Goal: Task Accomplishment & Management: Manage account settings

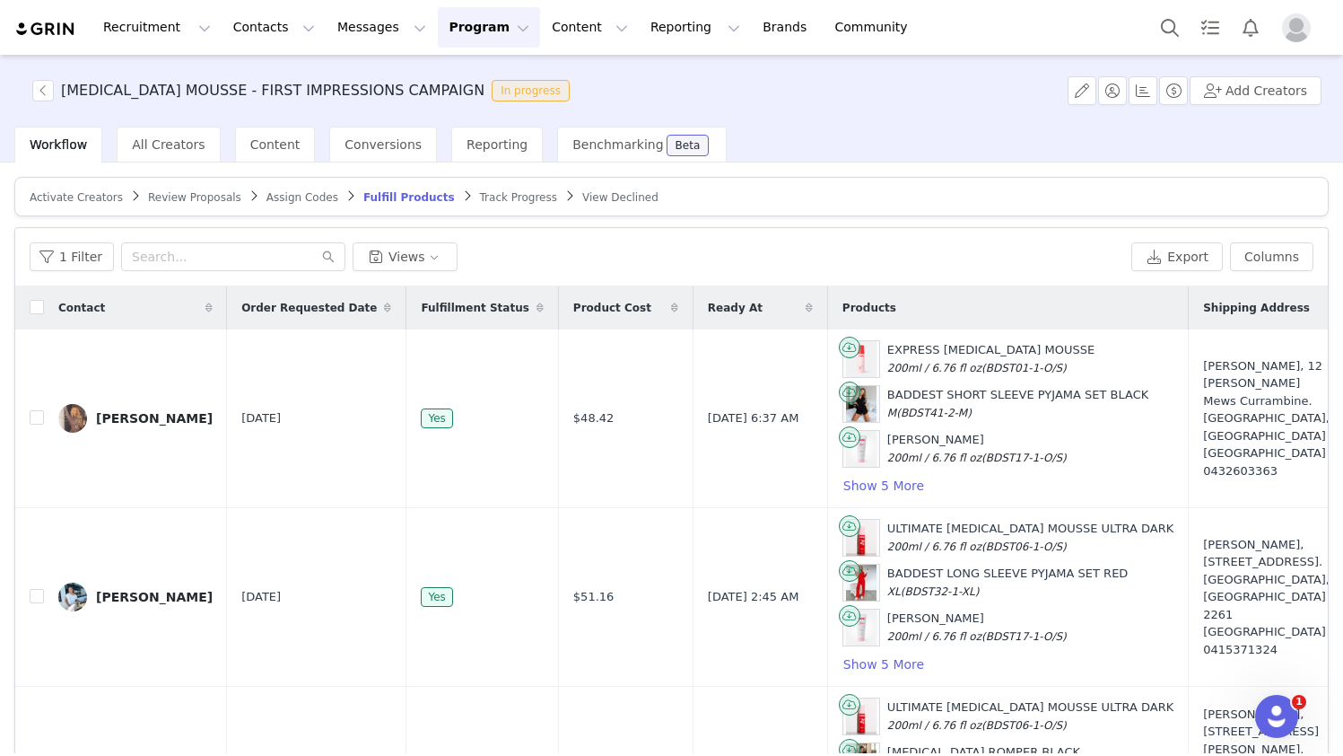
scroll to position [186, 712]
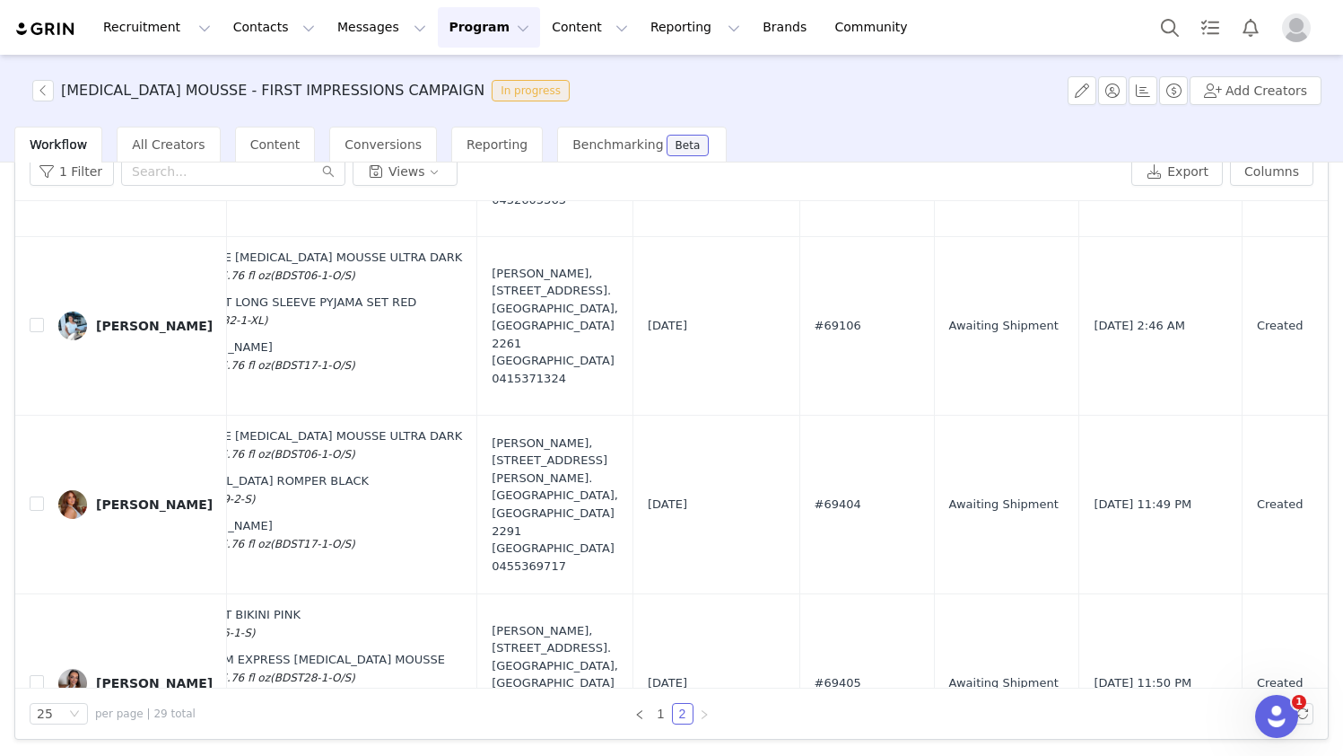
click at [48, 31] on img at bounding box center [45, 29] width 63 height 17
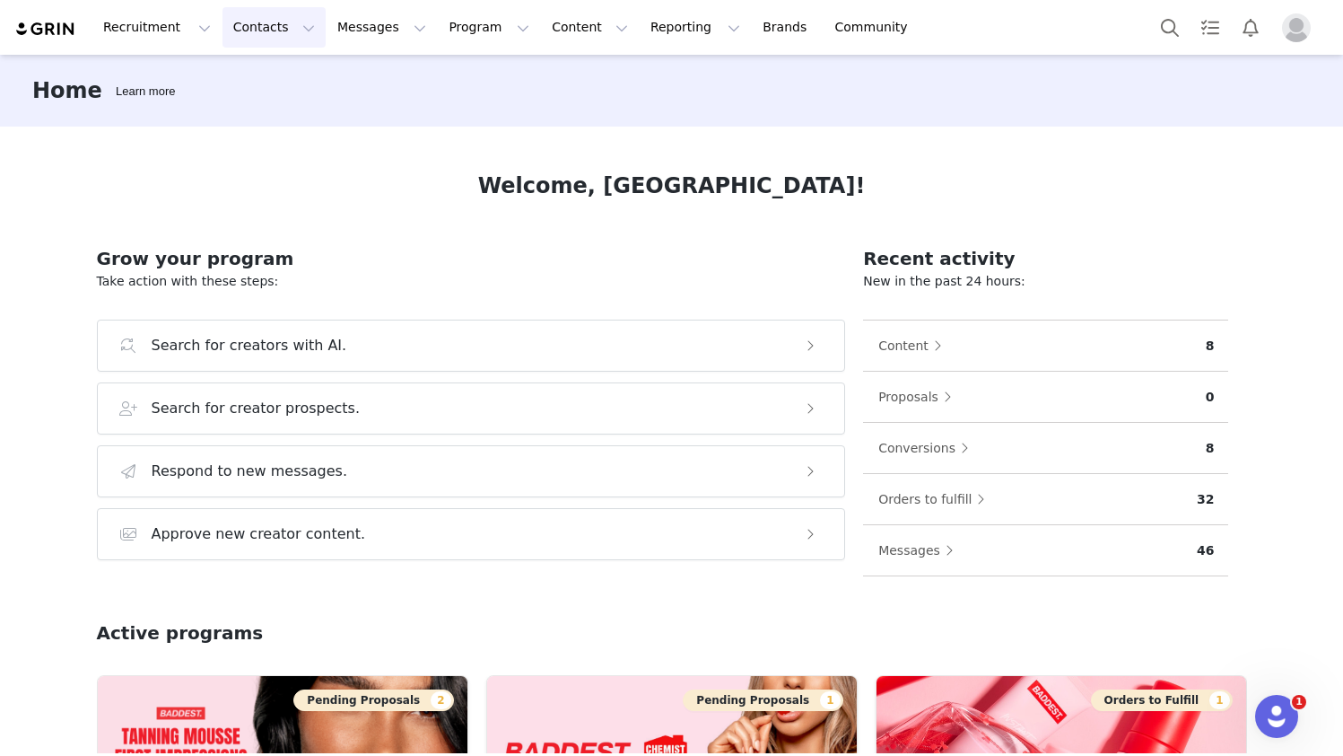
drag, startPoint x: 257, startPoint y: 17, endPoint x: 276, endPoint y: 66, distance: 52.8
click at [257, 18] on button "Contacts Contacts" at bounding box center [274, 27] width 103 height 40
click at [287, 117] on div "Prospects" at bounding box center [281, 112] width 120 height 19
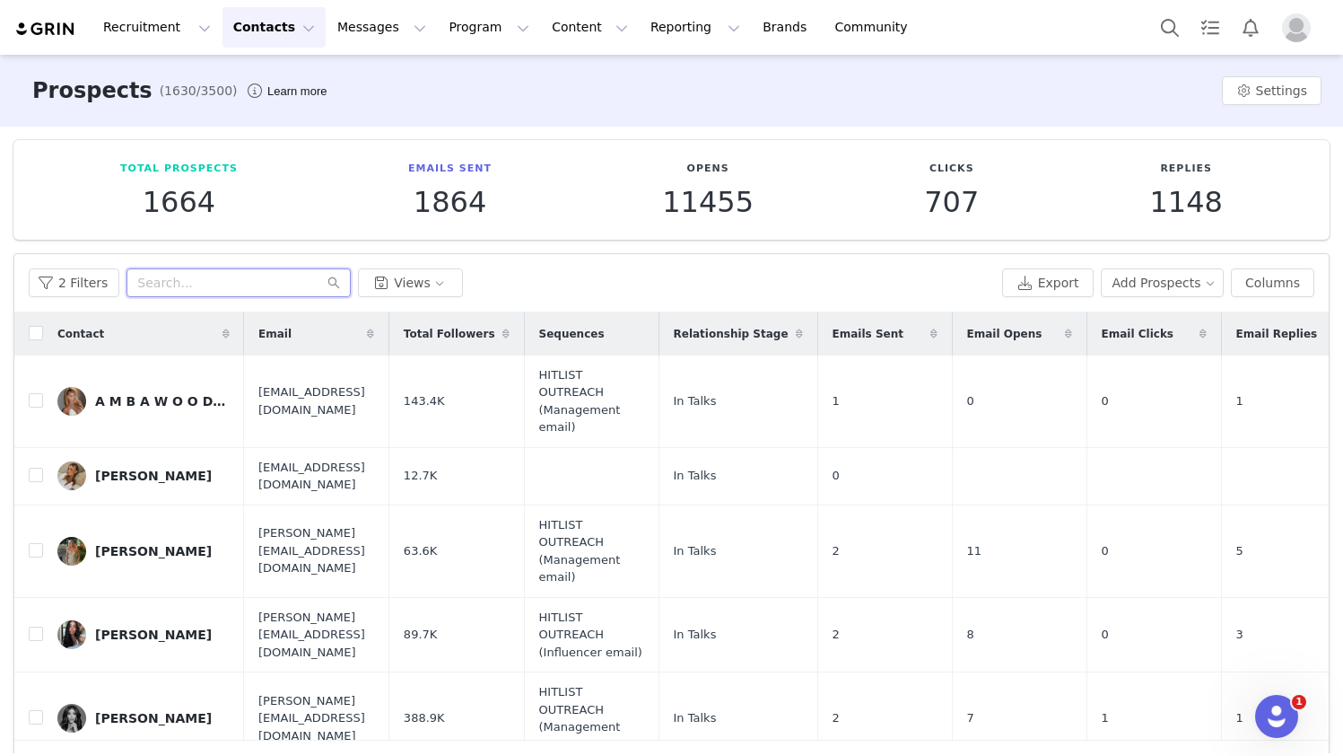
click at [232, 285] on input "text" at bounding box center [239, 282] width 224 height 29
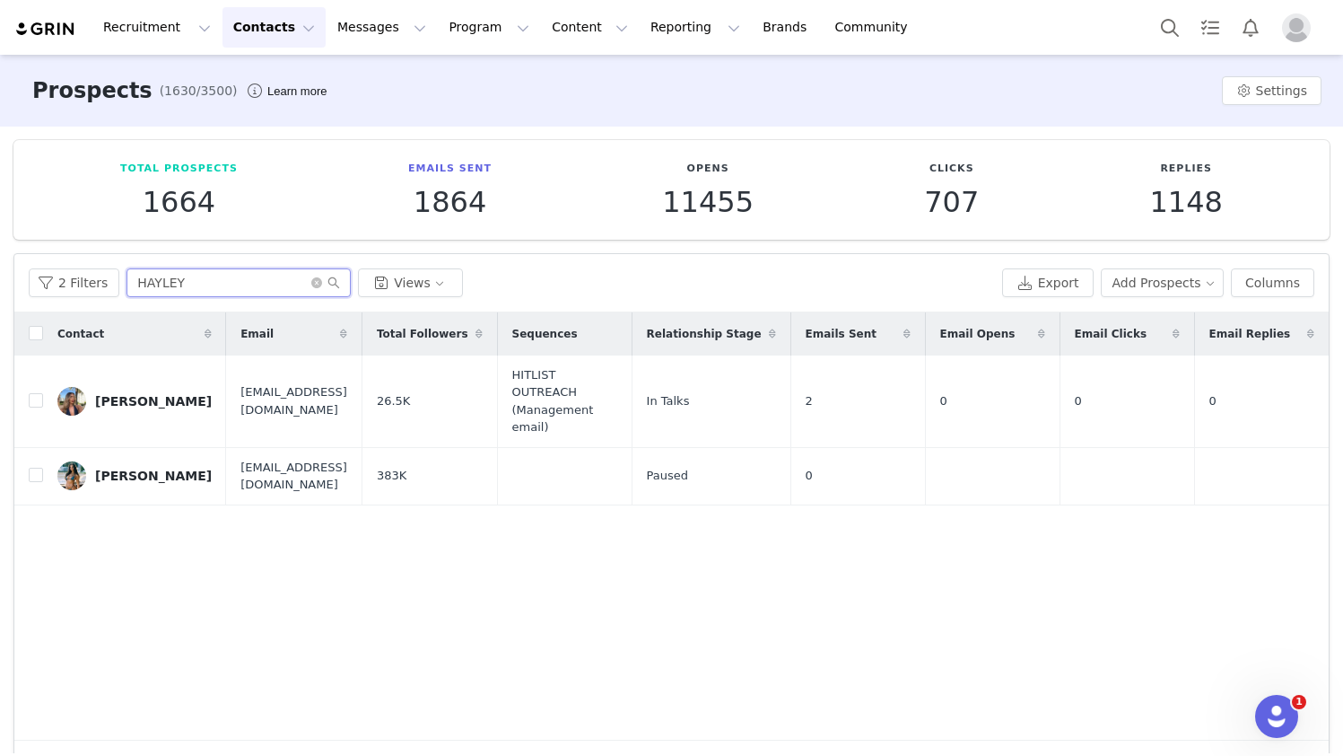
click at [312, 275] on input "HAYLEY" at bounding box center [239, 282] width 224 height 29
type input "HAYLEY"
click at [313, 282] on icon "icon: close-circle" at bounding box center [316, 282] width 11 height 11
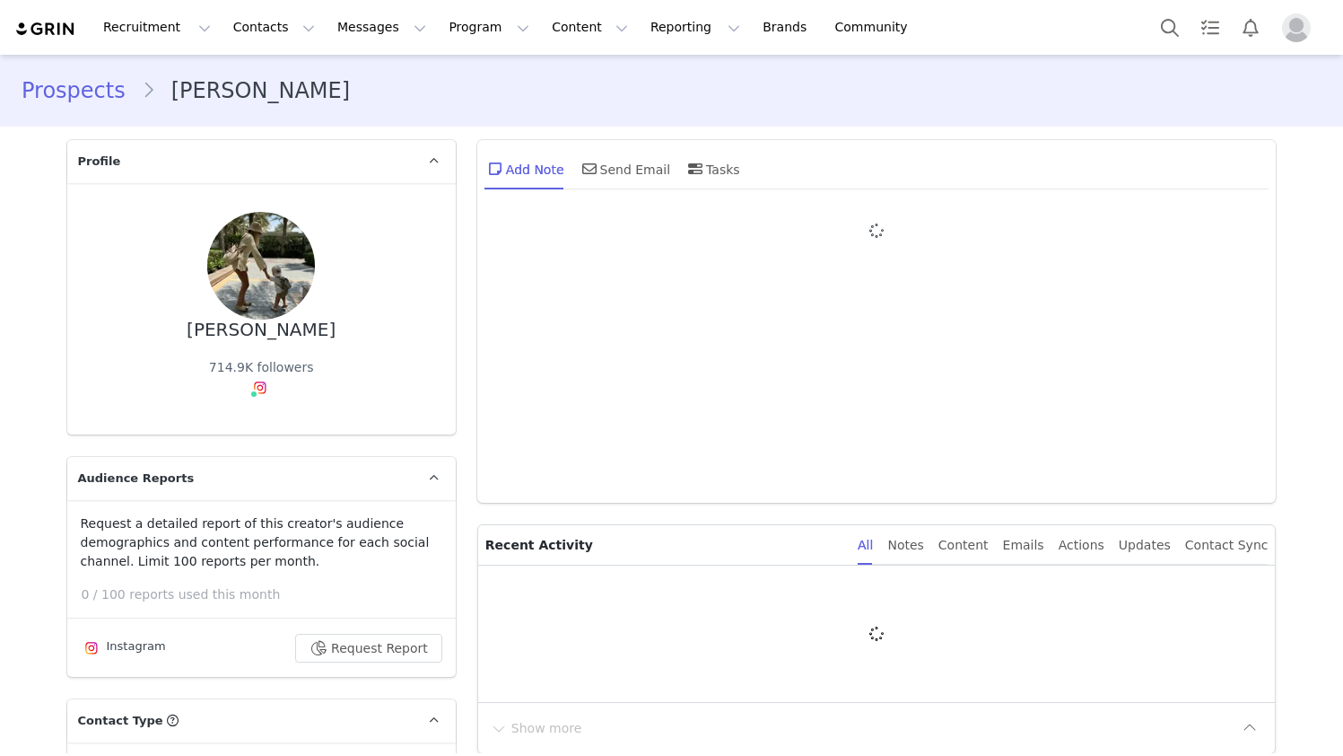
type input "+1 ([GEOGRAPHIC_DATA])"
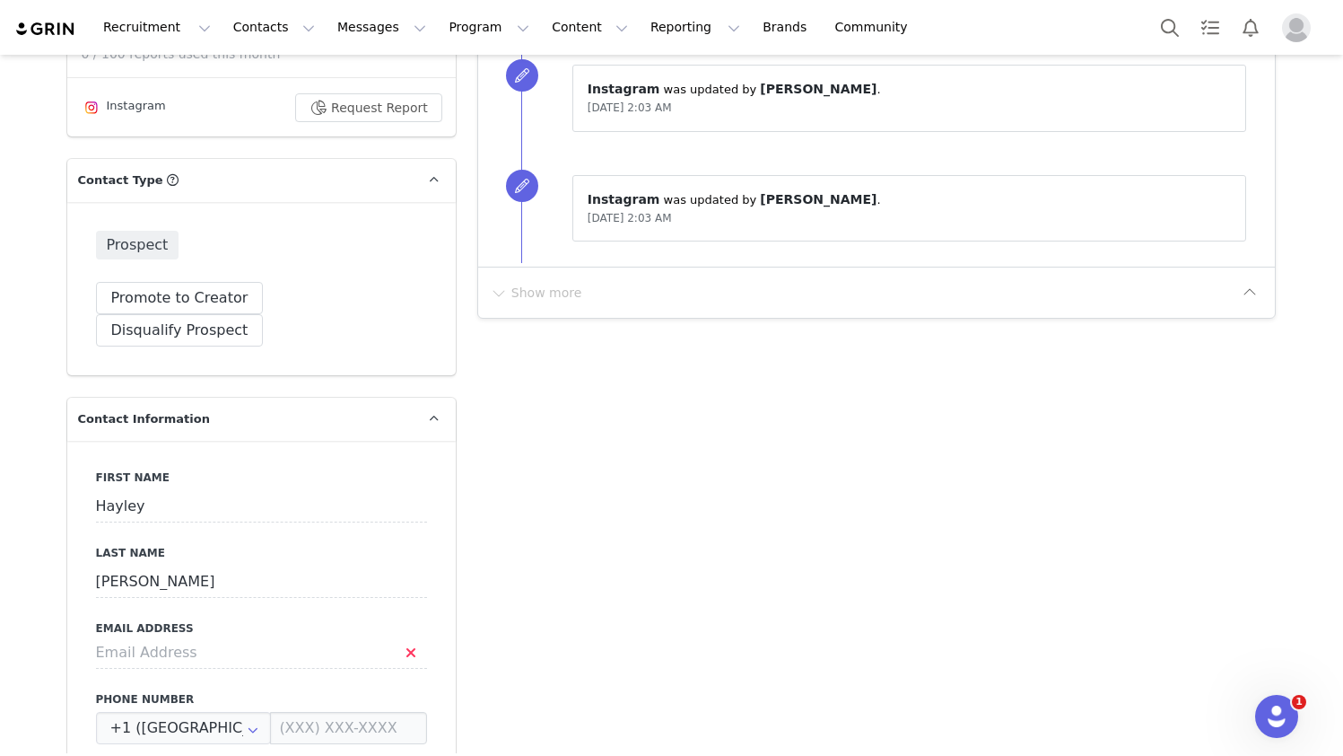
scroll to position [640, 0]
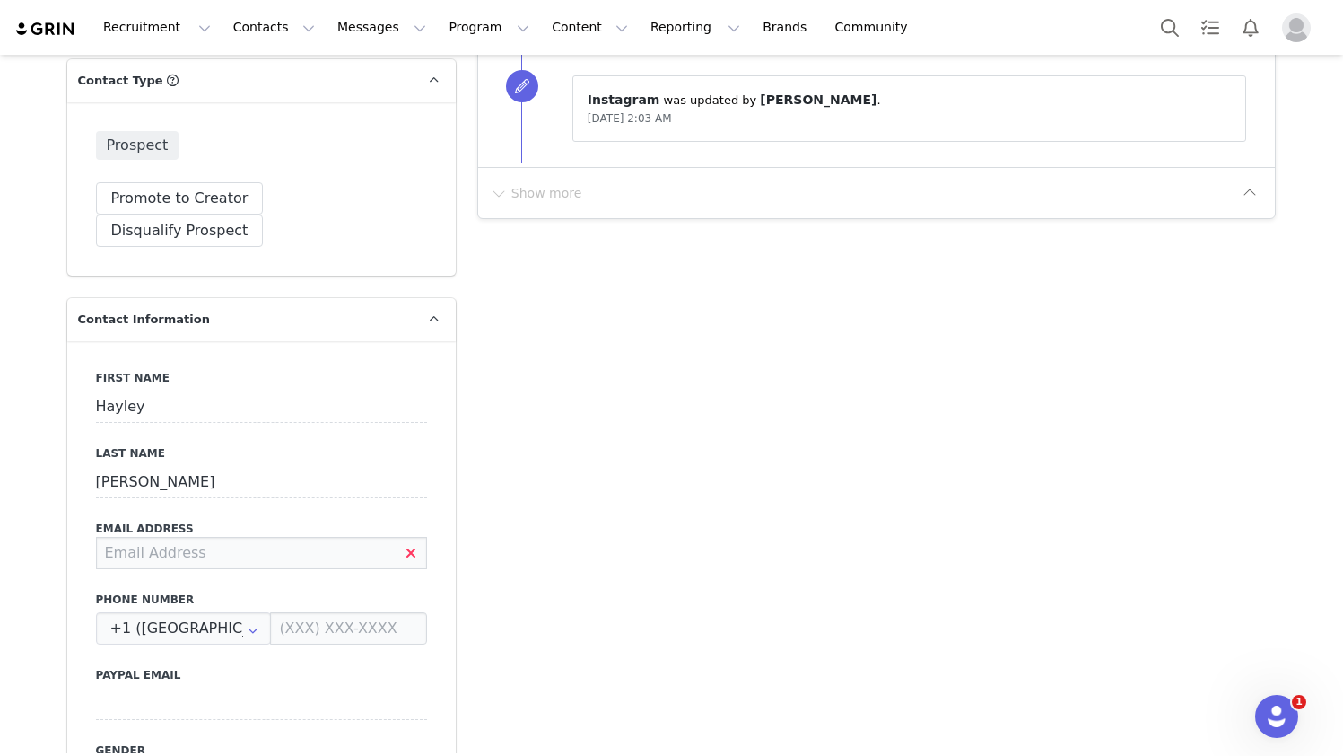
click at [189, 537] on input at bounding box center [261, 553] width 331 height 32
paste input "<[EMAIL_ADDRESS][DOMAIN_NAME]"
click at [118, 537] on input "<[EMAIL_ADDRESS][DOMAIN_NAME]" at bounding box center [261, 553] width 331 height 32
type input "[EMAIL_ADDRESS][DOMAIN_NAME]"
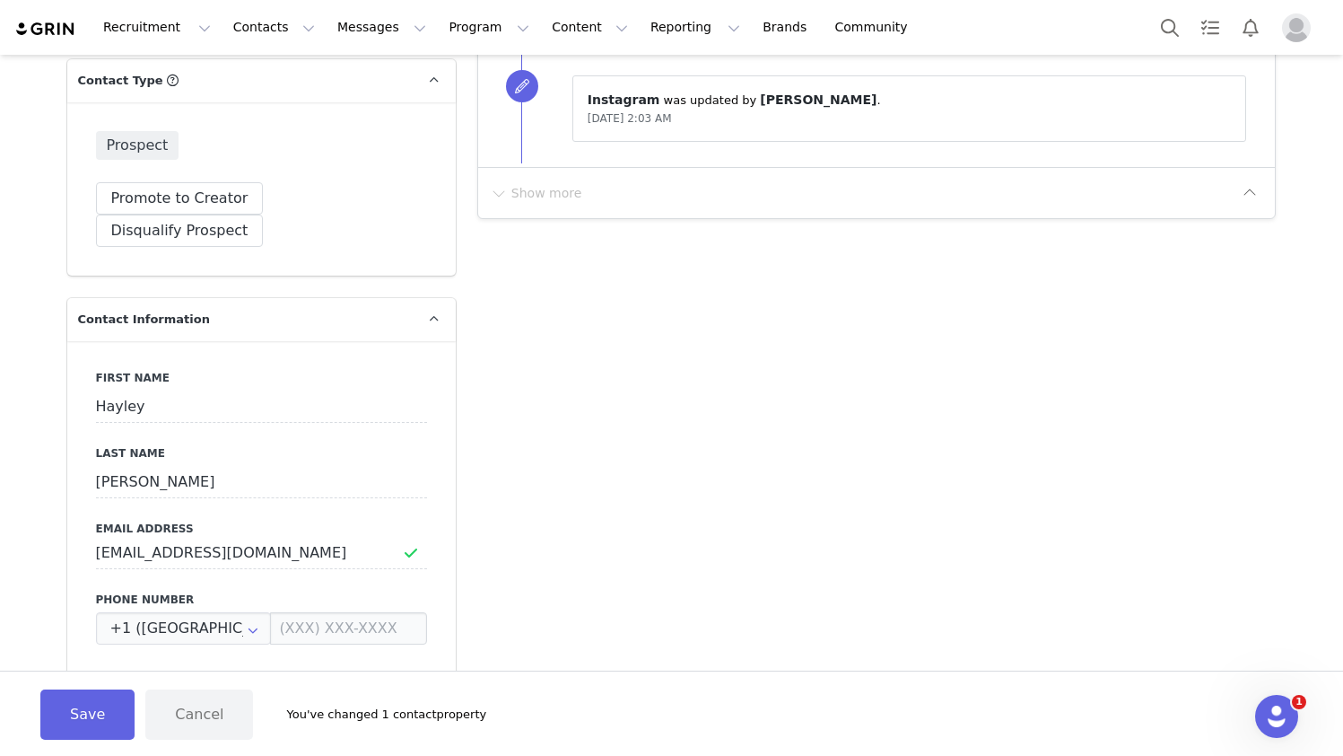
click at [443, 560] on div "First Name [PERSON_NAME] Last Name [PERSON_NAME] Email Address [EMAIL_ADDRESS][…" at bounding box center [261, 669] width 389 height 656
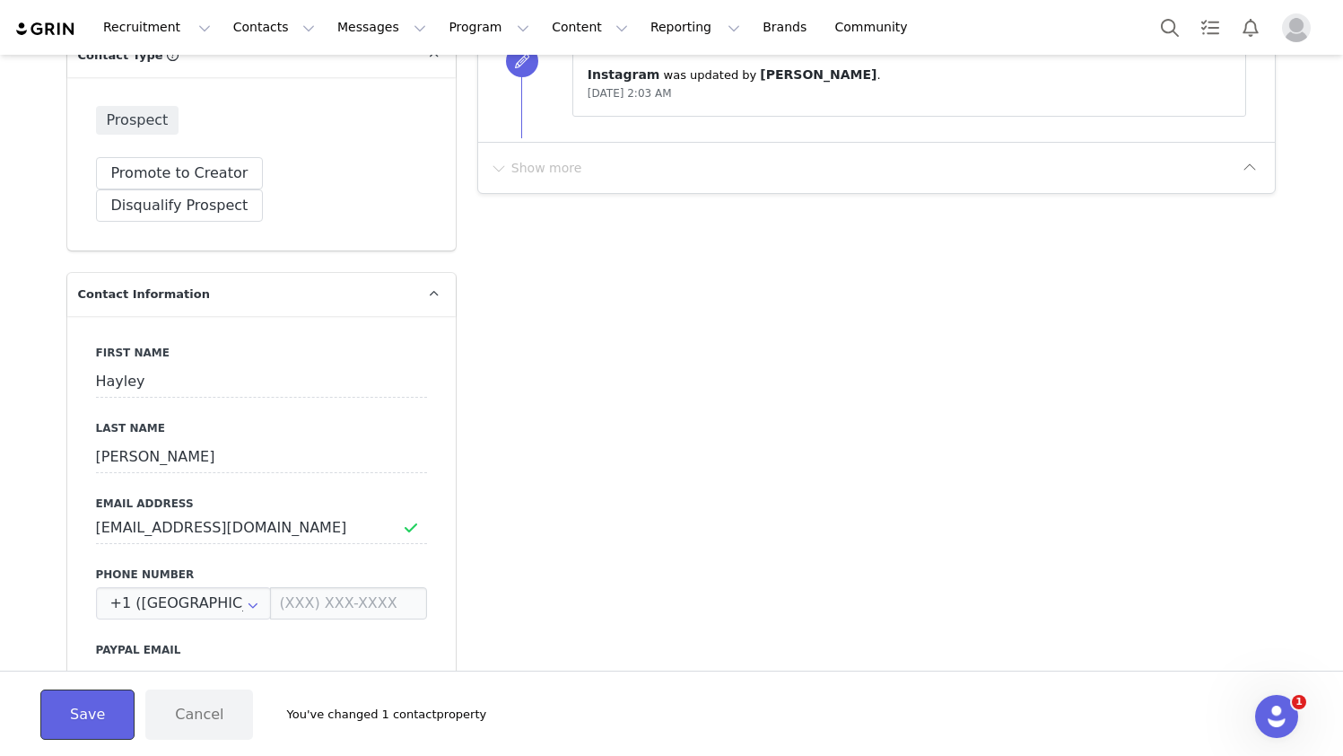
drag, startPoint x: 95, startPoint y: 722, endPoint x: 98, endPoint y: 713, distance: 9.4
click at [98, 713] on button "Save" at bounding box center [87, 714] width 94 height 50
click at [994, 682] on div at bounding box center [1310, 675] width 11 height 14
drag, startPoint x: 358, startPoint y: 497, endPoint x: 274, endPoint y: 571, distance: 111.9
click at [341, 512] on div "First Name [PERSON_NAME] Last Name [PERSON_NAME] Email Address [EMAIL_ADDRESS][…" at bounding box center [261, 644] width 389 height 656
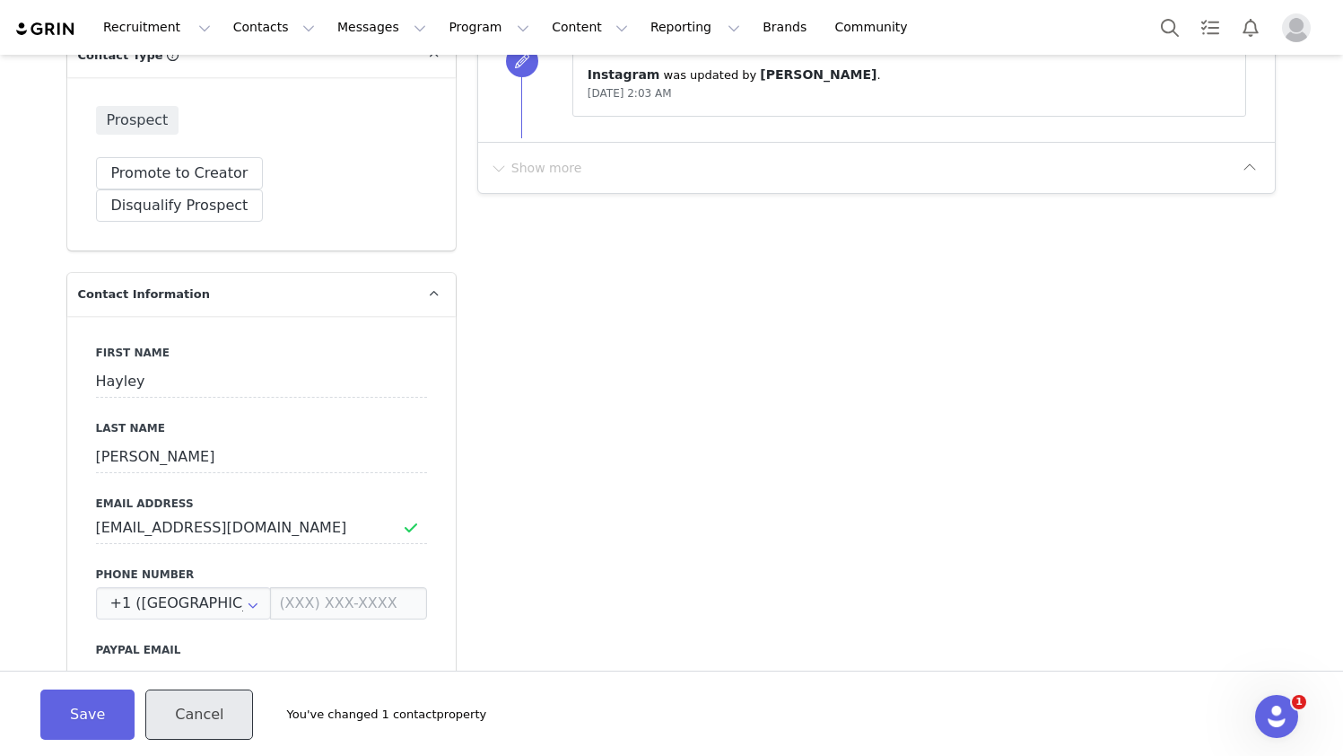
click at [194, 713] on button "Cancel" at bounding box center [199, 714] width 108 height 50
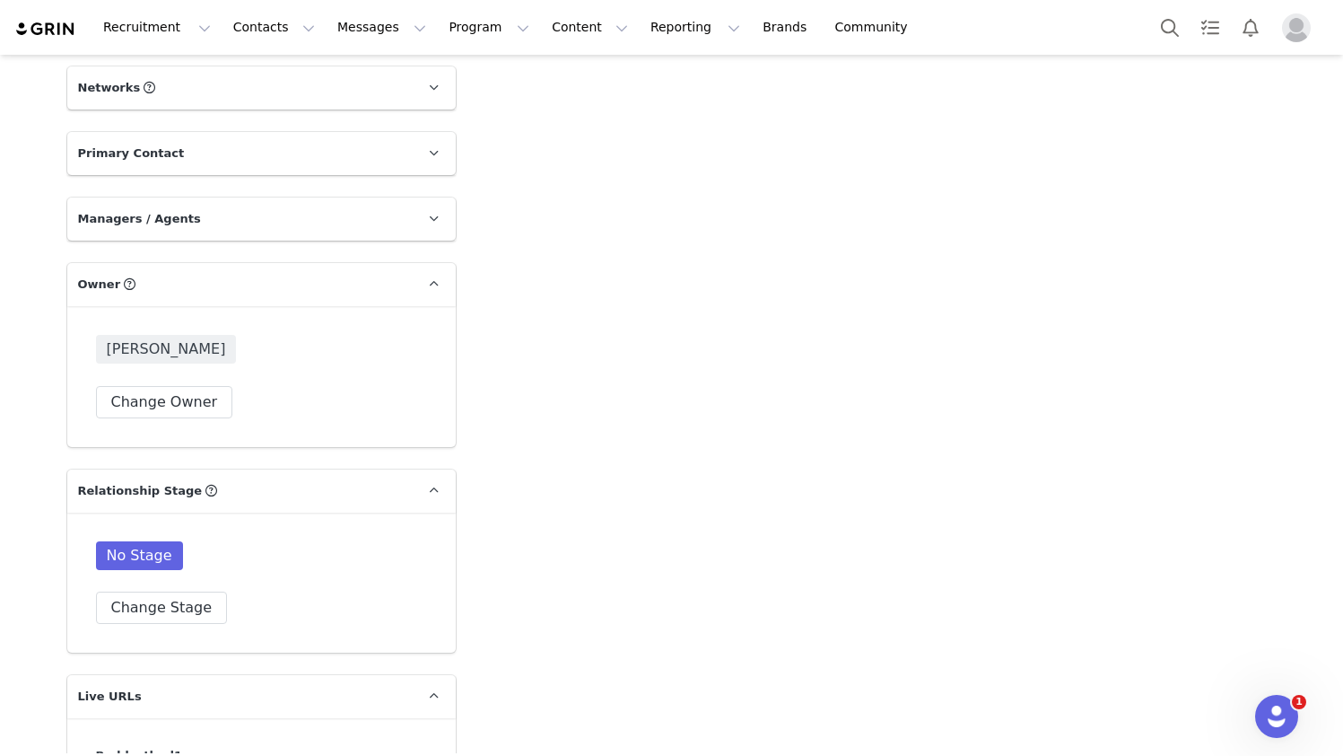
scroll to position [2449, 0]
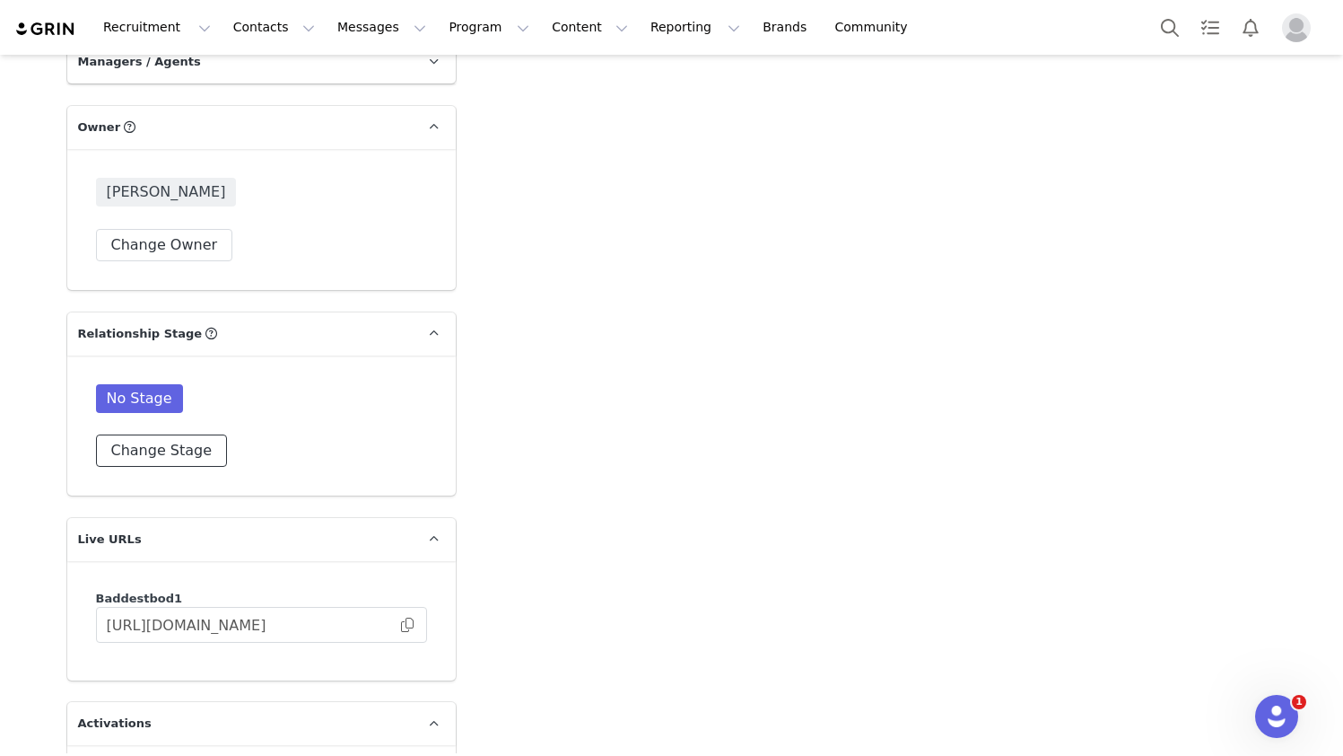
click at [162, 434] on button "Change Stage" at bounding box center [162, 450] width 132 height 32
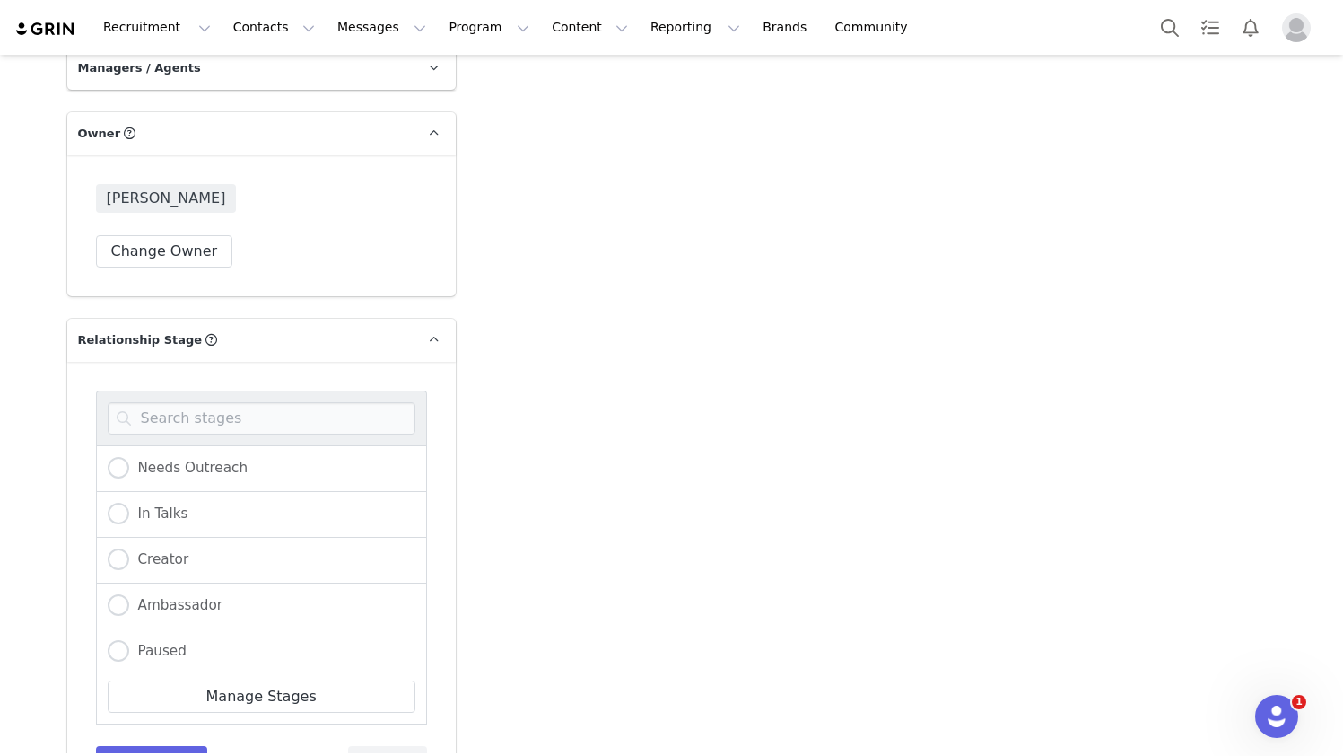
click at [230, 538] on div "Creator" at bounding box center [261, 561] width 331 height 46
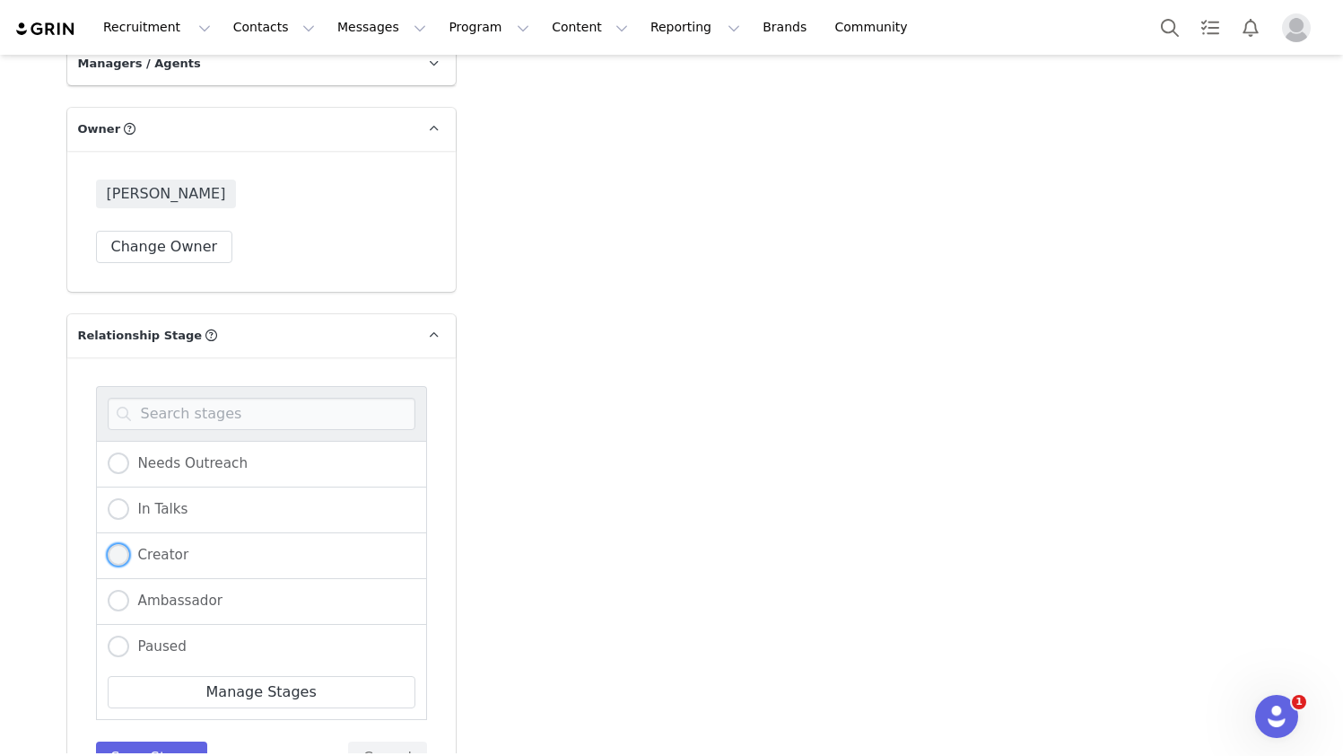
click at [130, 547] on span "Creator" at bounding box center [159, 555] width 60 height 16
click at [129, 544] on input "Creator" at bounding box center [119, 555] width 22 height 23
radio input "true"
click at [193, 741] on button "Save Stage" at bounding box center [152, 757] width 112 height 32
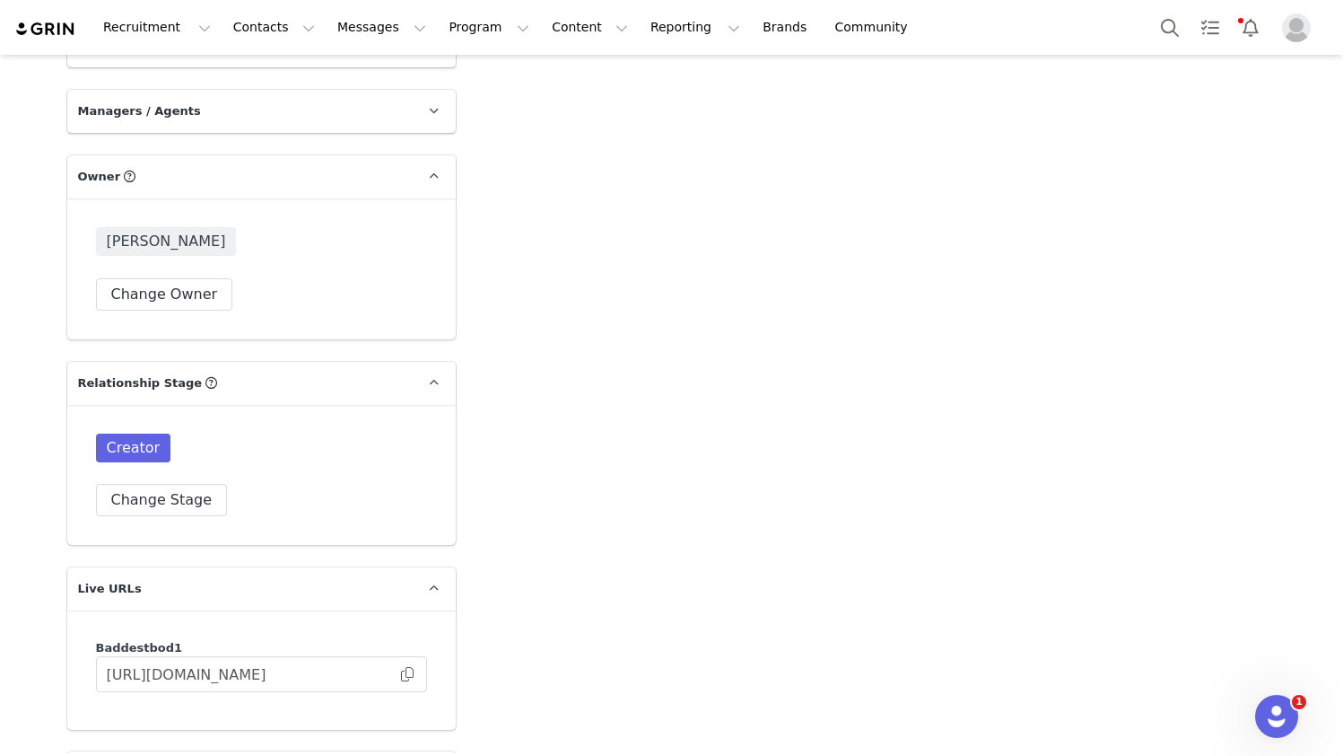
scroll to position [2449, 0]
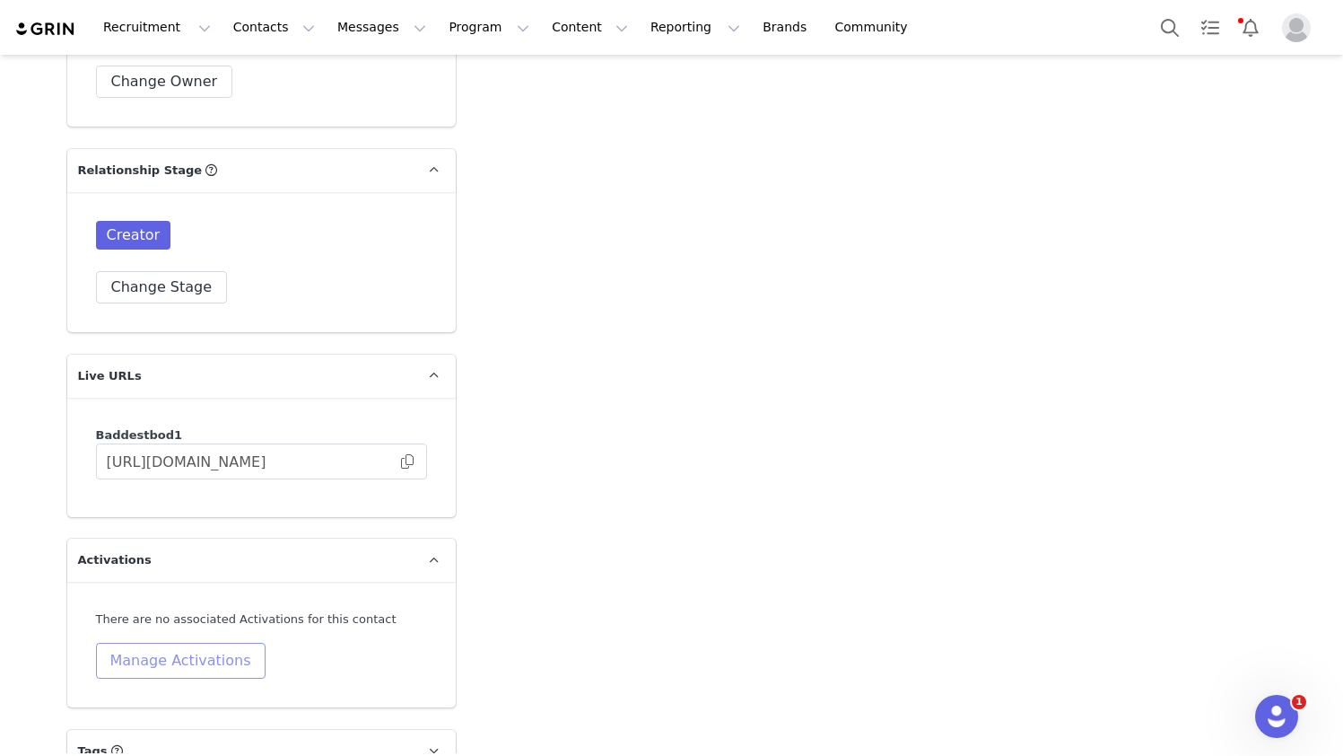
click at [179, 643] on button "Manage Activations" at bounding box center [181, 661] width 170 height 36
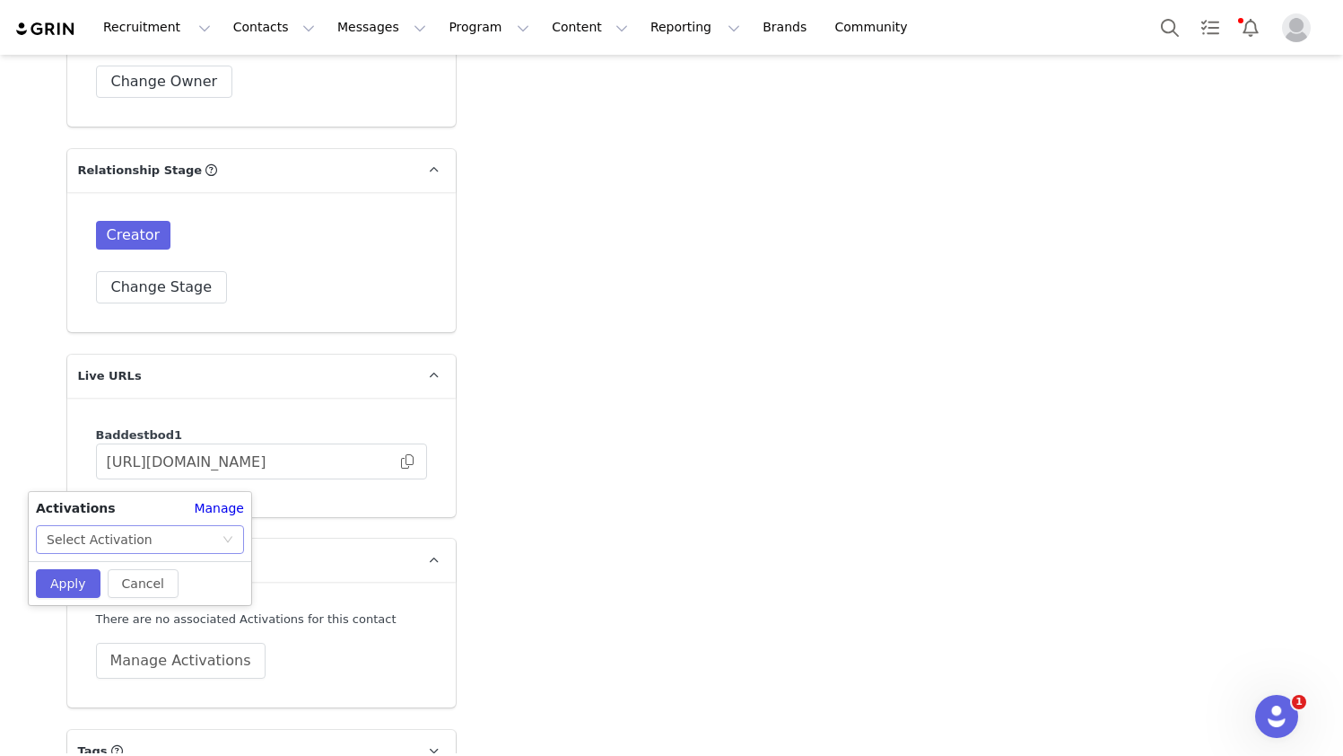
click at [161, 547] on div "Activations Manage Select Activation Cancel Apply" at bounding box center [140, 548] width 223 height 113
click at [161, 533] on div "Select Activation" at bounding box center [134, 530] width 175 height 27
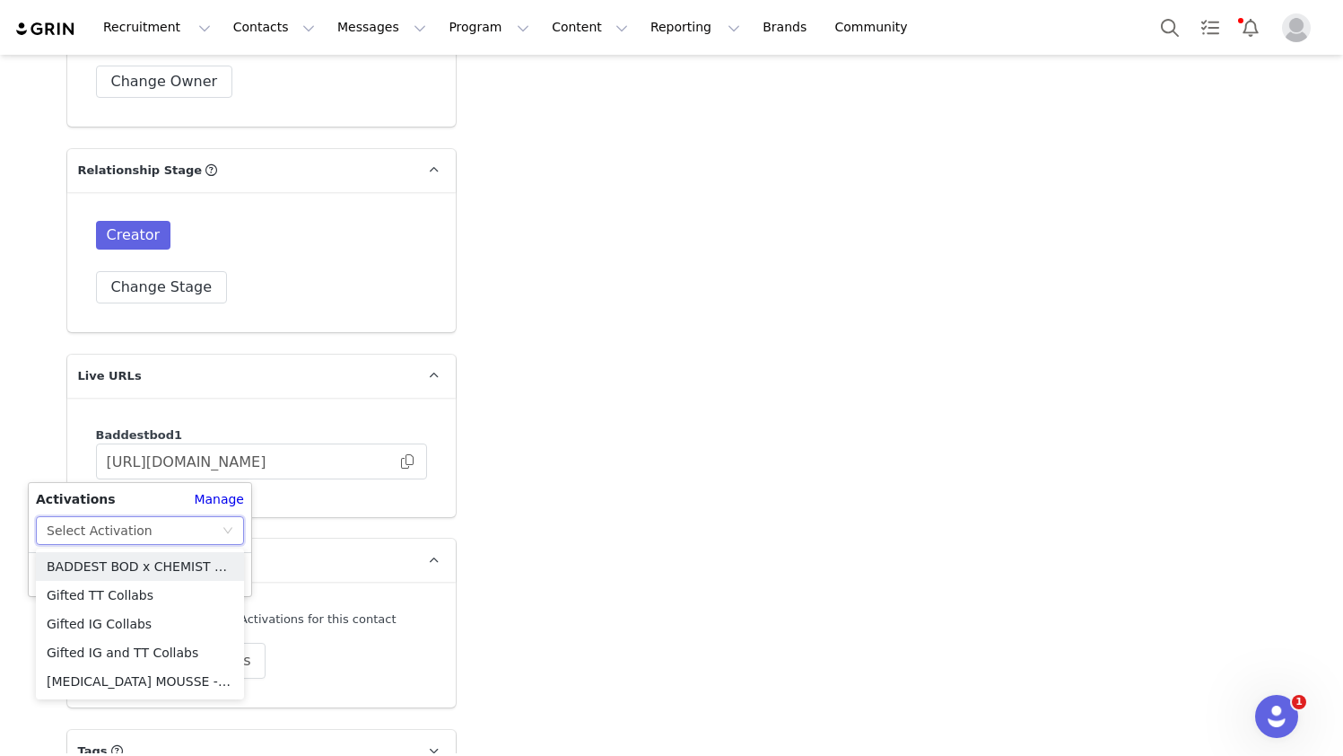
drag, startPoint x: 346, startPoint y: 582, endPoint x: 361, endPoint y: 582, distance: 15.3
click at [346, 610] on div "There are no associated Activations for this contact" at bounding box center [261, 619] width 331 height 18
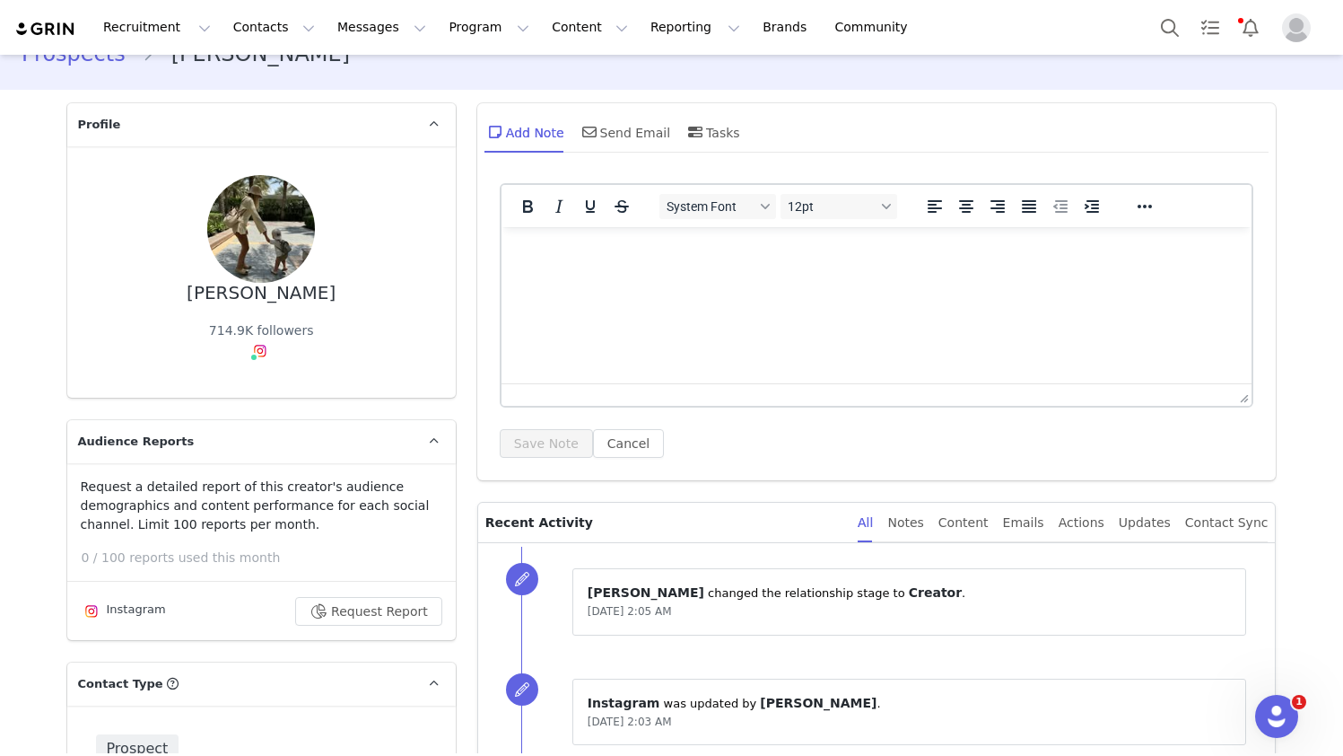
scroll to position [0, 0]
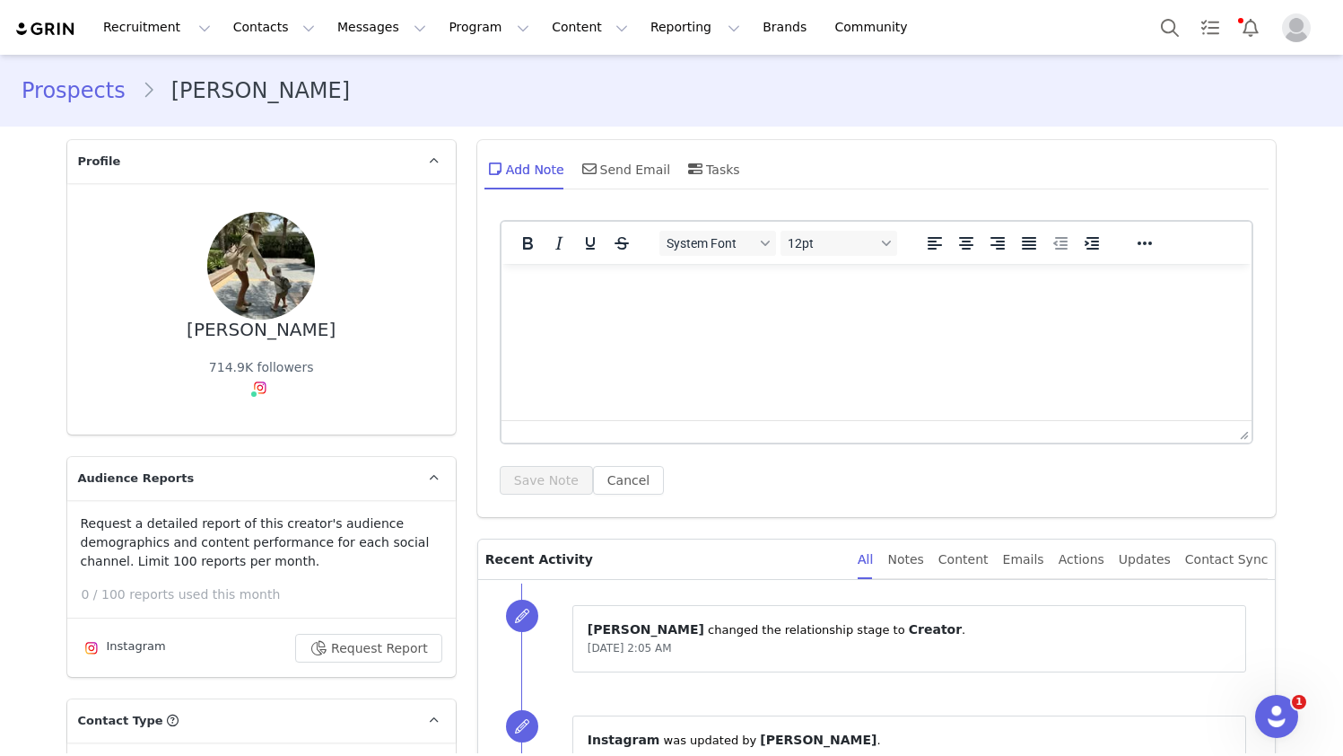
click at [83, 92] on link "Prospects" at bounding box center [82, 90] width 120 height 32
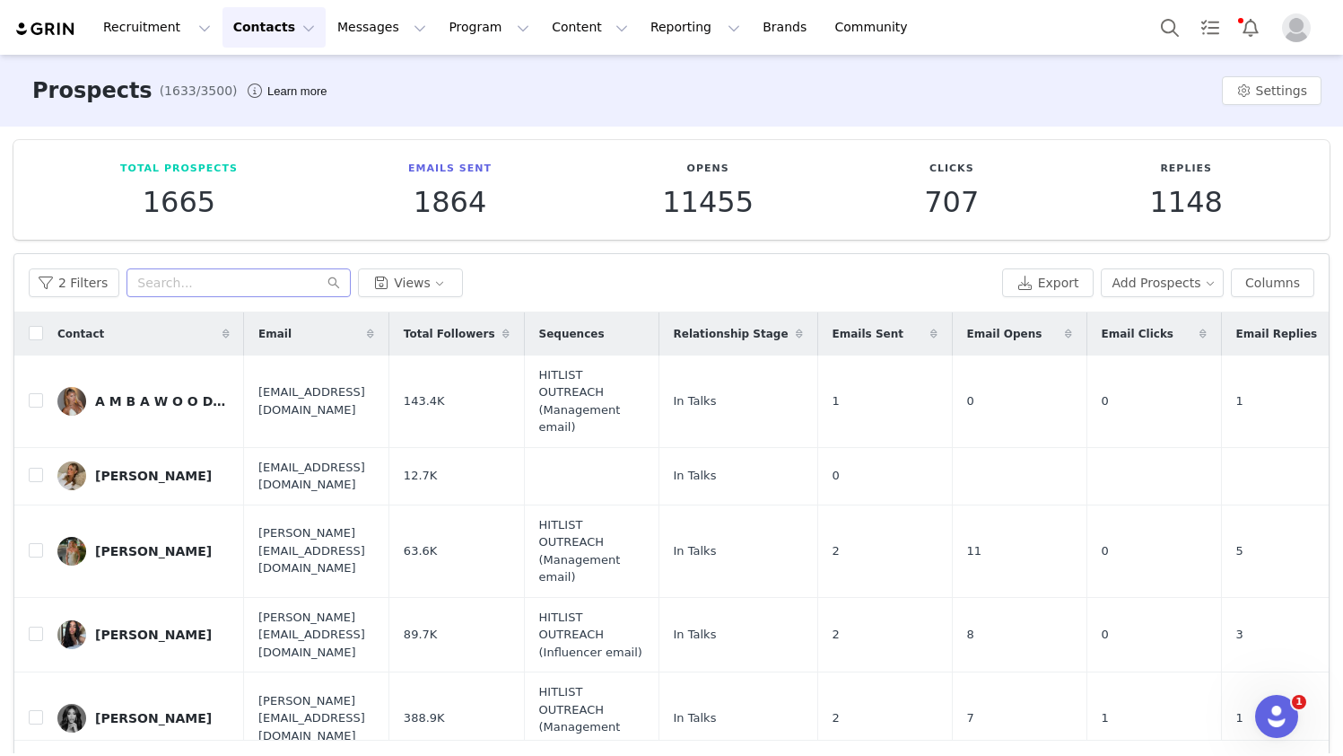
scroll to position [4, 0]
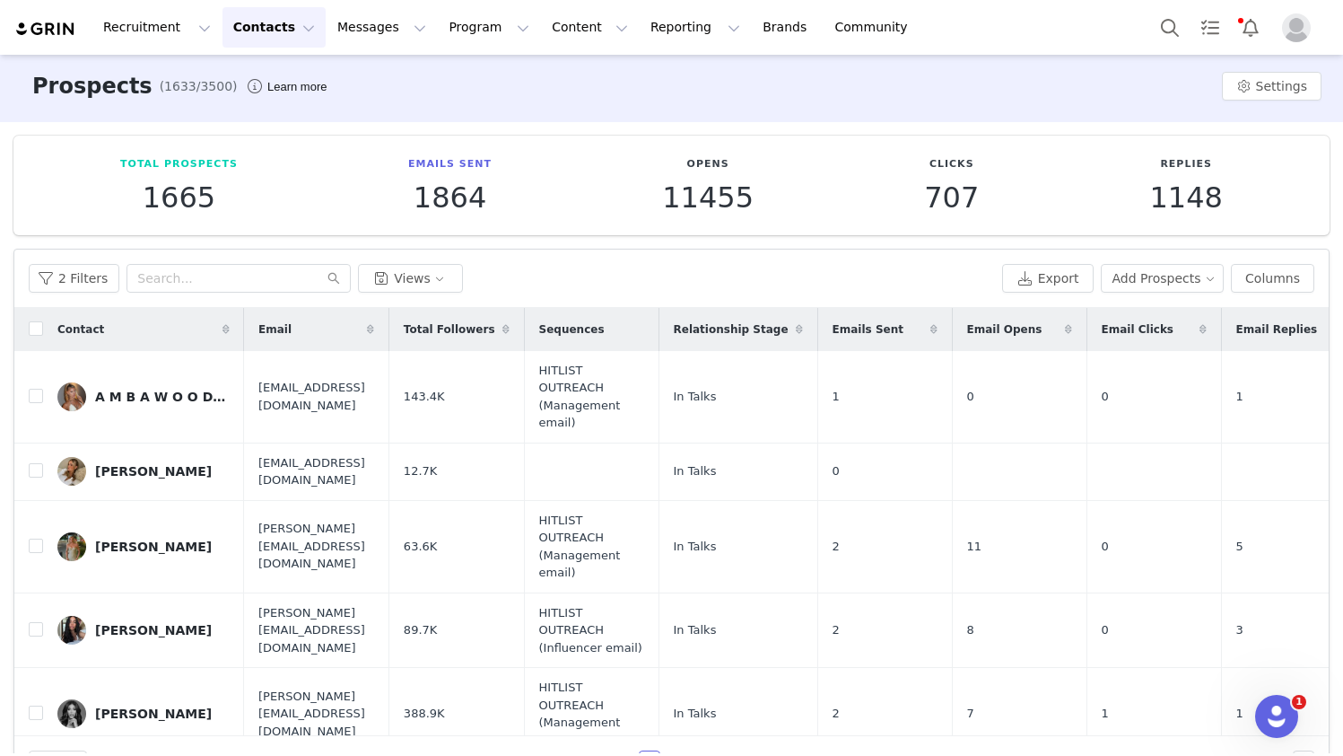
click at [211, 293] on div "2 Filters Views Export Add Prospects Columns" at bounding box center [671, 278] width 1315 height 58
click at [252, 267] on input "text" at bounding box center [239, 278] width 224 height 29
type input "J"
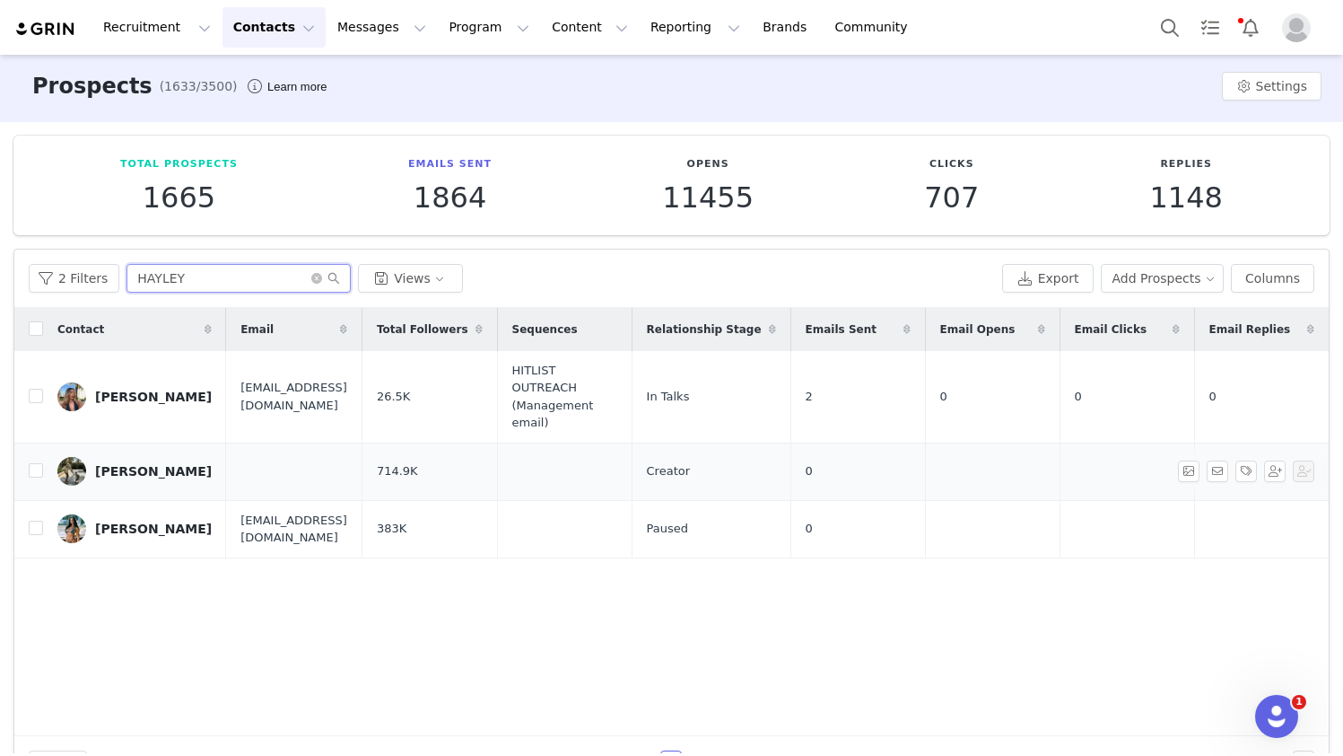
type input "HAYLEY"
click at [129, 466] on div "[PERSON_NAME]" at bounding box center [153, 471] width 117 height 14
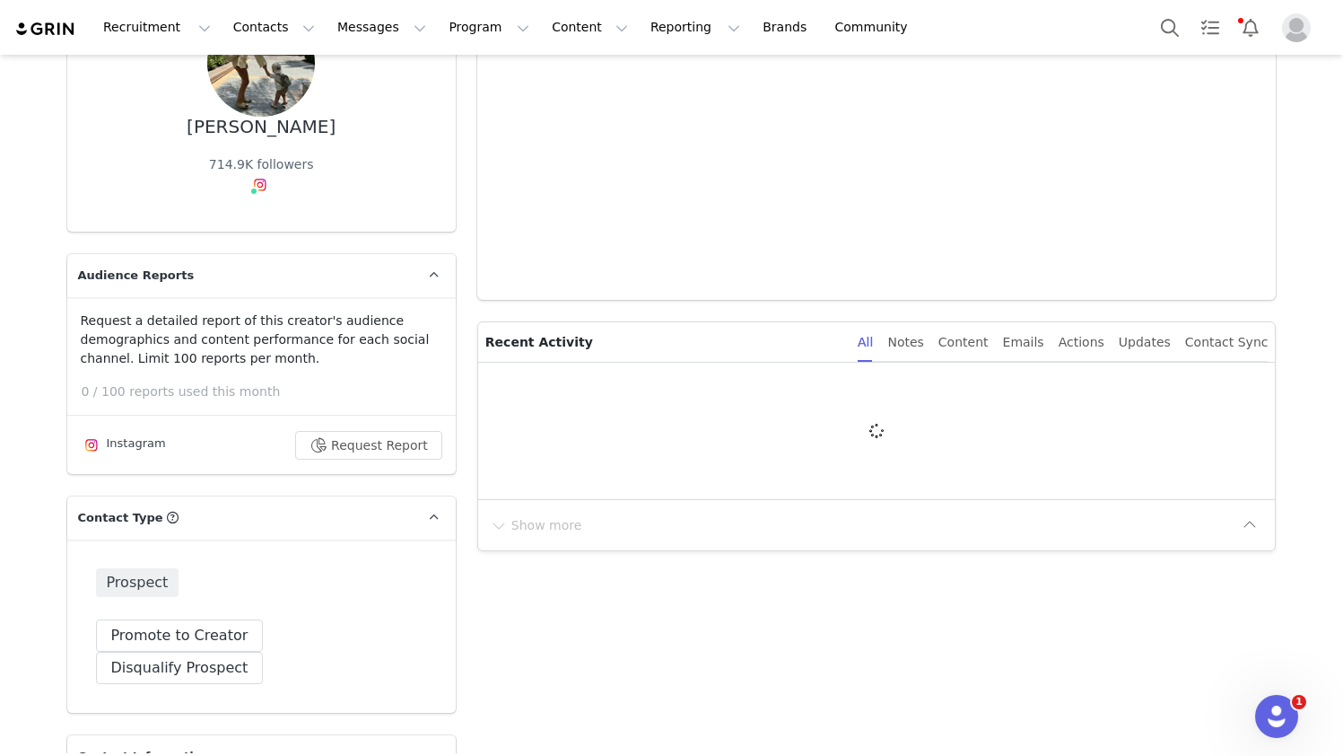
type input "+1 ([GEOGRAPHIC_DATA])"
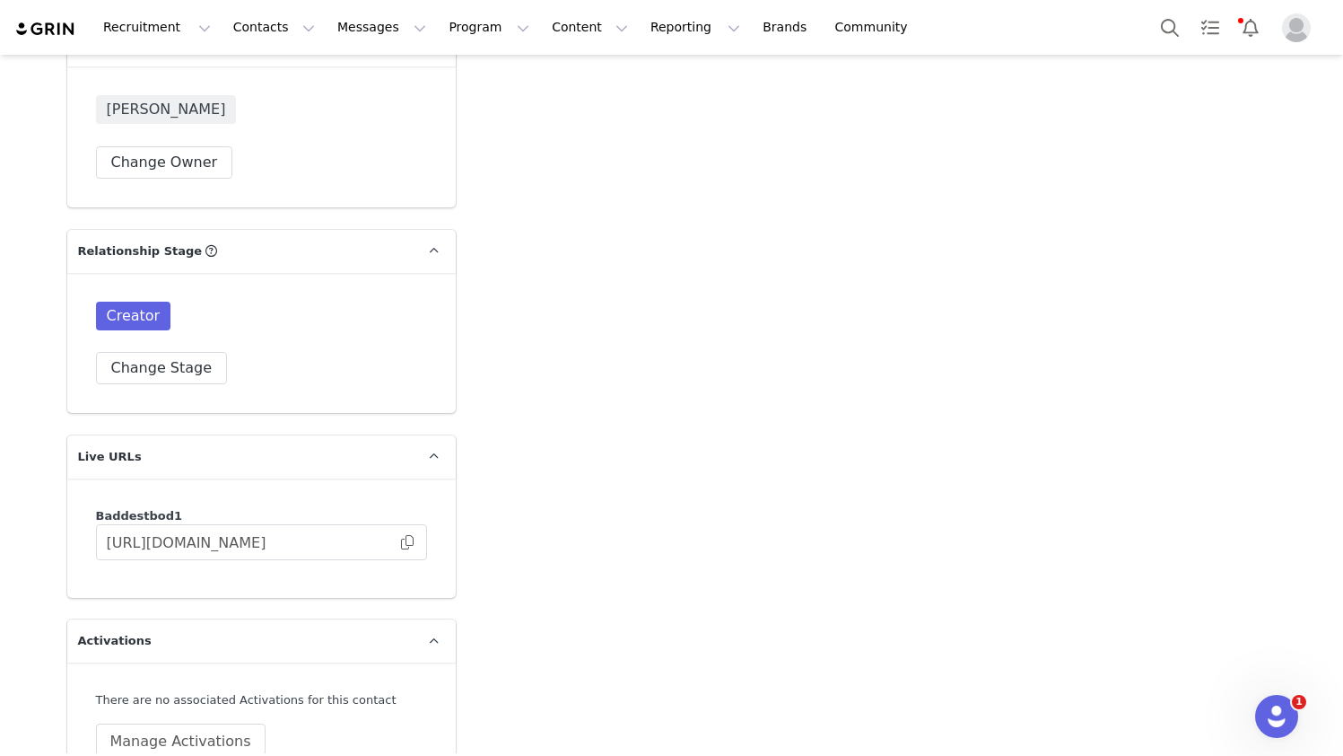
scroll to position [2449, 0]
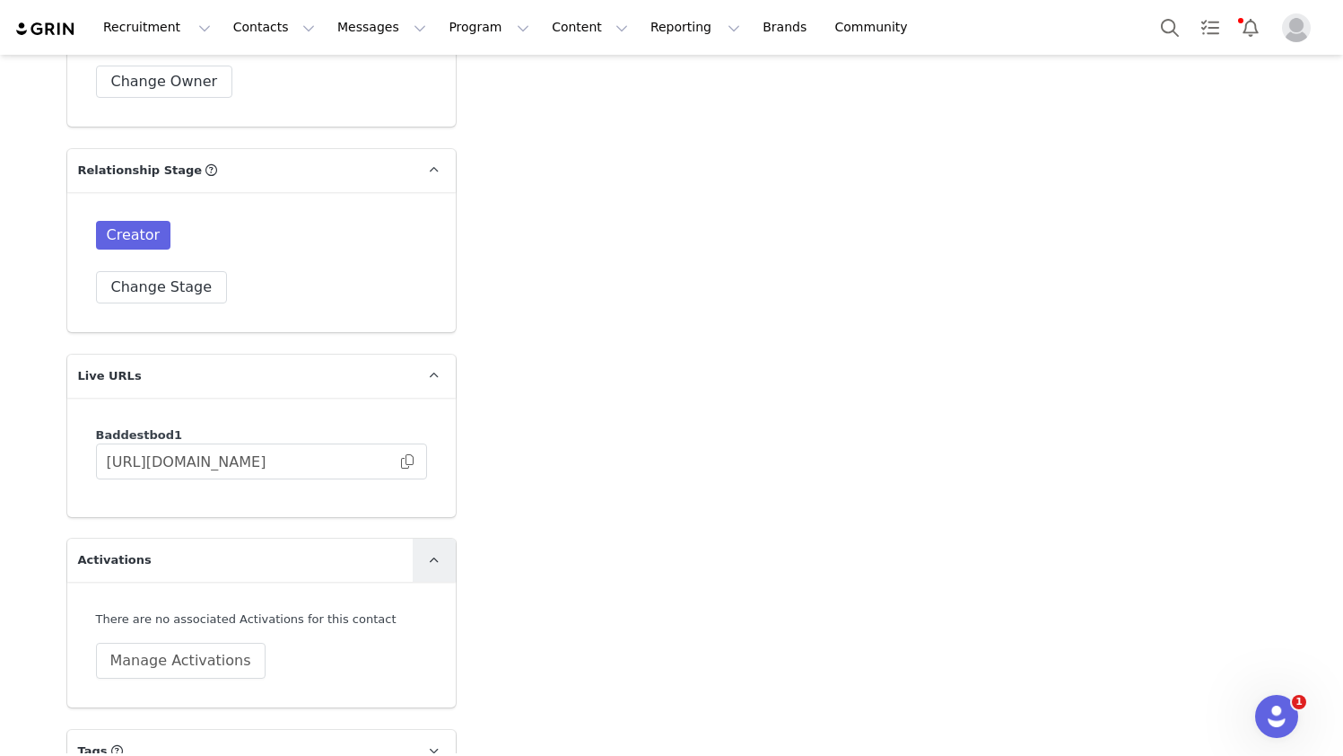
click at [415, 538] on link at bounding box center [434, 559] width 43 height 43
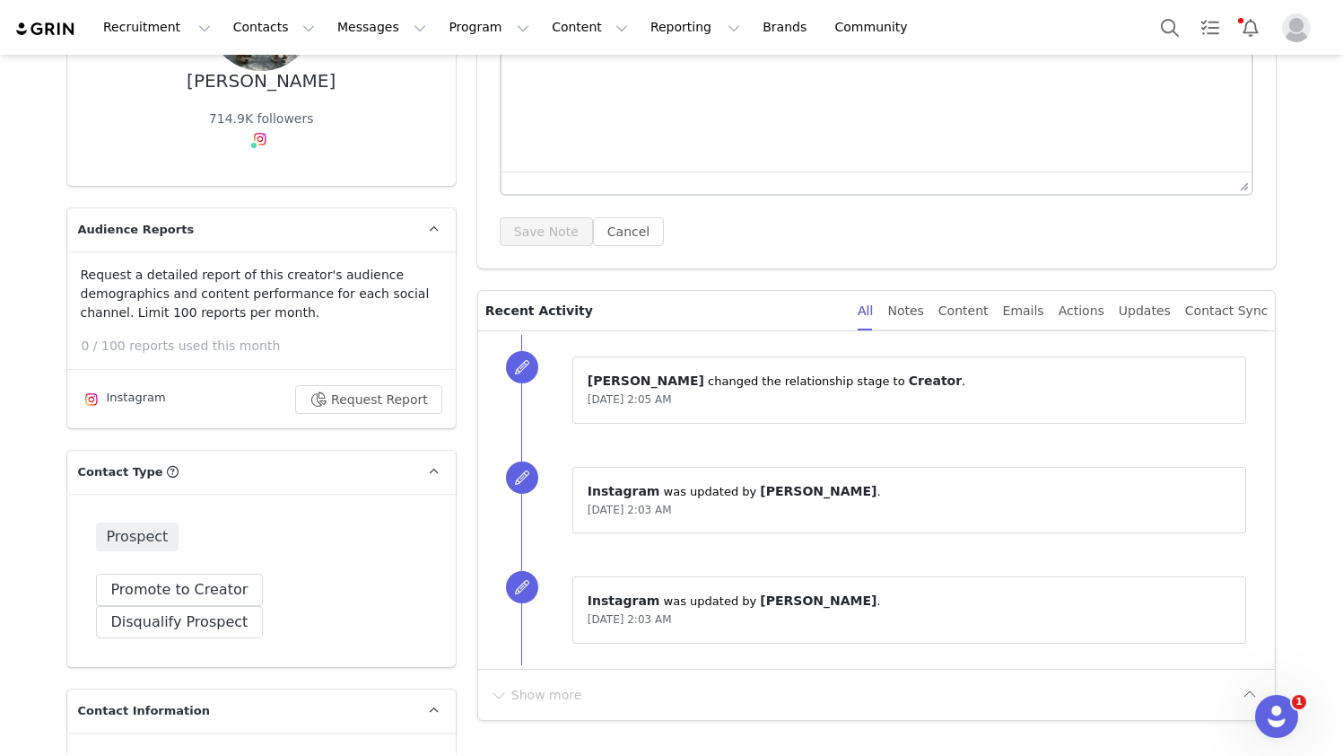
scroll to position [254, 0]
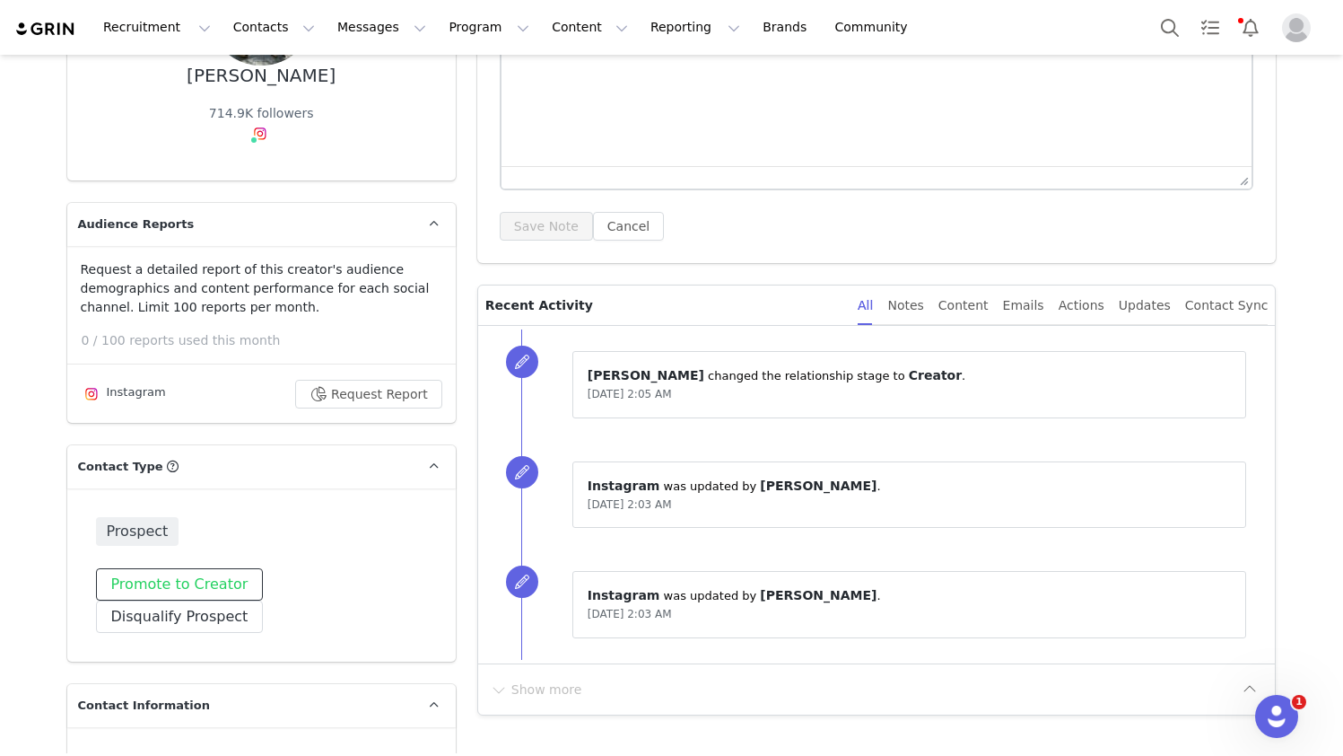
click at [162, 587] on button "Promote to Creator" at bounding box center [180, 584] width 168 height 32
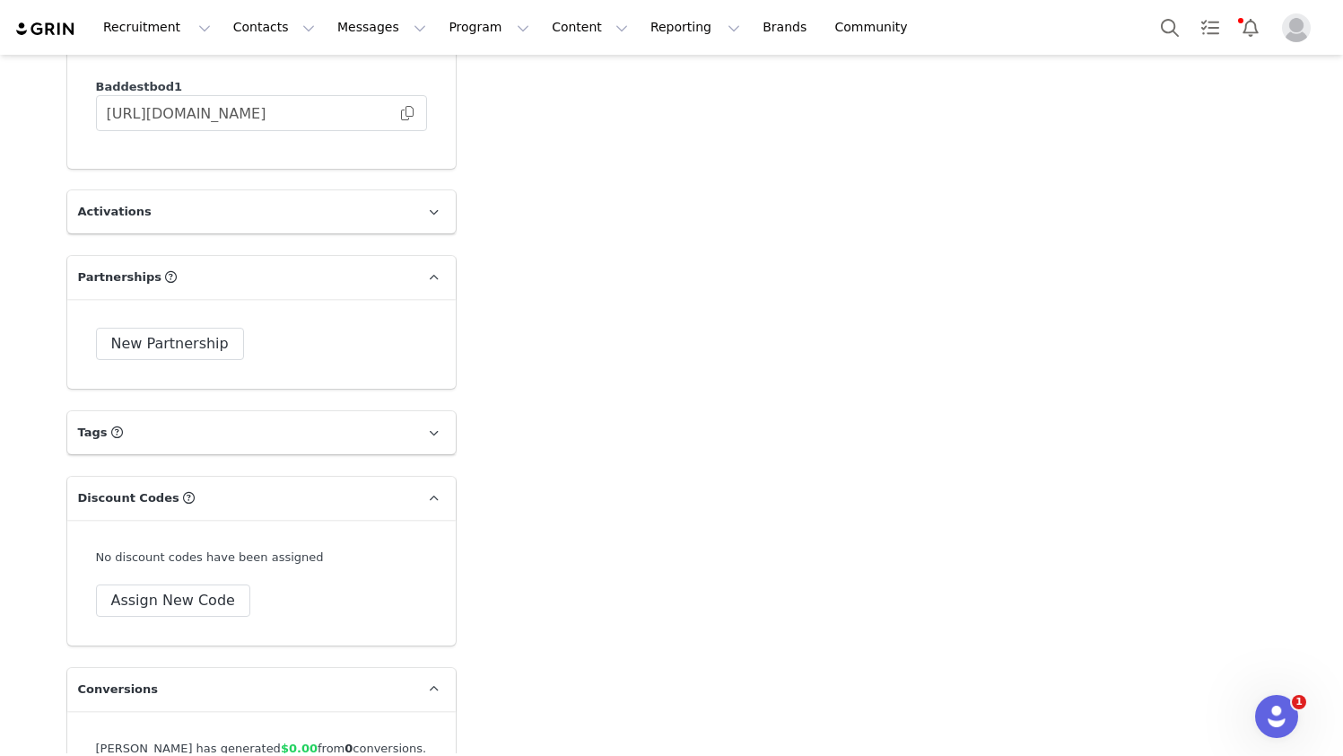
scroll to position [2799, 0]
click at [195, 582] on button "Assign New Code" at bounding box center [173, 598] width 154 height 32
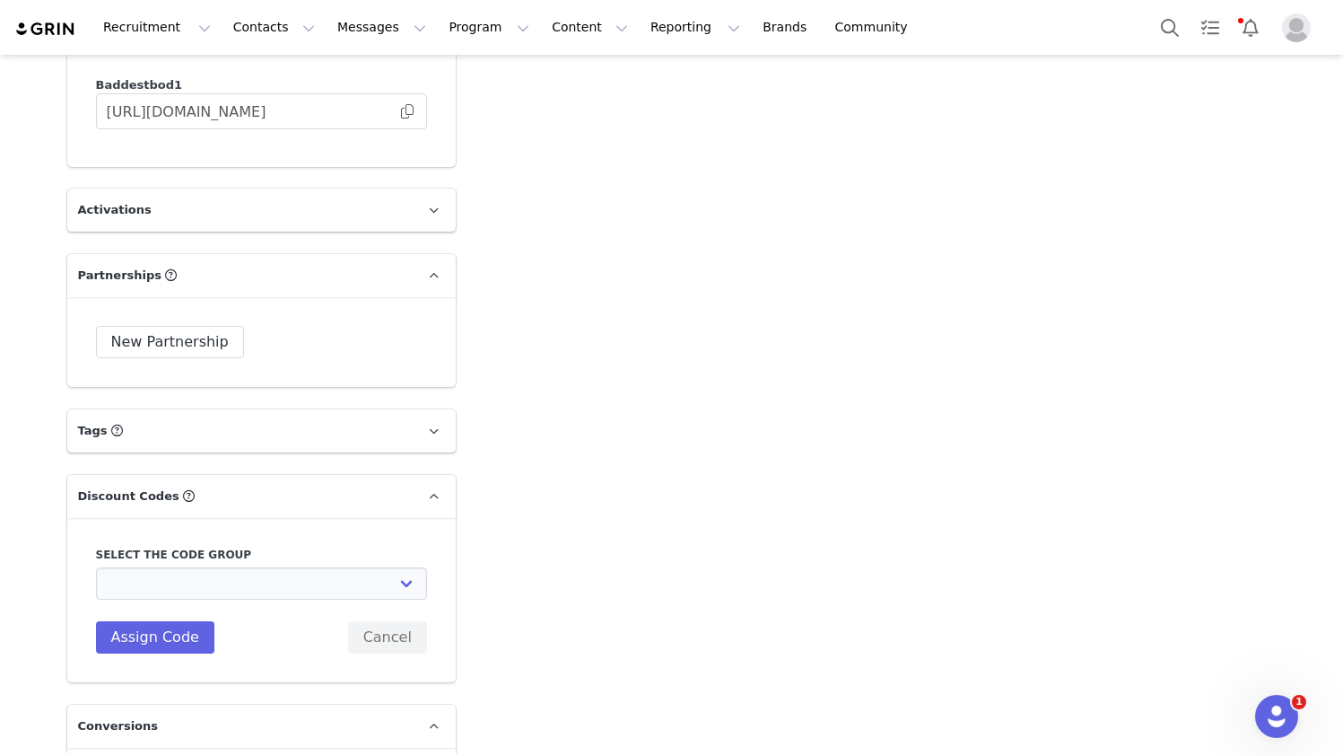
scroll to position [2800, 0]
click at [199, 566] on select "Baddest Bod: BADDEST DISCOUNT CODES" at bounding box center [261, 582] width 331 height 32
select select "10005834"
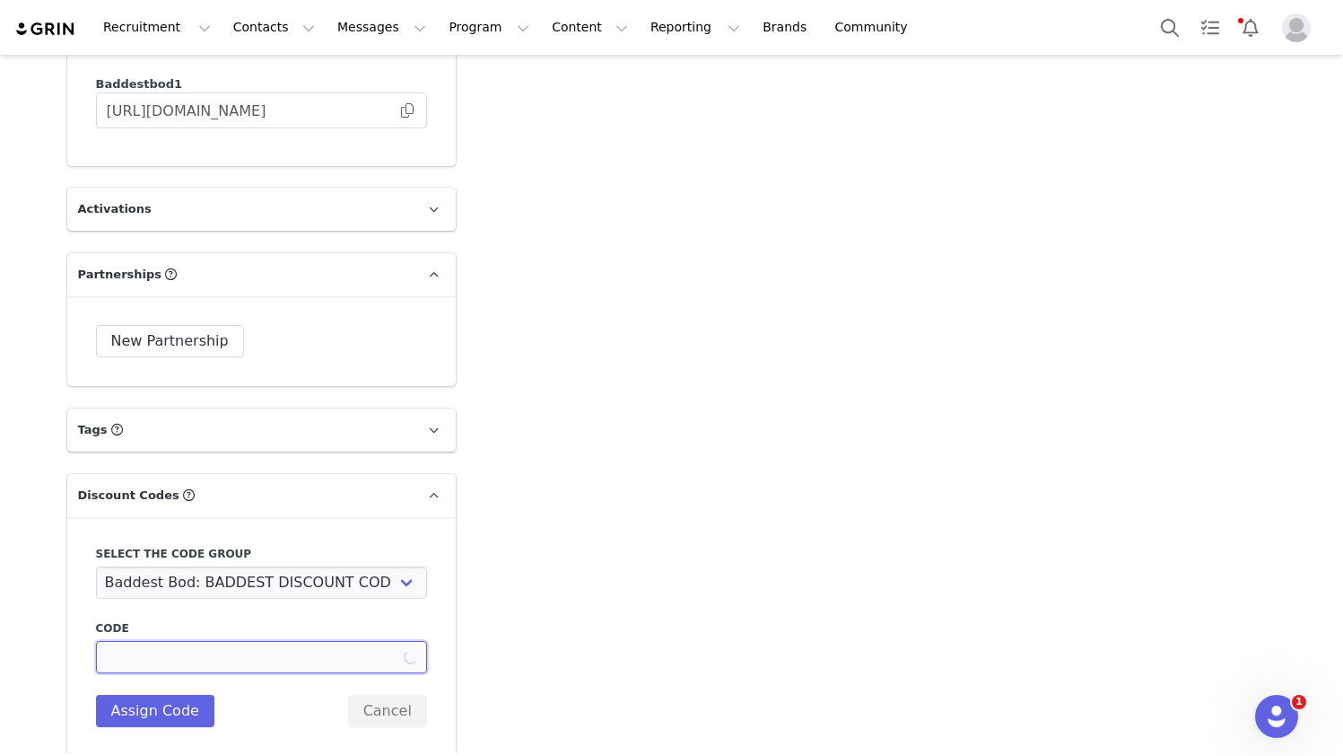
drag, startPoint x: 185, startPoint y: 633, endPoint x: 179, endPoint y: 641, distance: 9.7
click at [181, 641] on input at bounding box center [261, 657] width 331 height 32
type input "HAYLEYH"
click at [145, 695] on button "Assign Code" at bounding box center [155, 711] width 118 height 32
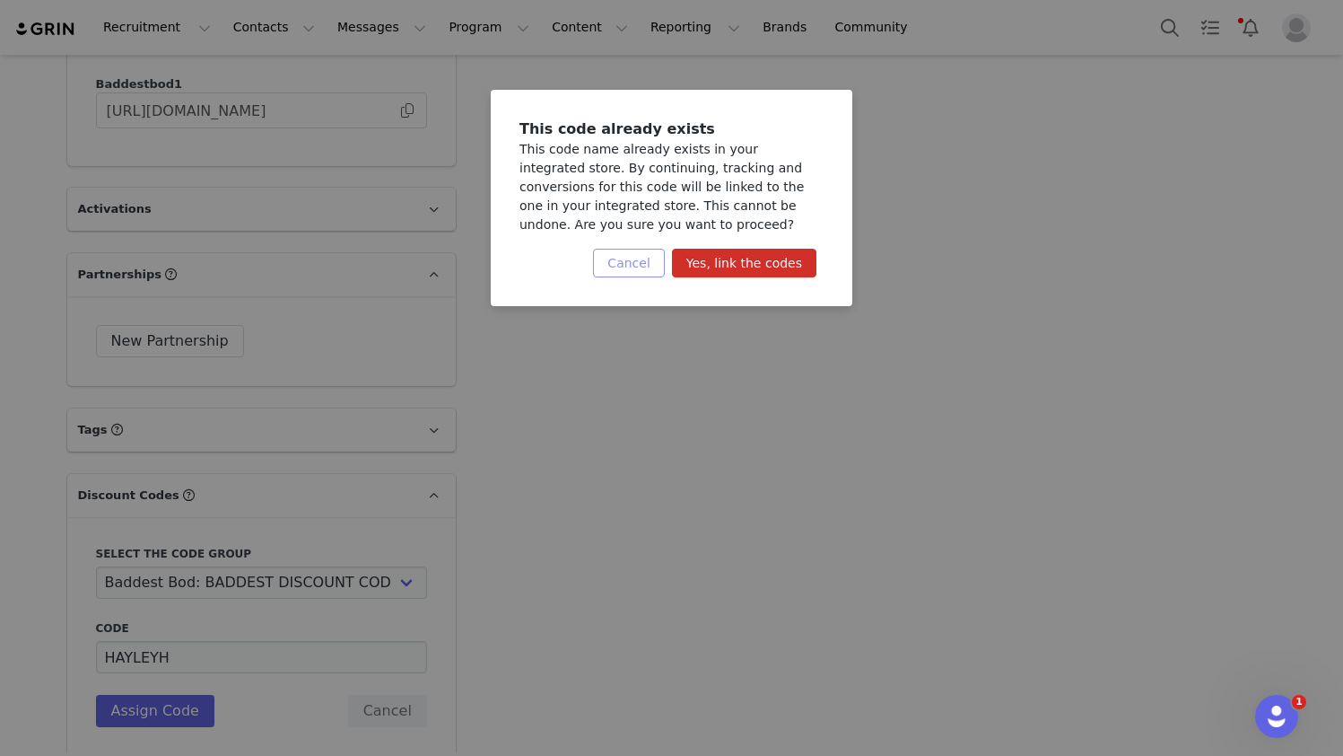
click at [627, 258] on button "Cancel" at bounding box center [628, 263] width 71 height 29
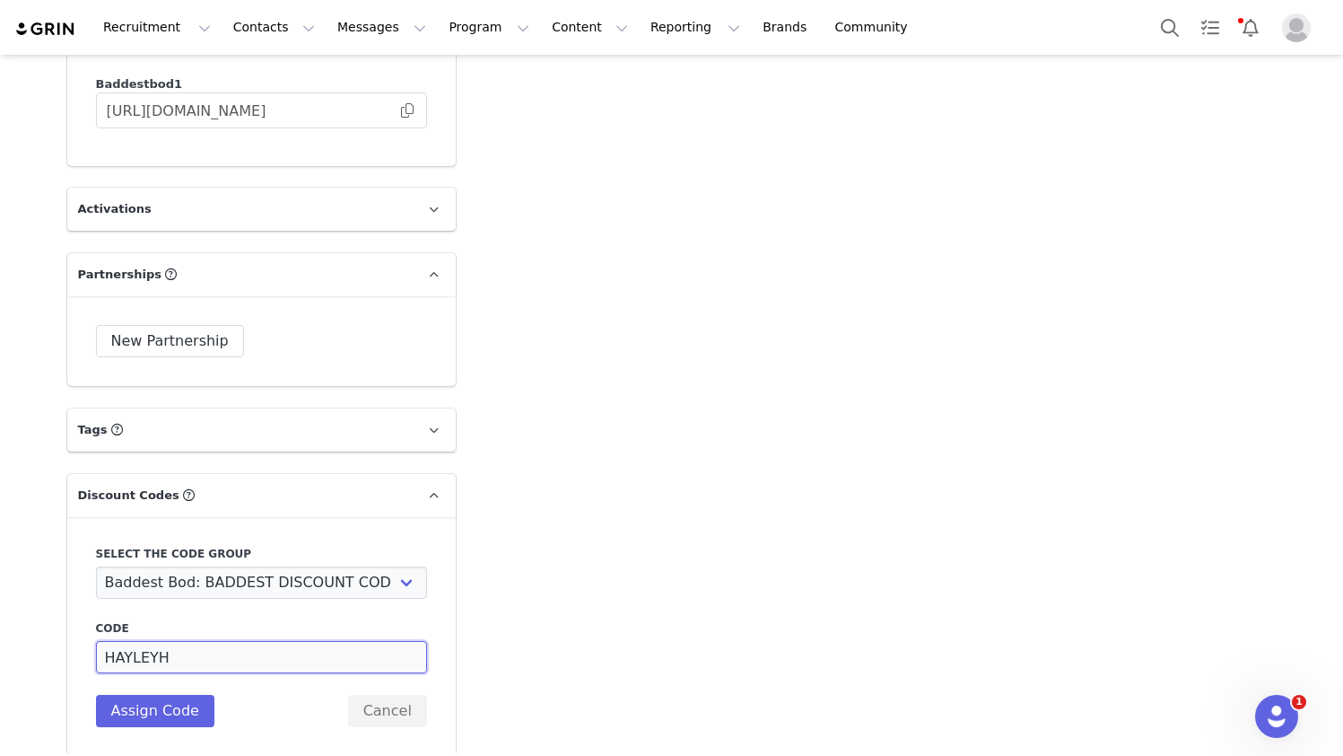
click at [236, 641] on input "HAYLEYH" at bounding box center [261, 657] width 331 height 32
click at [243, 411] on p "Tags Keep track of your contacts by assigning them tags. You can then filter yo…" at bounding box center [240, 429] width 346 height 43
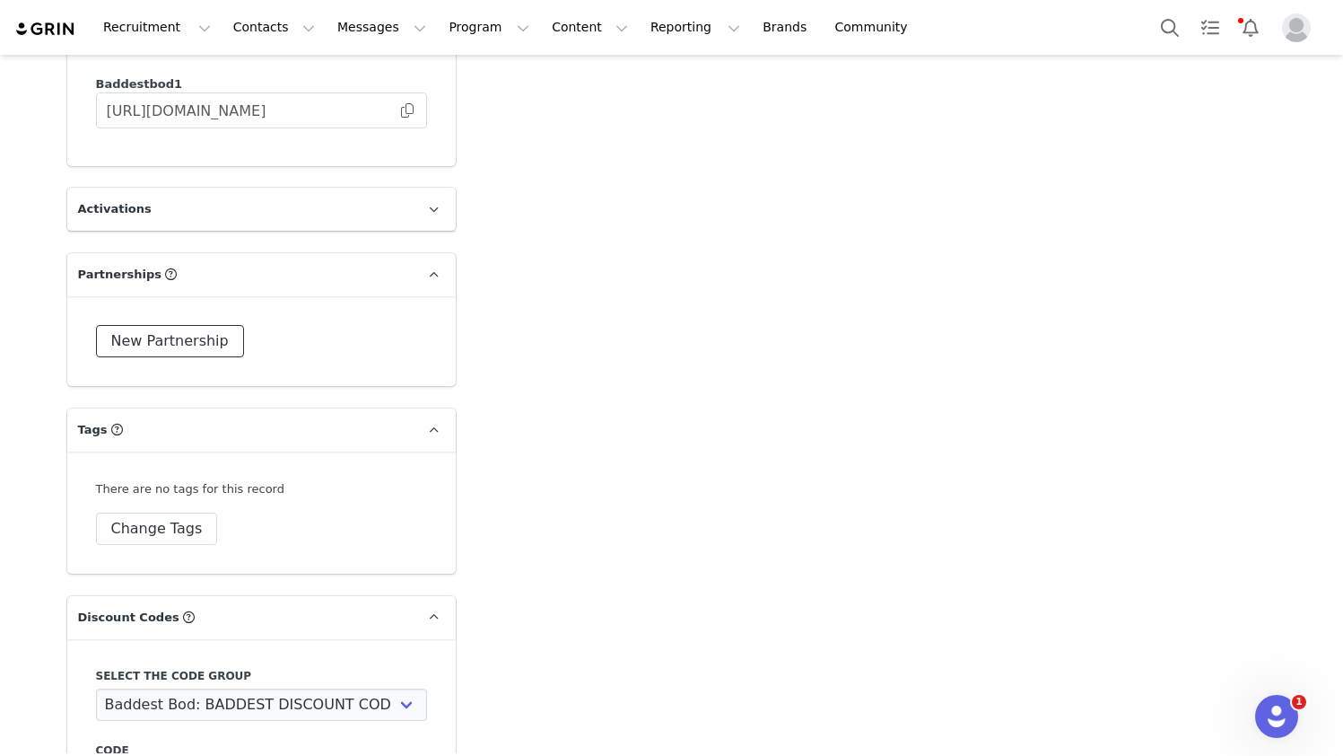
click at [192, 325] on button "New Partnership" at bounding box center [170, 341] width 148 height 32
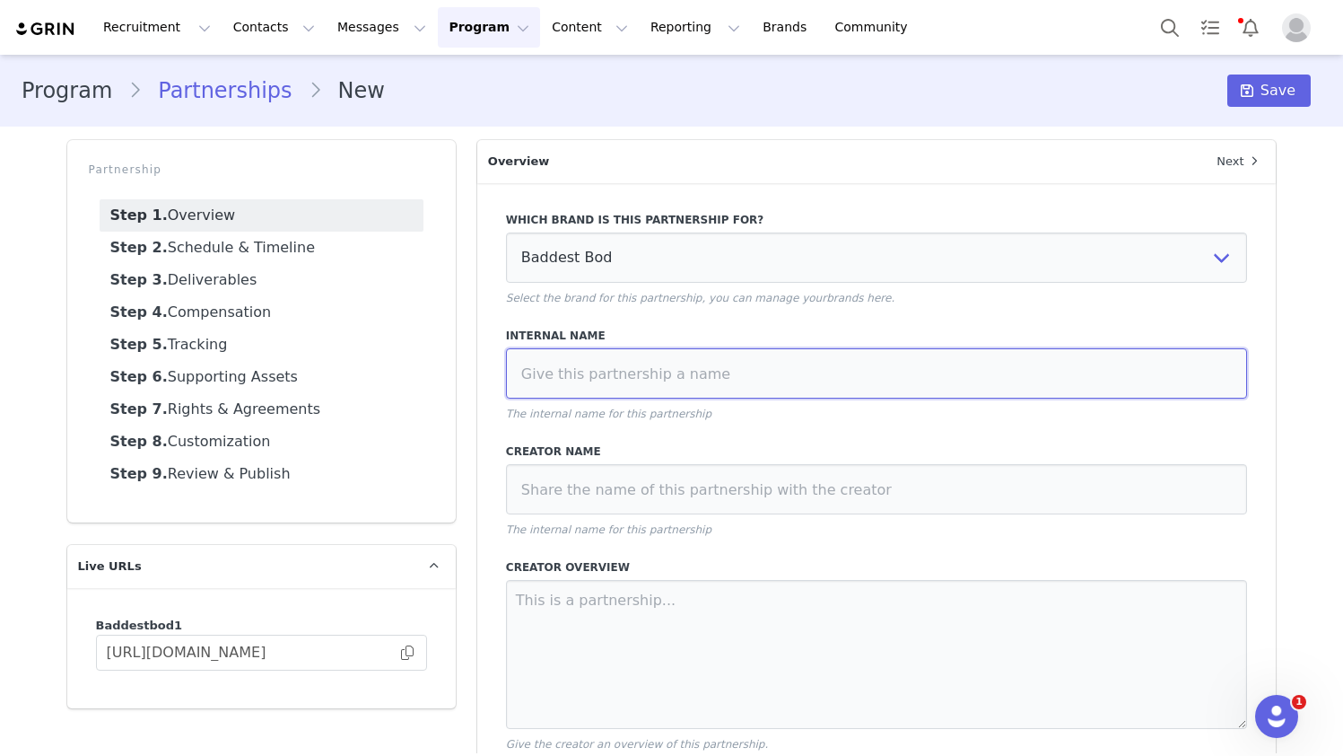
click at [617, 380] on input at bounding box center [877, 373] width 742 height 50
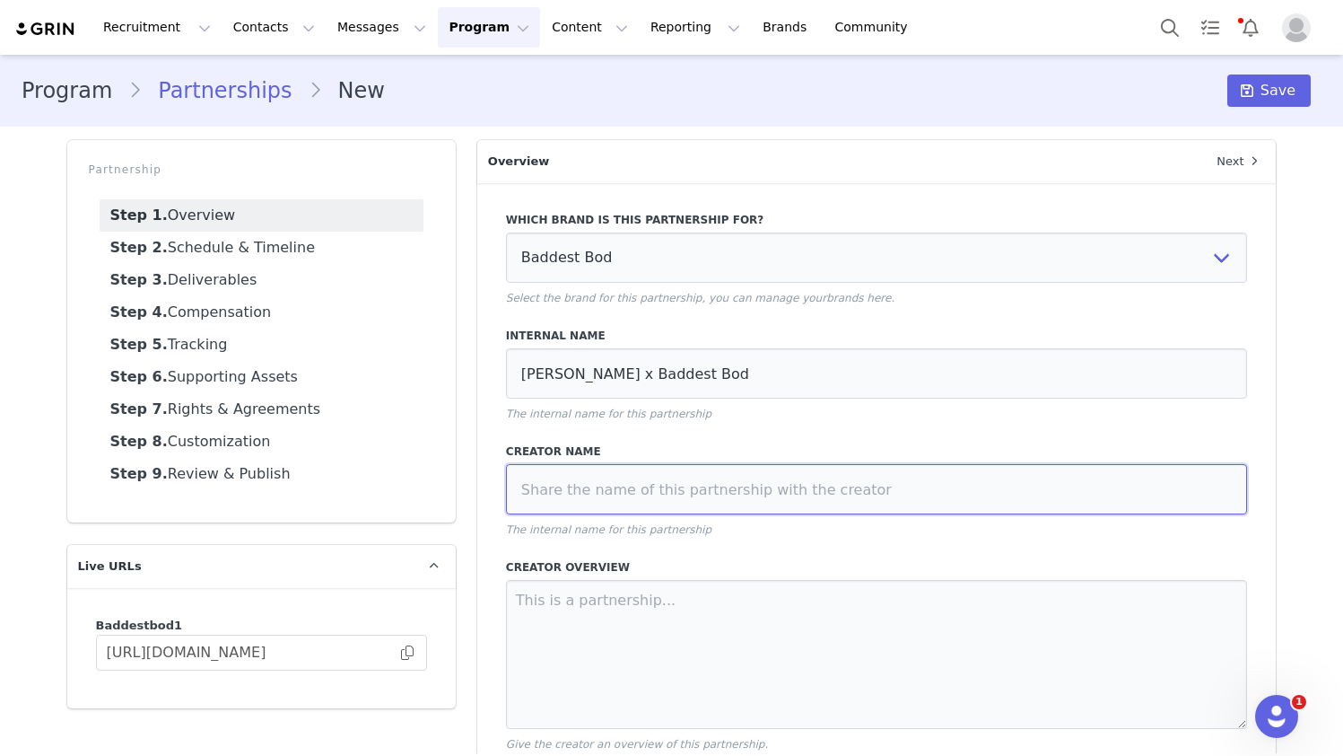
click at [599, 486] on input at bounding box center [877, 489] width 742 height 50
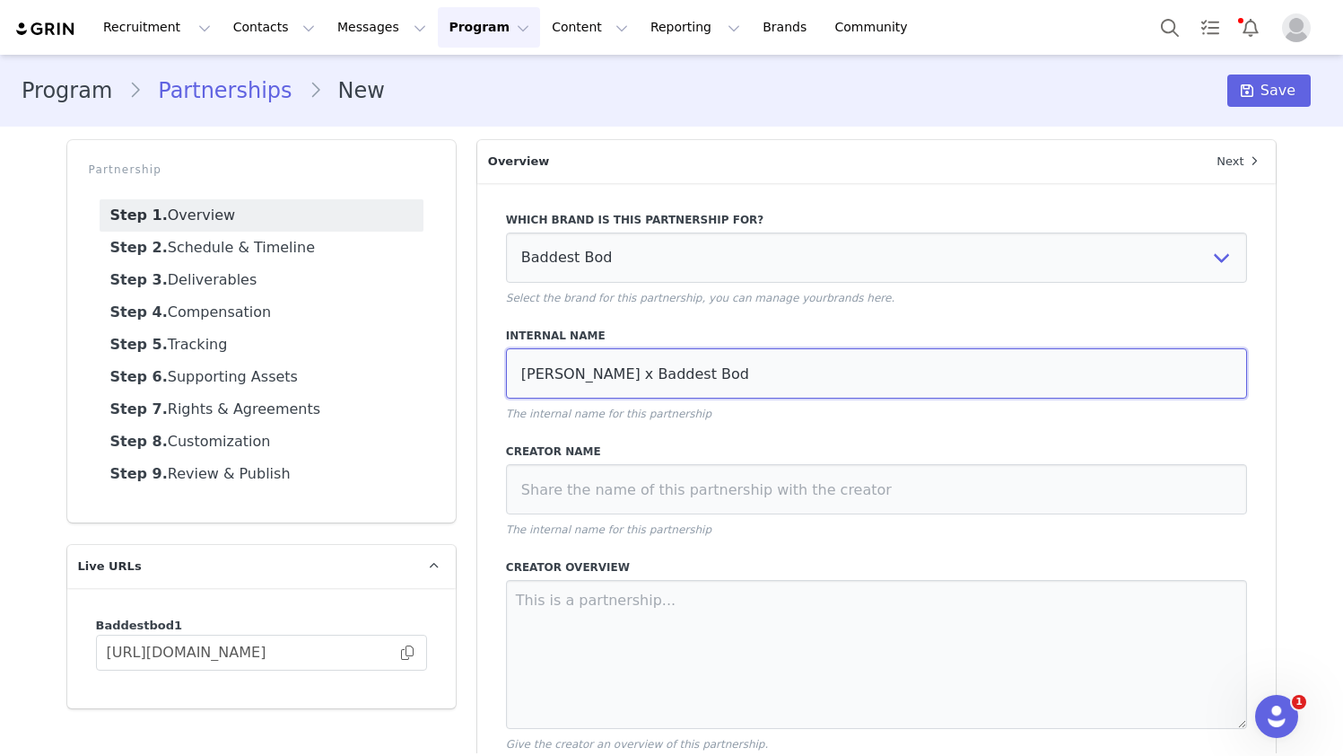
drag, startPoint x: 792, startPoint y: 382, endPoint x: 479, endPoint y: 373, distance: 313.3
click at [479, 373] on div "Which brand is this partnership for? Baddest Bod Select the brand for this part…" at bounding box center [877, 567] width 800 height 768
type input "="
paste input "[PERSON_NAME] x Baddest Bod Collab 1"
type input "[PERSON_NAME] x Baddest Bod Collab 1"
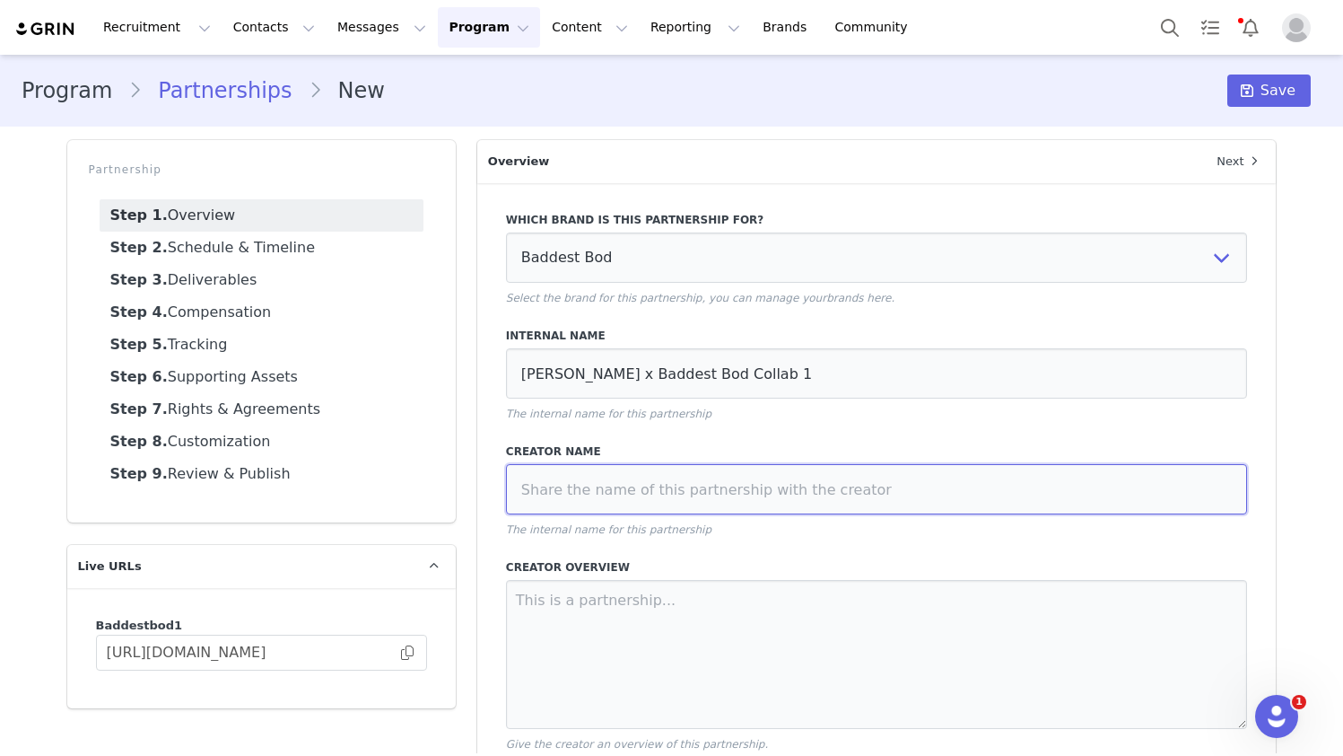
paste input "[PERSON_NAME]"
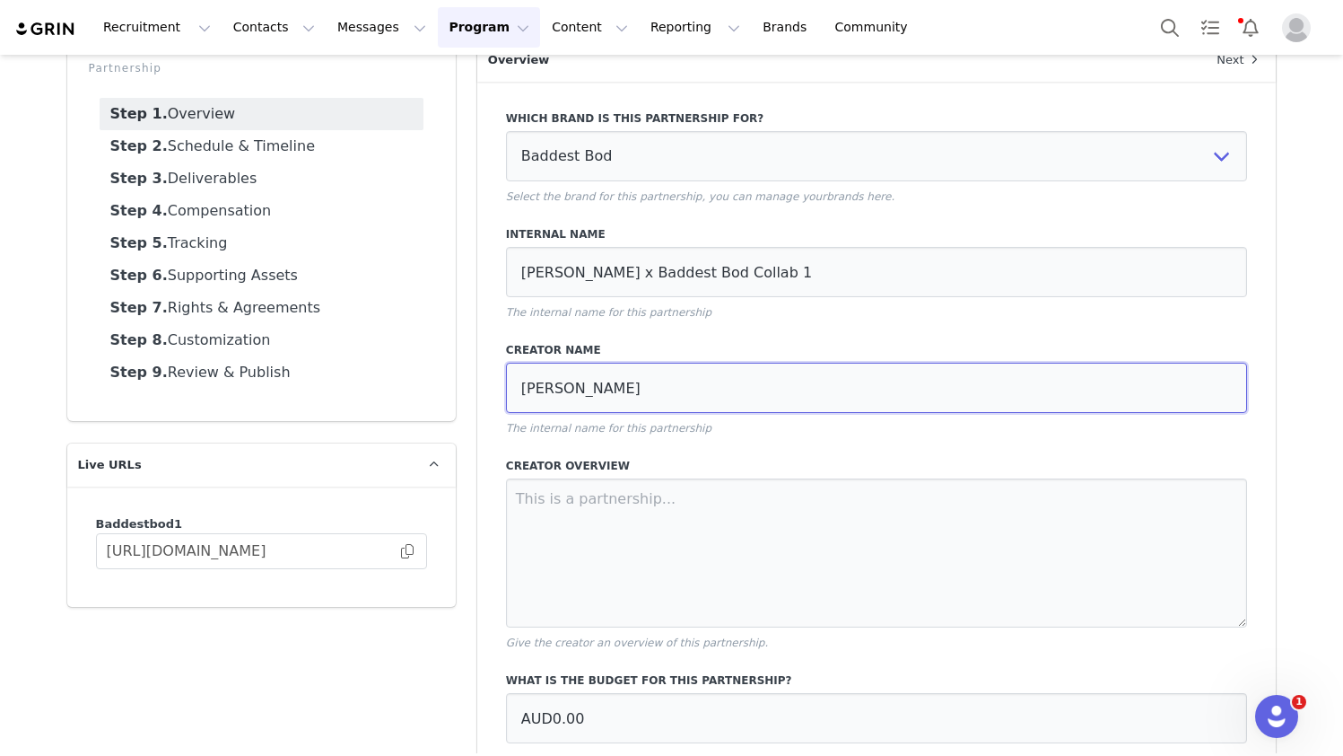
scroll to position [212, 0]
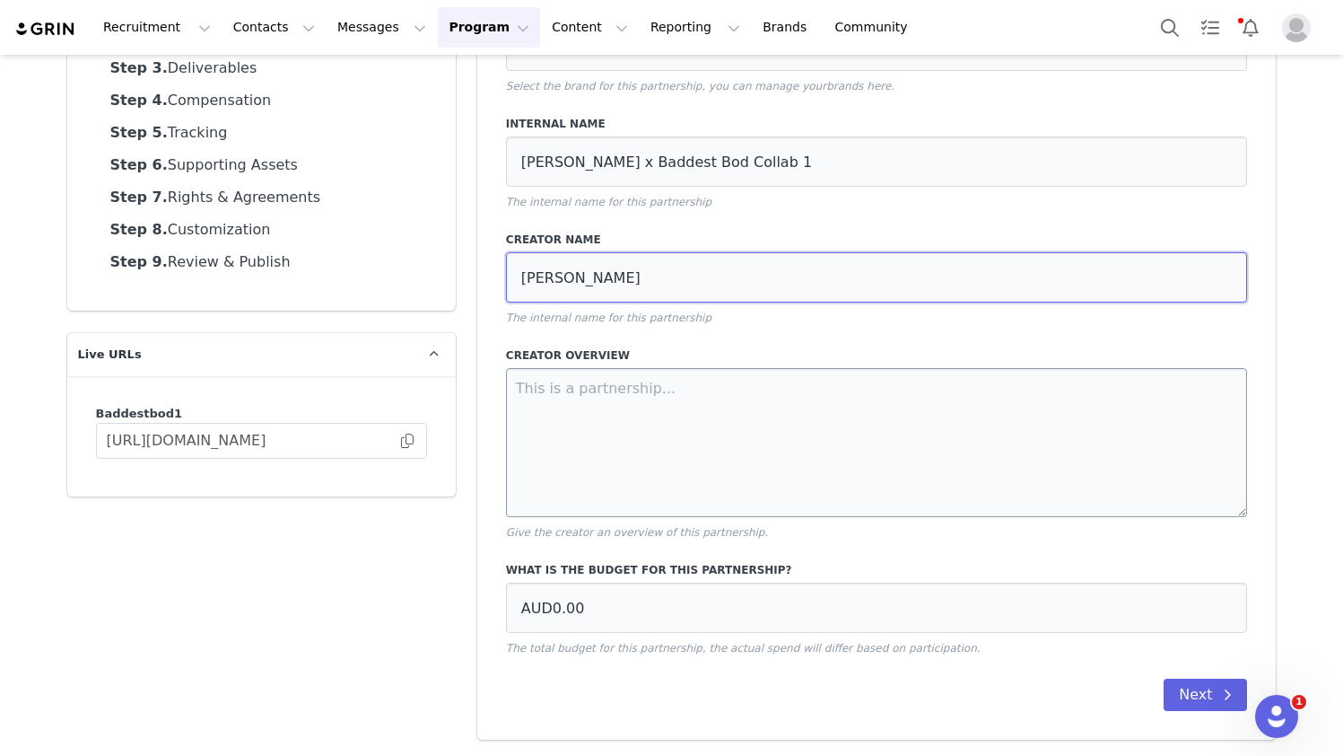
type input "[PERSON_NAME]"
drag, startPoint x: 581, startPoint y: 405, endPoint x: 523, endPoint y: 435, distance: 65.0
click at [581, 405] on textarea at bounding box center [877, 442] width 742 height 149
paste textarea "2 x Dedicated Instagram Static Post 2 x Dedicated 3 frame Instagram Story Video"
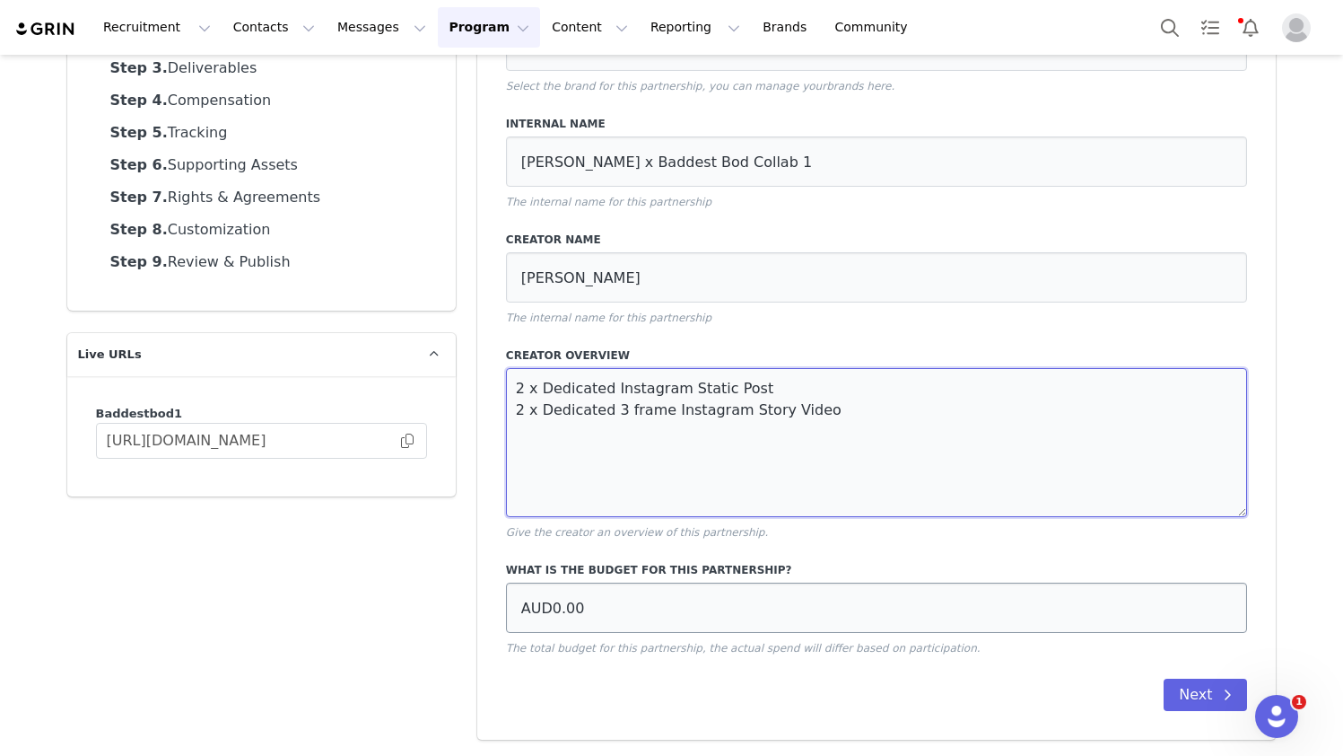
type textarea "2 x Dedicated Instagram Static Post 2 x Dedicated 3 frame Instagram Story Video"
click at [540, 609] on input "AUD0.00" at bounding box center [877, 607] width 742 height 50
click at [518, 607] on input "AUD0.00" at bounding box center [877, 607] width 742 height 50
type input "AUD2,068.74"
click at [994, 704] on button "Next" at bounding box center [1205, 694] width 83 height 32
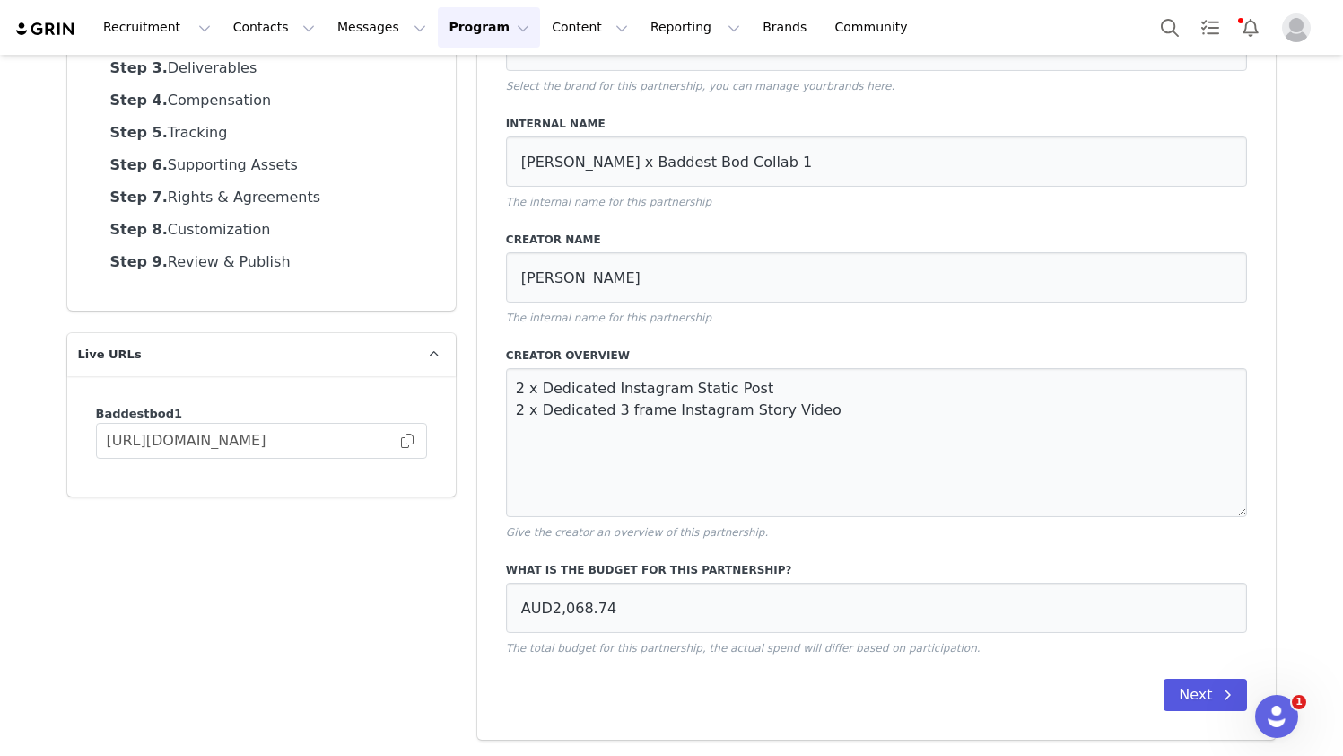
scroll to position [0, 0]
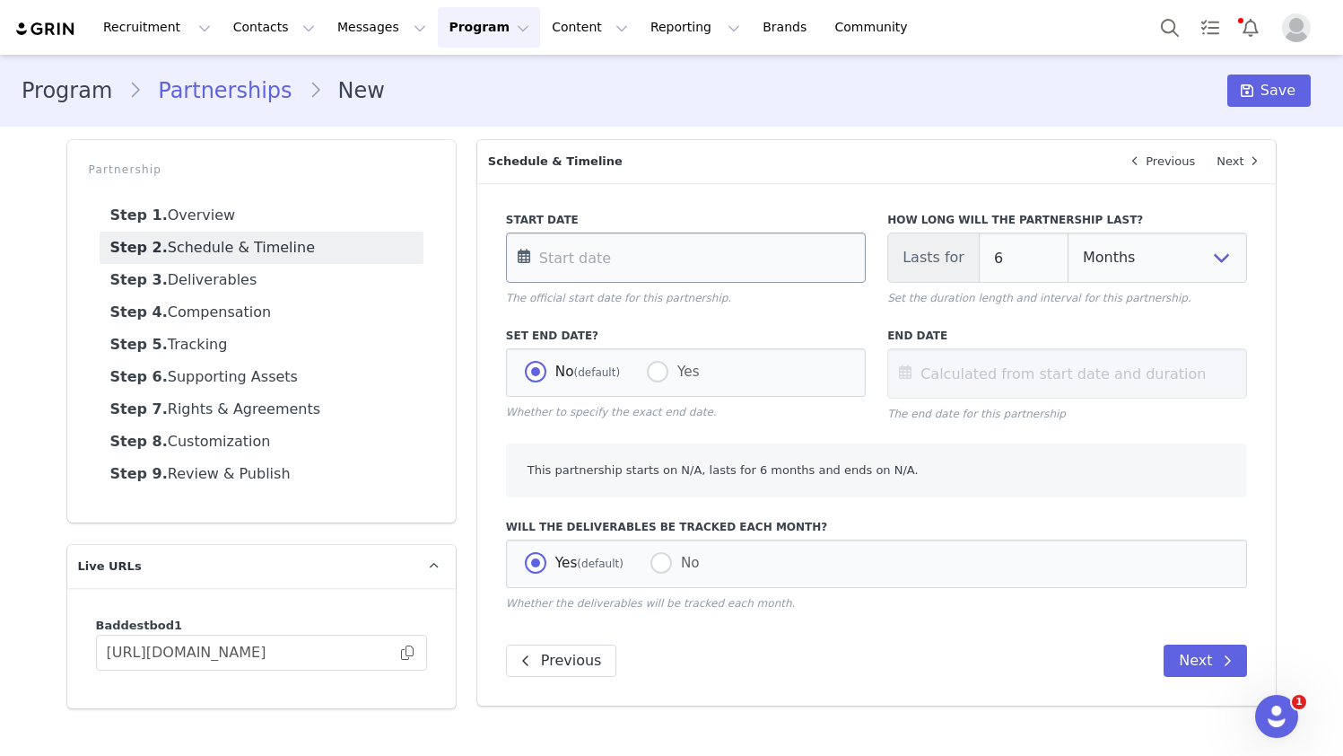
click at [546, 246] on input "text" at bounding box center [686, 257] width 360 height 50
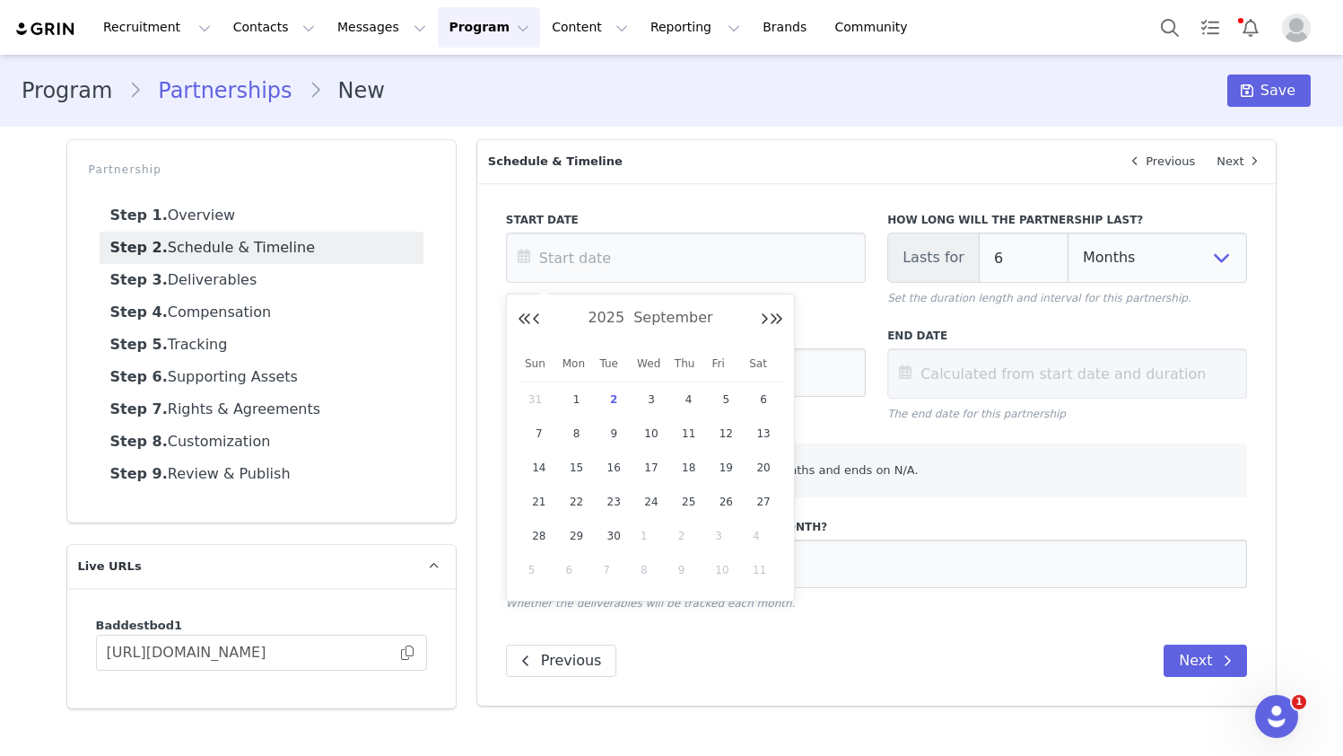
click at [853, 316] on div "Start Date The official start date for this partnership." at bounding box center [685, 259] width 381 height 116
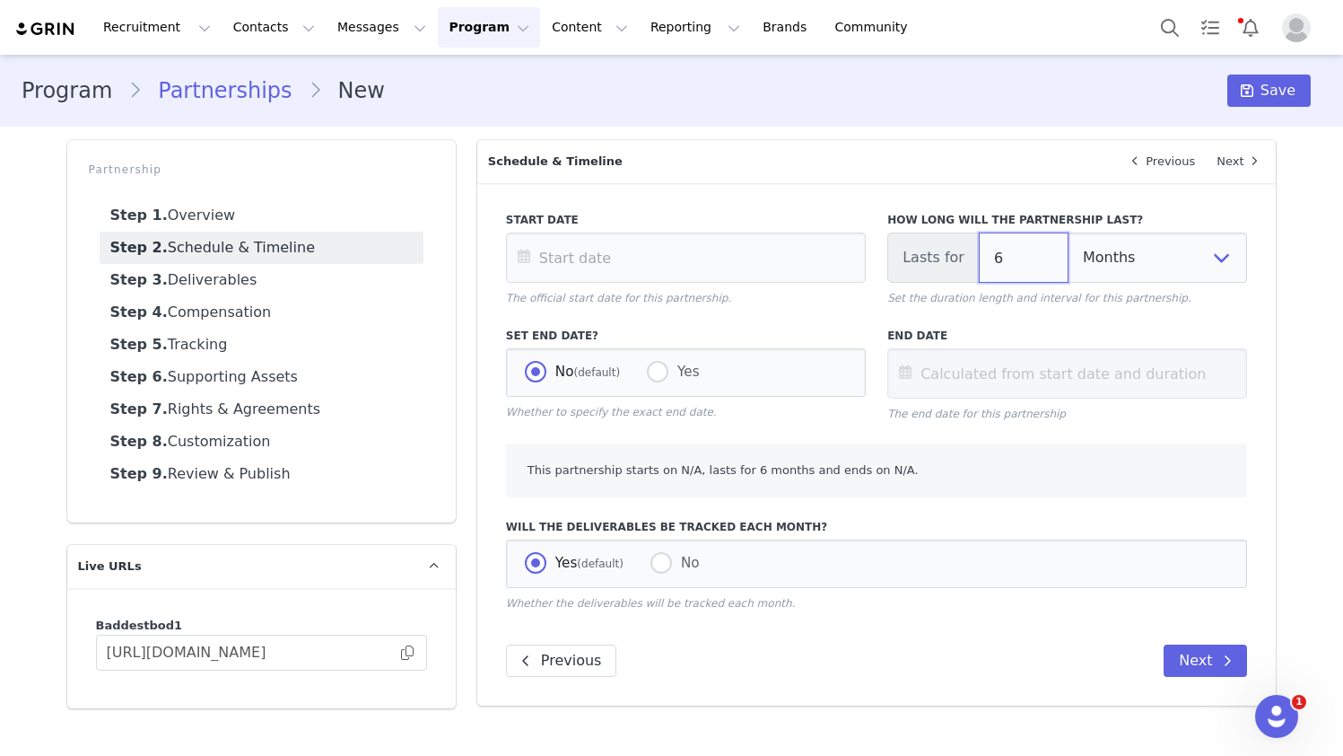
click at [994, 273] on input "6" at bounding box center [1024, 257] width 90 height 50
click at [994, 260] on select "Days Weeks Months" at bounding box center [1158, 257] width 180 height 50
click at [994, 251] on input "6" at bounding box center [1024, 257] width 90 height 50
type input "1"
click at [664, 319] on div "Set End Date? No (default) Yes Whether to specify the exact end date." at bounding box center [685, 375] width 381 height 116
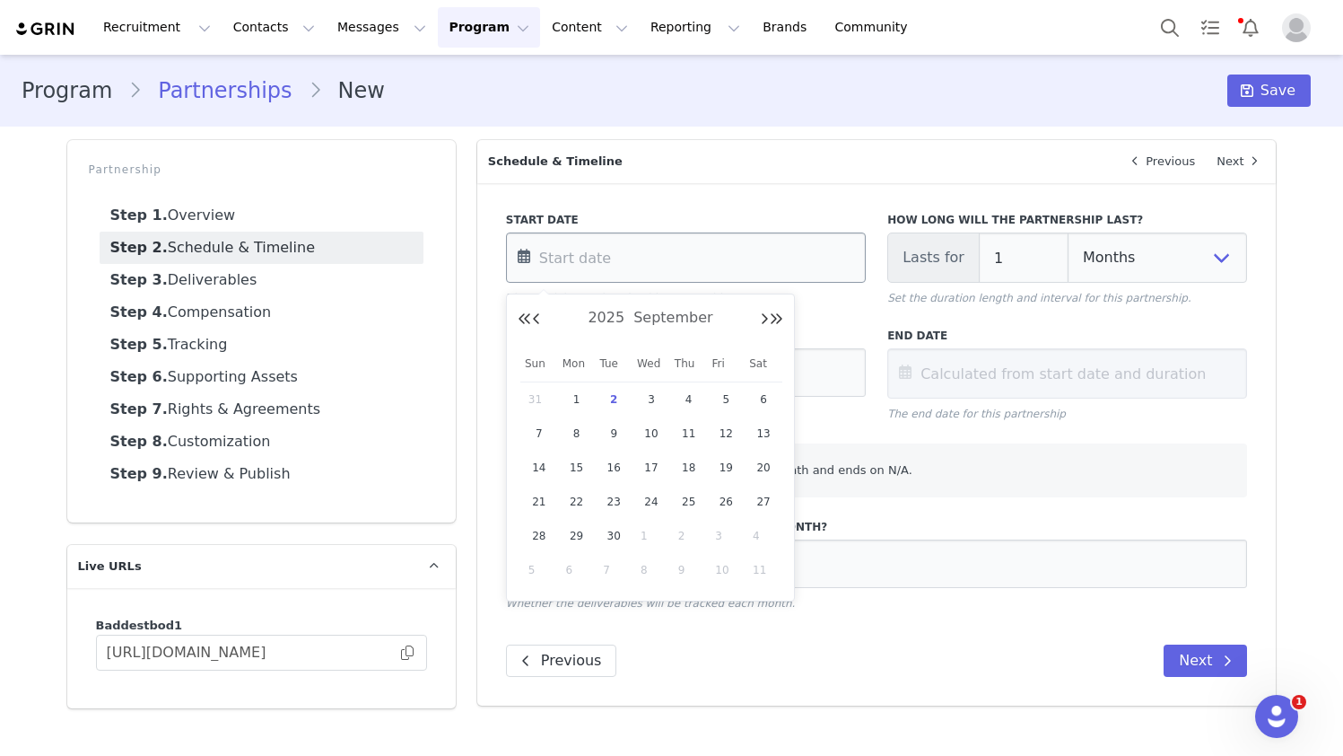
click at [615, 249] on input "text" at bounding box center [686, 257] width 360 height 50
click at [611, 399] on span "2" at bounding box center [614, 400] width 22 height 22
type input "[DATE]"
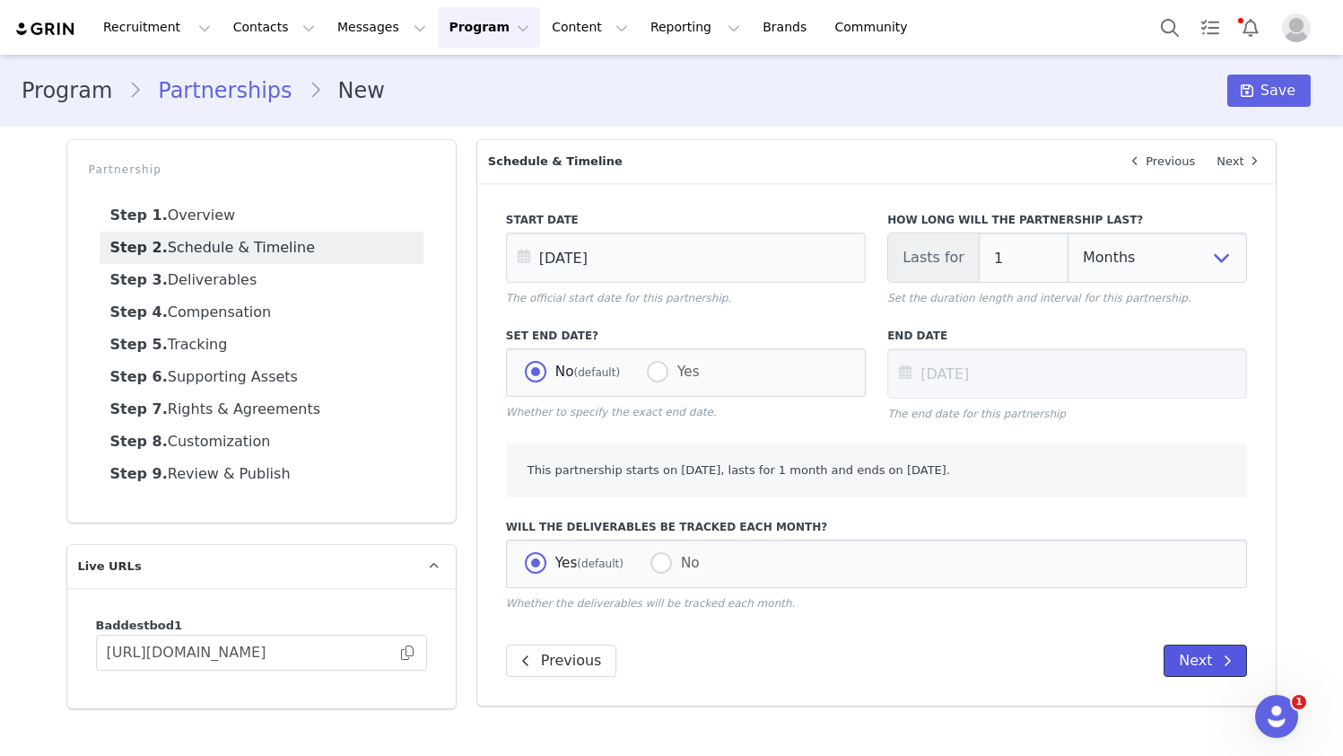
click at [994, 658] on button "Next" at bounding box center [1205, 660] width 83 height 32
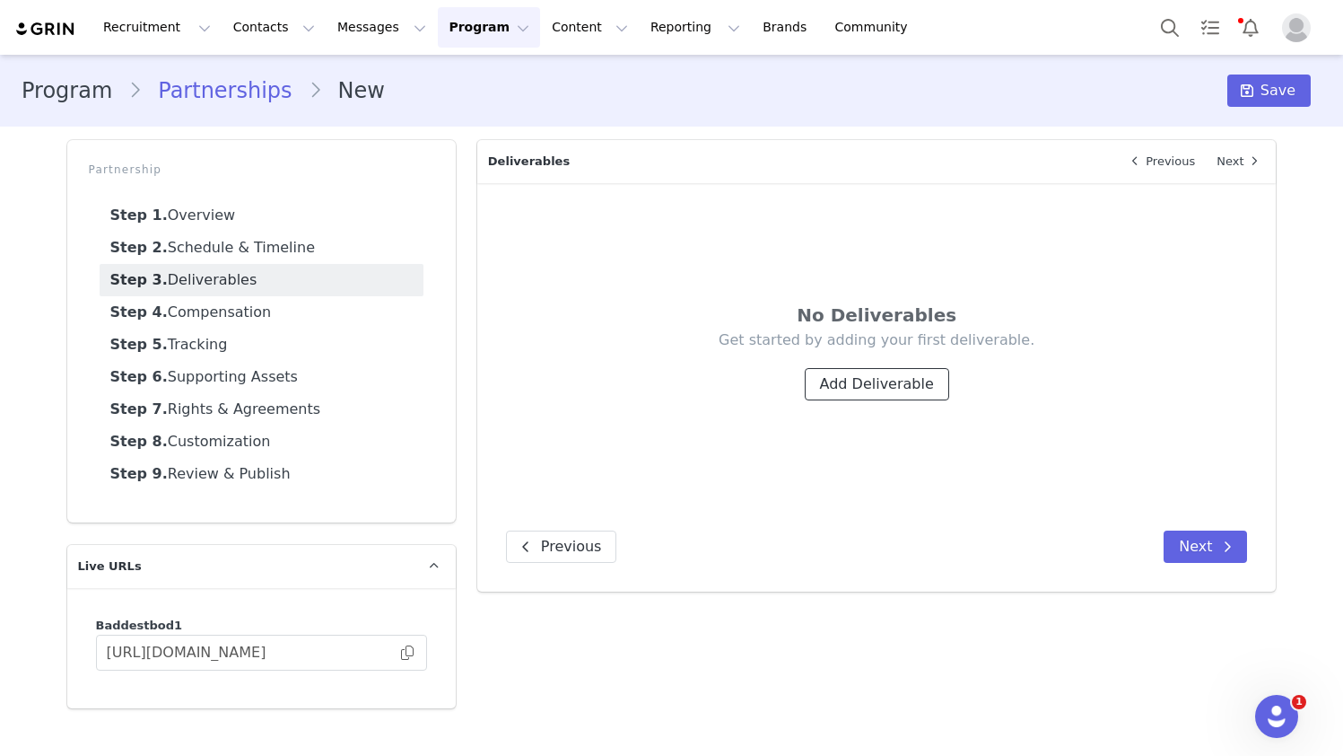
click at [871, 381] on button "Add Deliverable" at bounding box center [877, 384] width 144 height 32
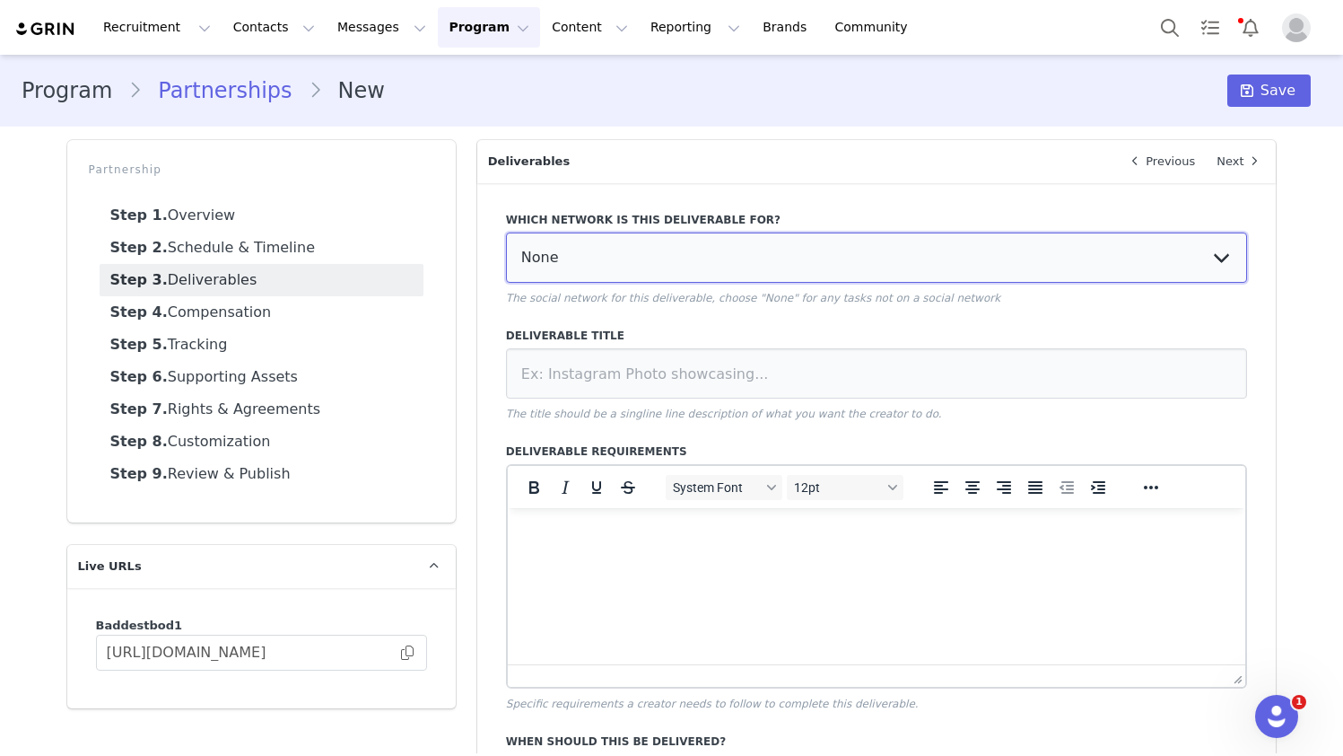
click at [815, 249] on select "None YouTube Twitter Instagram Facebook Twitch TikTok Pinterest" at bounding box center [877, 257] width 742 height 50
select select "5"
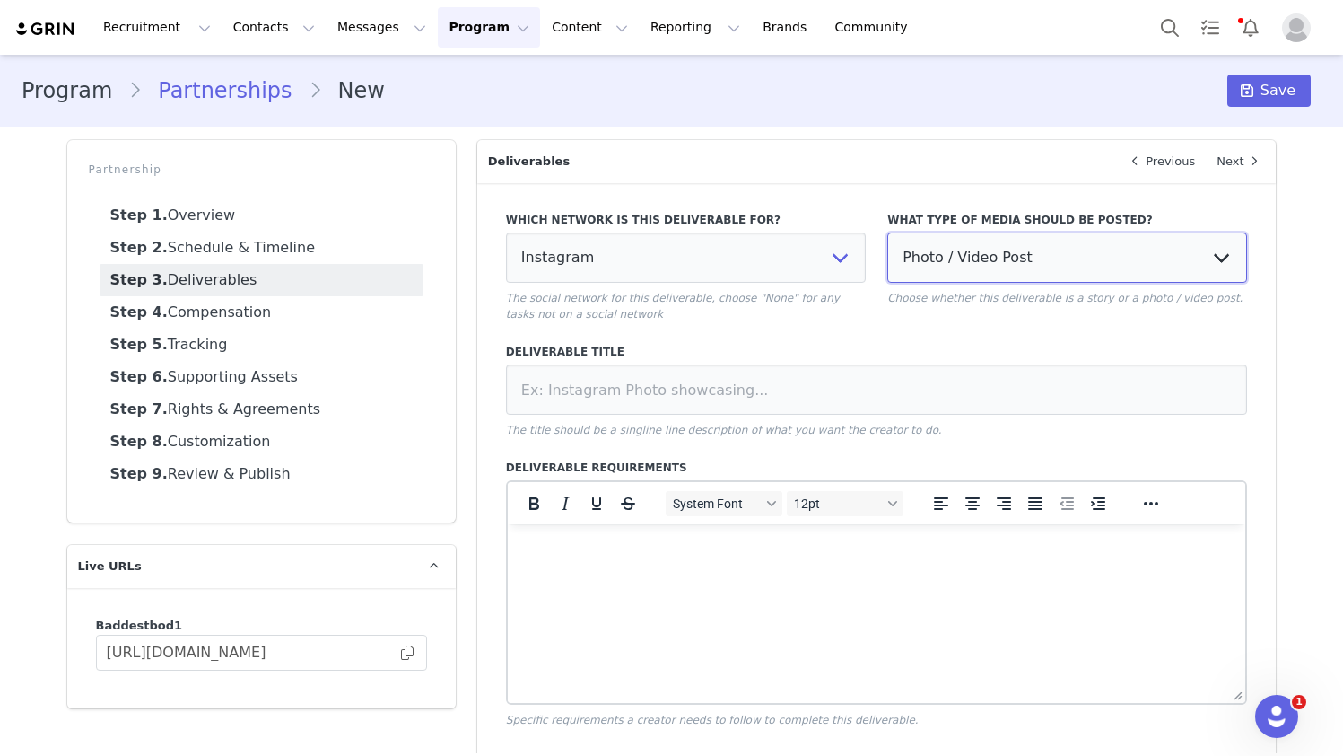
click at [994, 238] on select "Photo / Video Post Story Text in Bio Highlight Reel" at bounding box center [1068, 257] width 360 height 50
select select
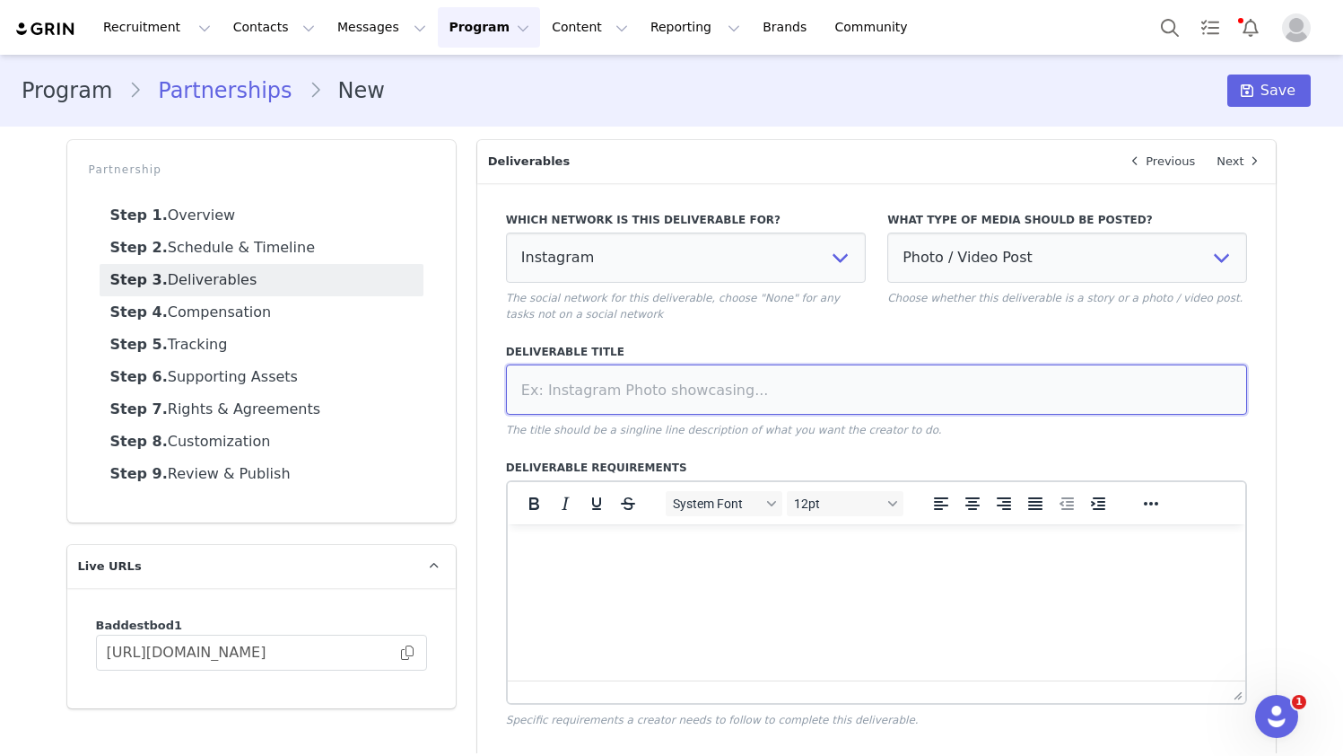
click at [696, 377] on input at bounding box center [877, 389] width 742 height 50
paste input "Dedicated Instagram Static Post"
type input "Dedicated Instagram Static Post"
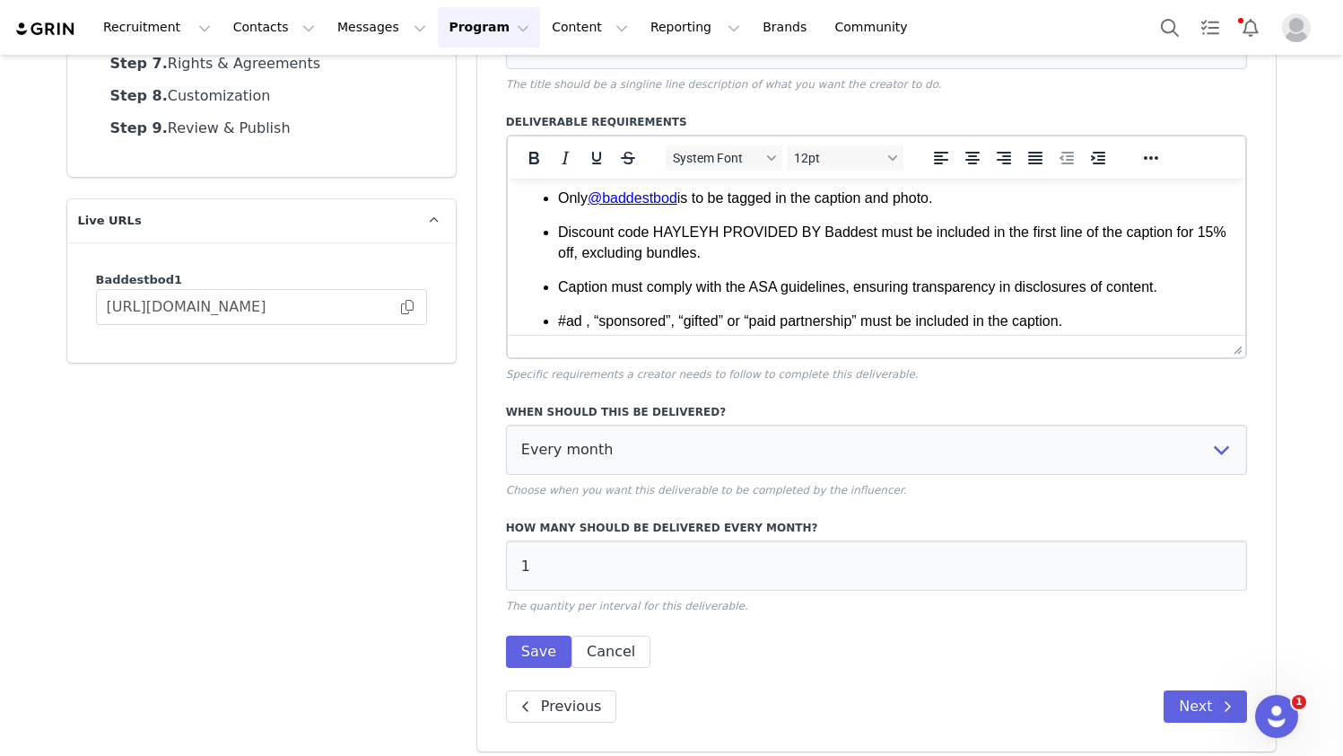
scroll to position [387, 0]
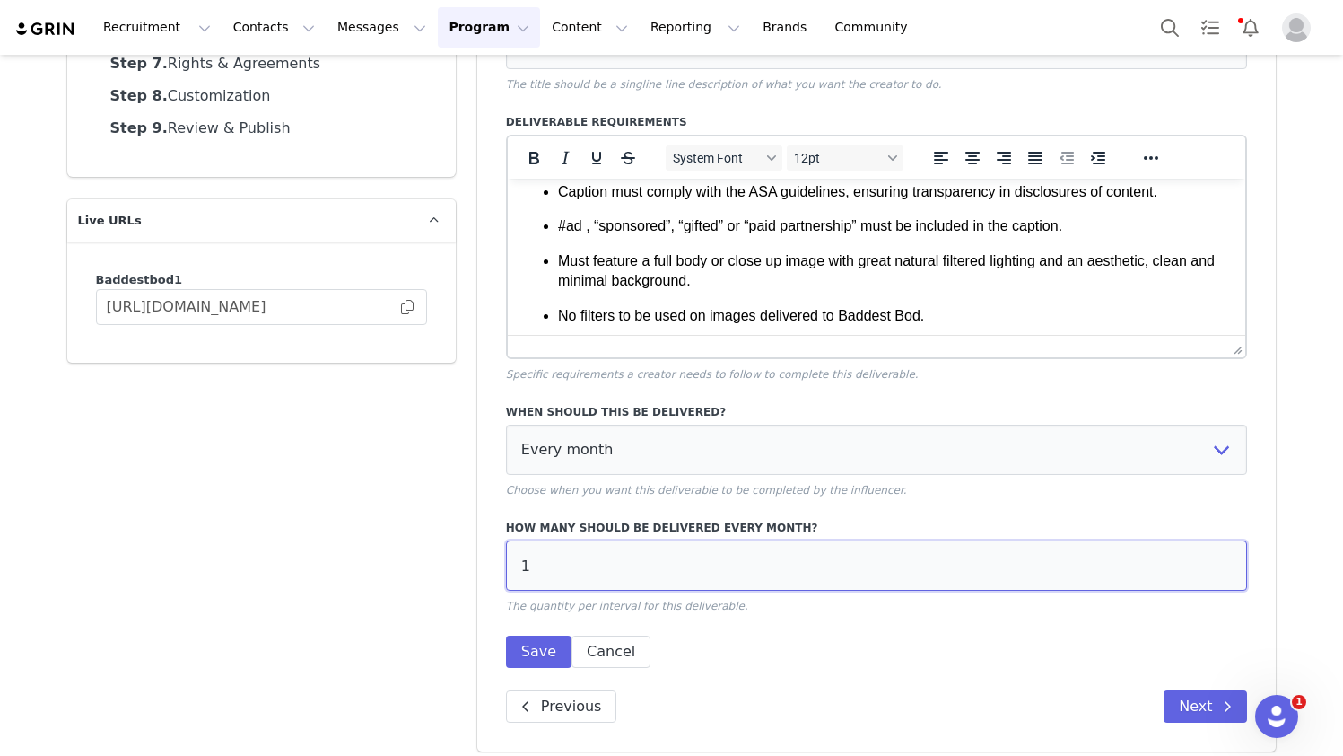
click at [661, 585] on input "1" at bounding box center [877, 565] width 742 height 50
type input "2"
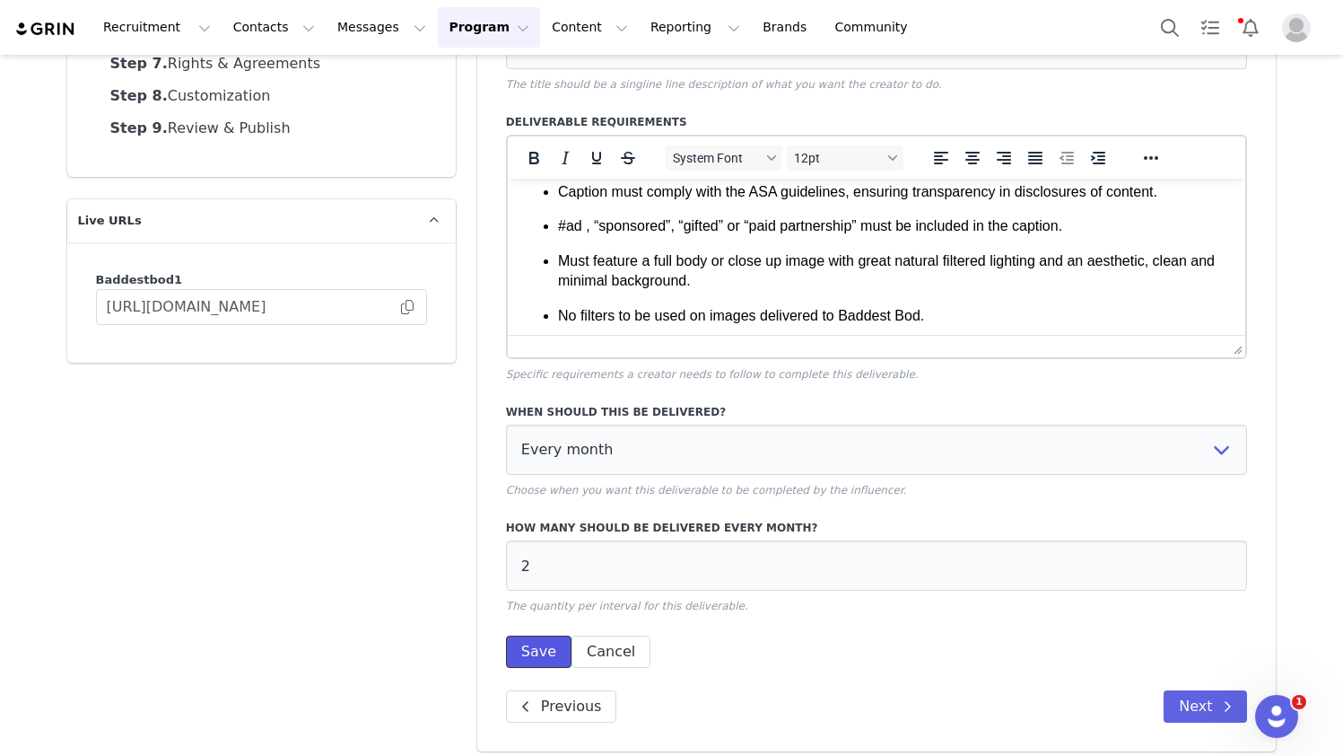
click at [555, 653] on button "Save" at bounding box center [539, 651] width 66 height 32
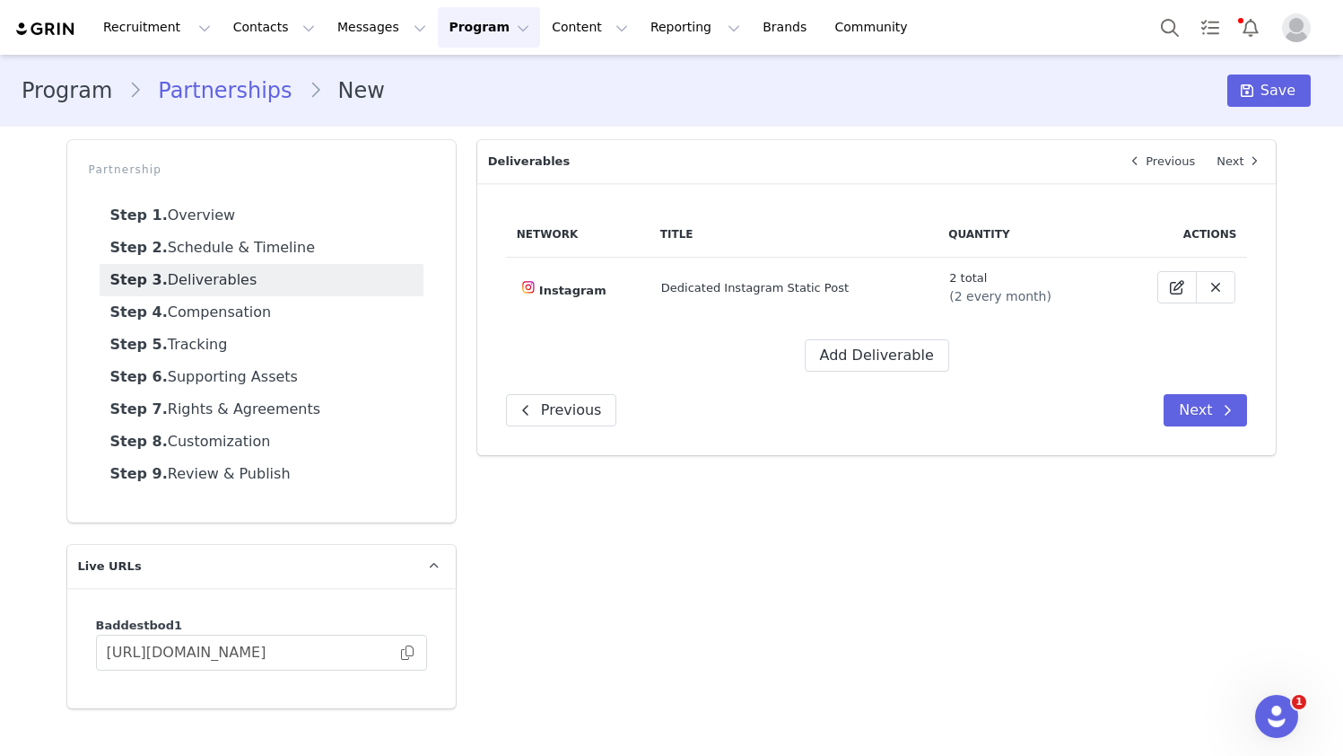
scroll to position [0, 0]
click at [880, 355] on button "Add Deliverable" at bounding box center [877, 355] width 144 height 32
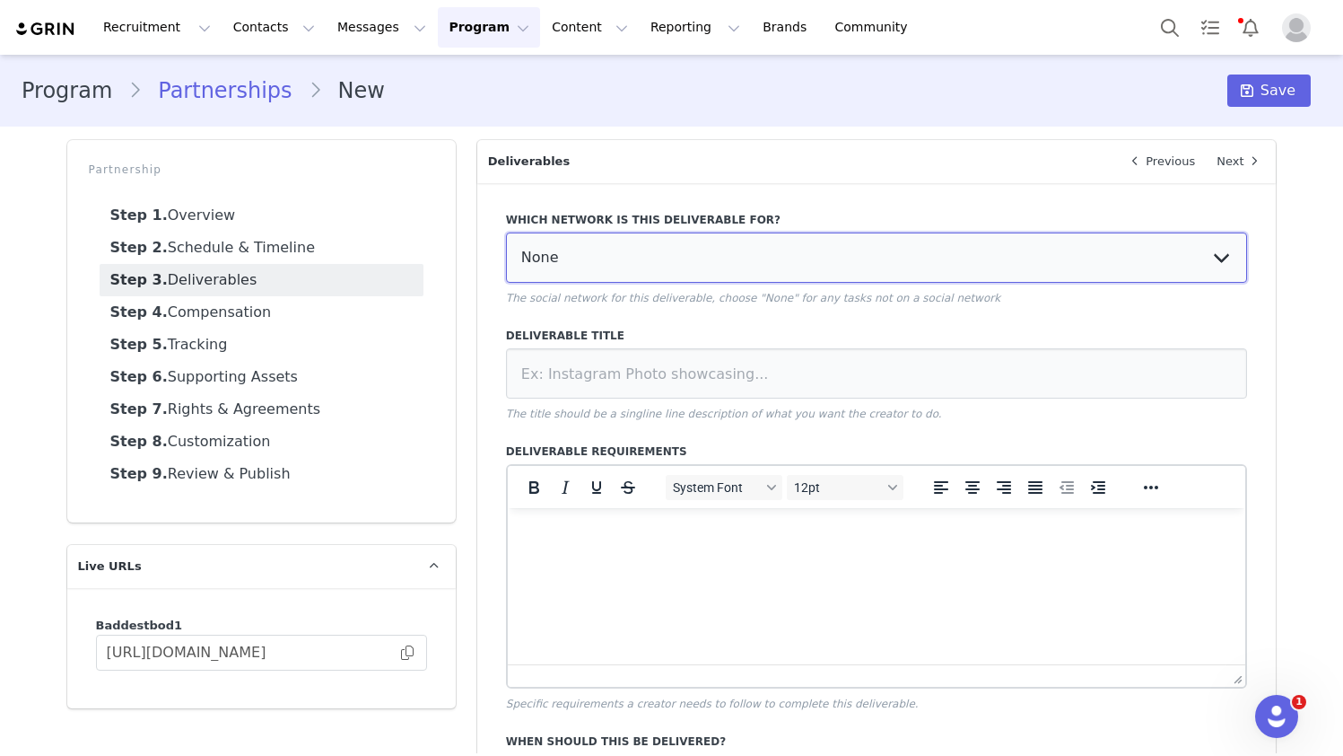
click at [693, 279] on select "None YouTube Twitter Instagram Facebook Twitch TikTok Pinterest" at bounding box center [877, 257] width 742 height 50
select select "5"
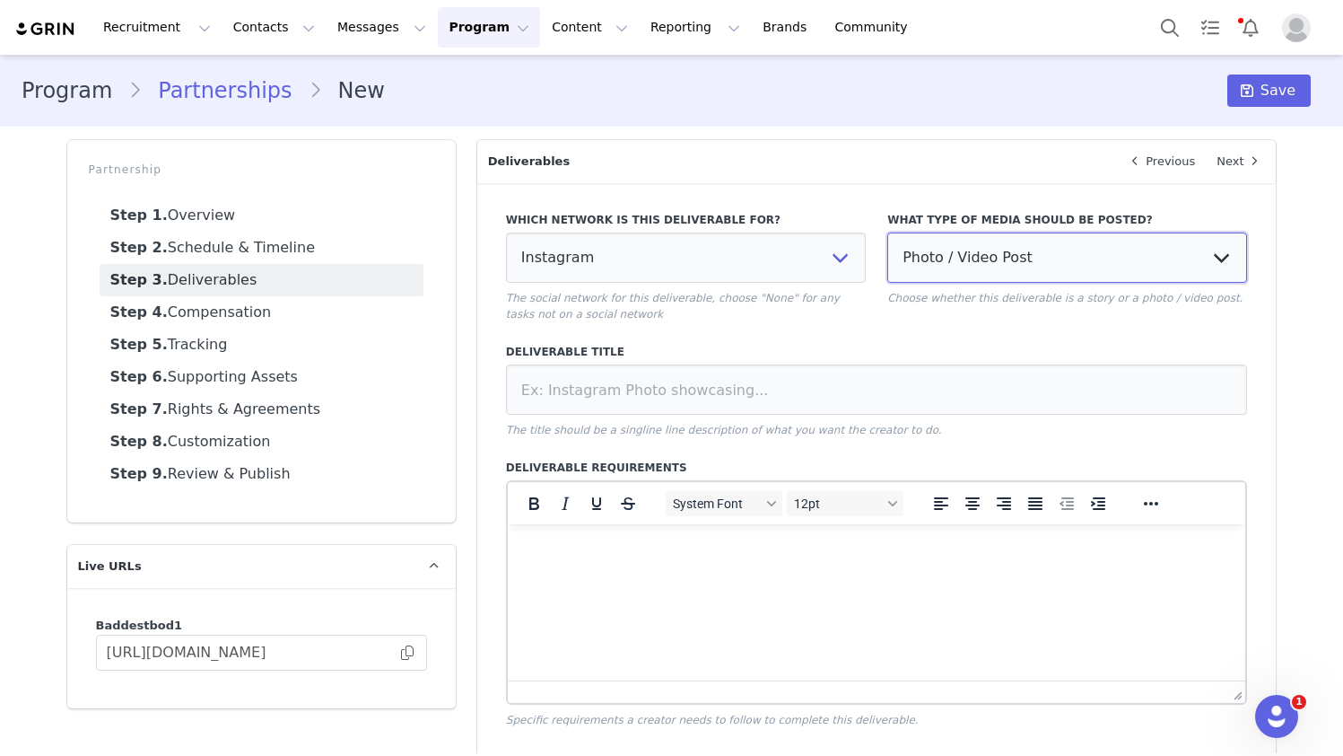
click at [994, 236] on select "Photo / Video Post Story Text in Bio Highlight Reel" at bounding box center [1068, 257] width 360 height 50
select select "story"
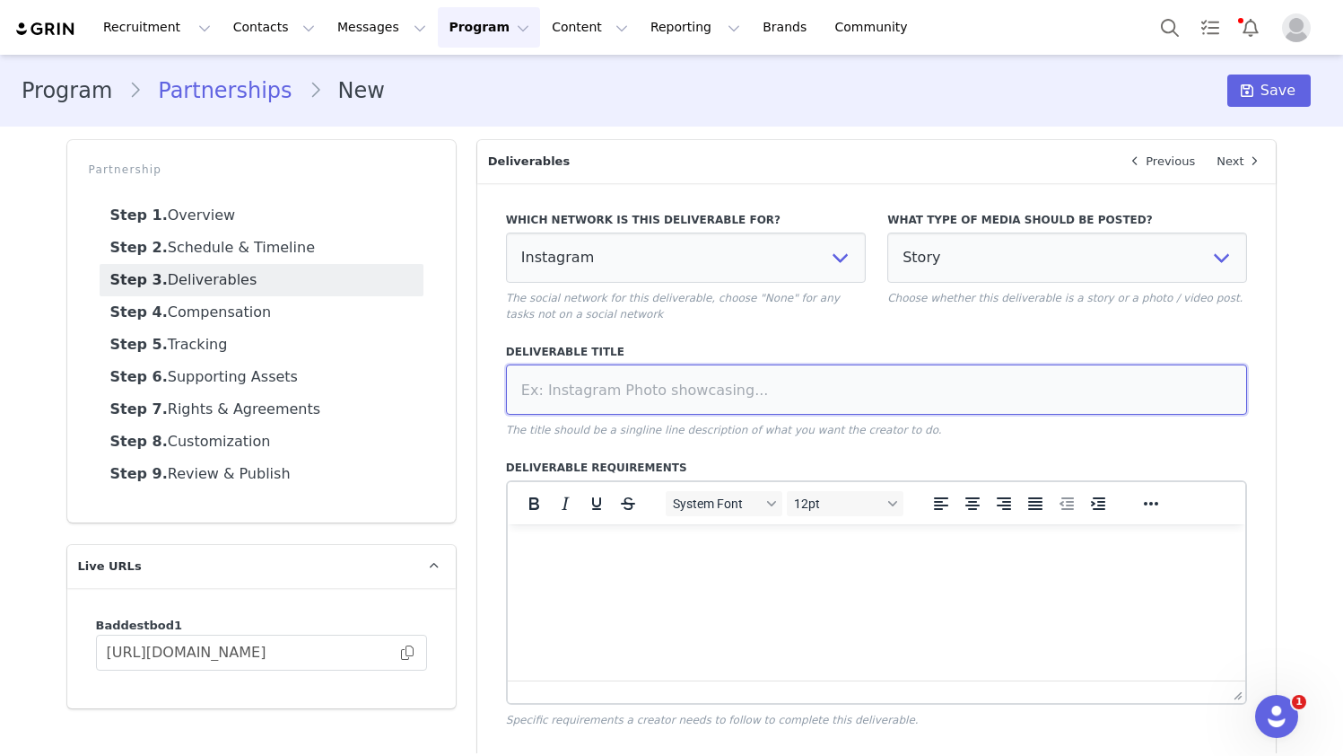
click at [696, 387] on input at bounding box center [877, 389] width 742 height 50
paste input "Dedicated 3 frame Instagram Story Video"
type input "Dedicated 3 frame Instagram Story Video"
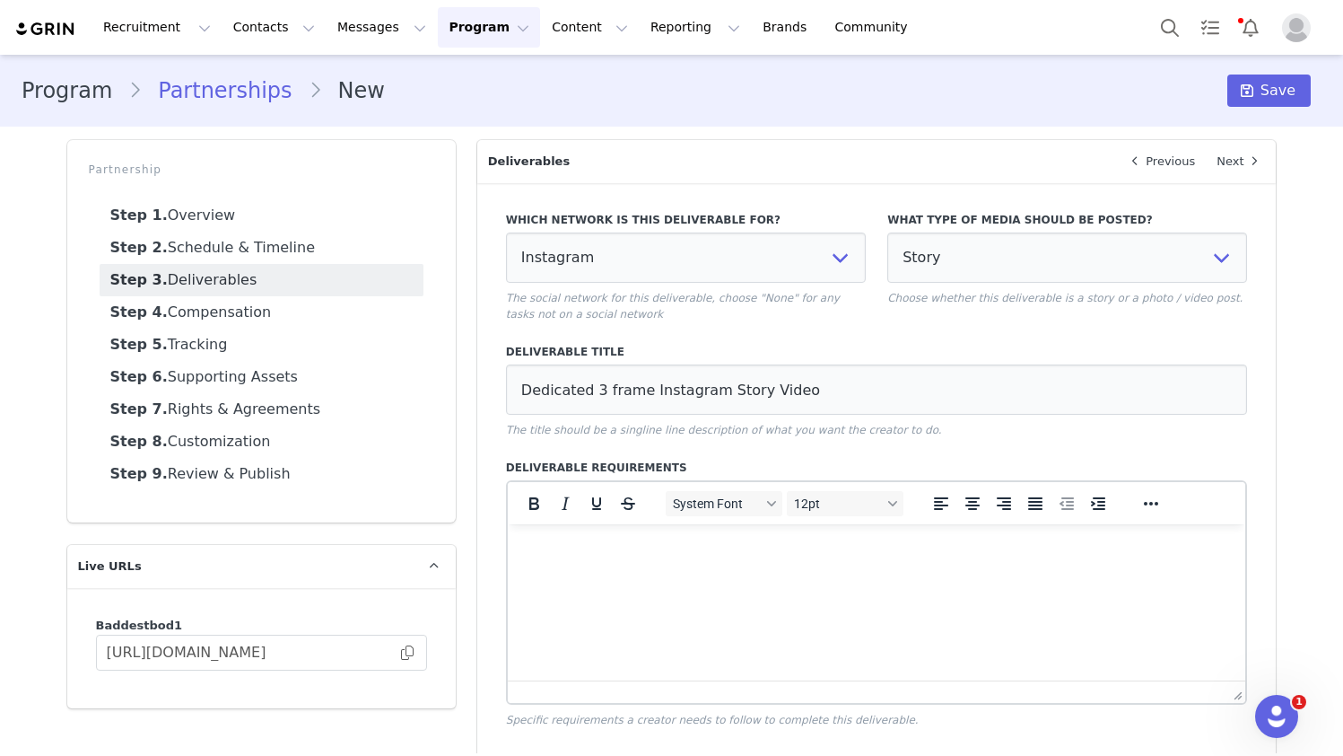
drag, startPoint x: 691, startPoint y: 579, endPoint x: 704, endPoint y: 578, distance: 13.5
click at [693, 573] on html at bounding box center [876, 548] width 739 height 48
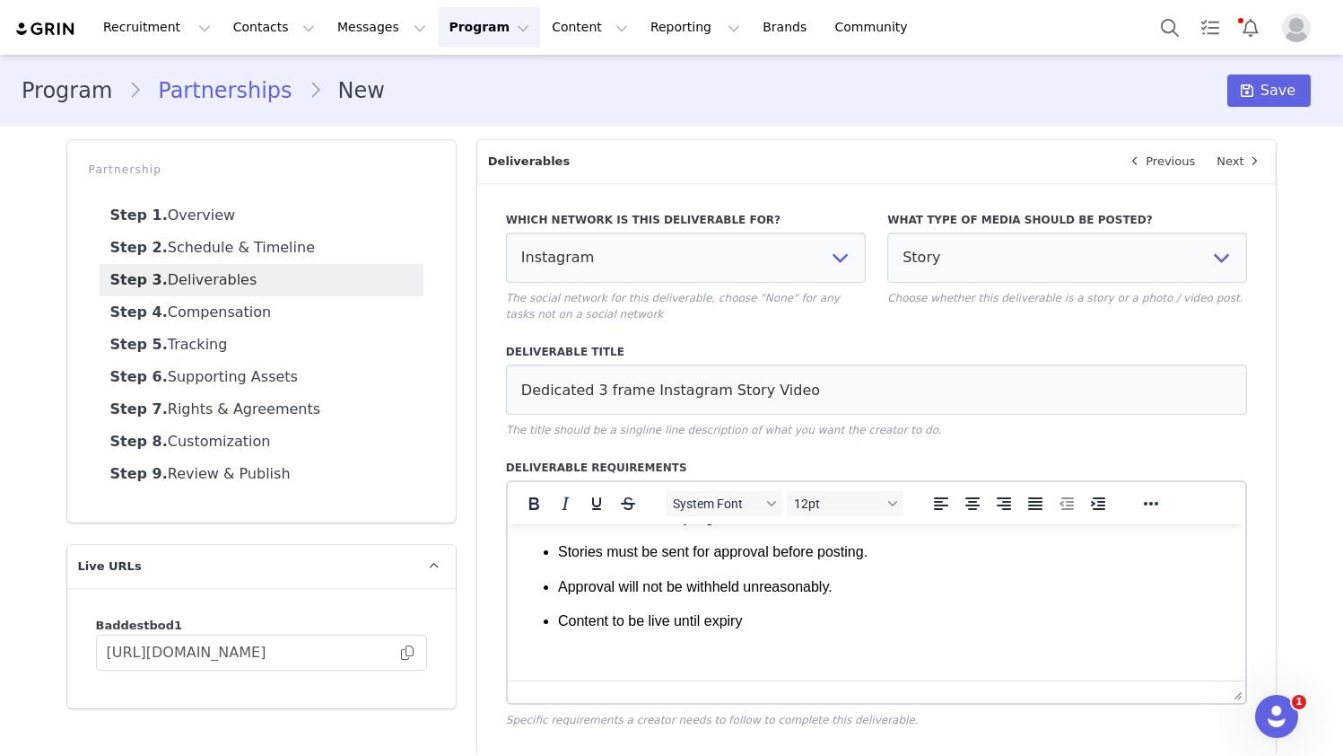
scroll to position [357, 0]
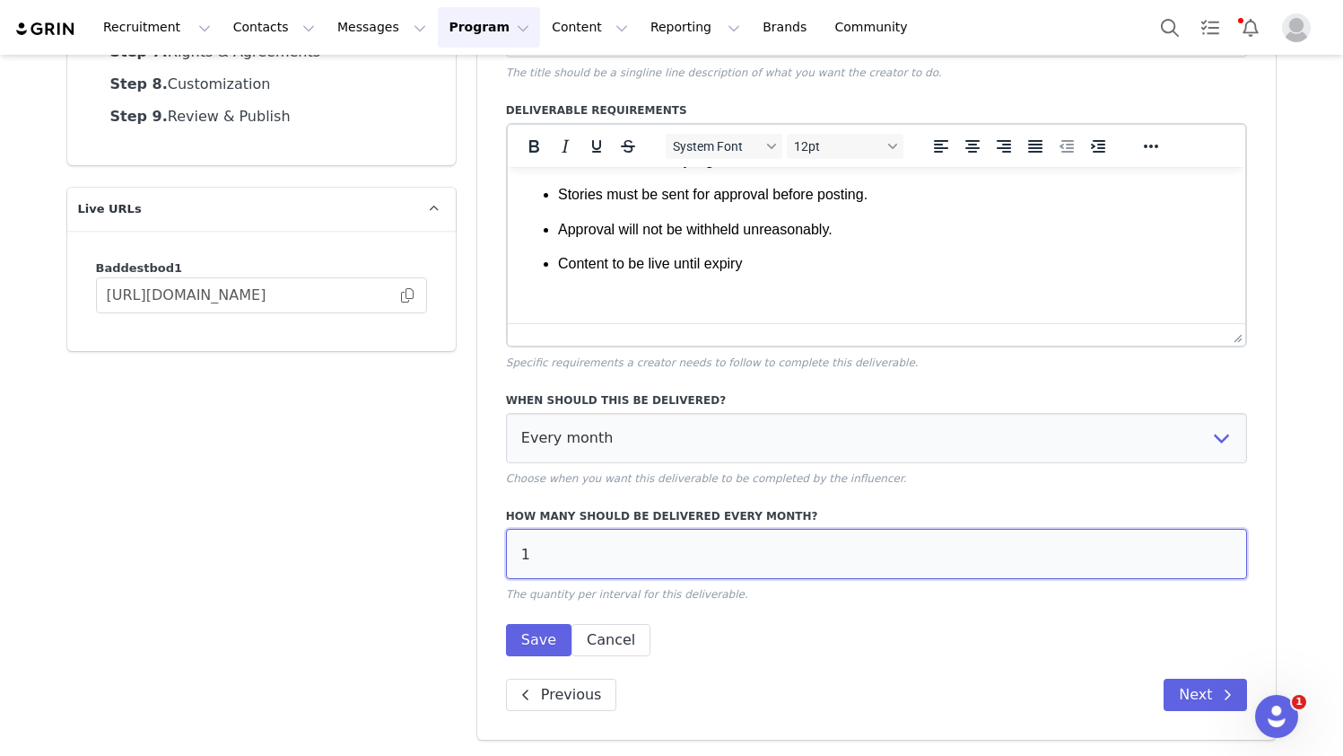
click at [592, 547] on input "1" at bounding box center [877, 554] width 742 height 50
type input "2"
click at [527, 637] on button "Save" at bounding box center [539, 640] width 66 height 32
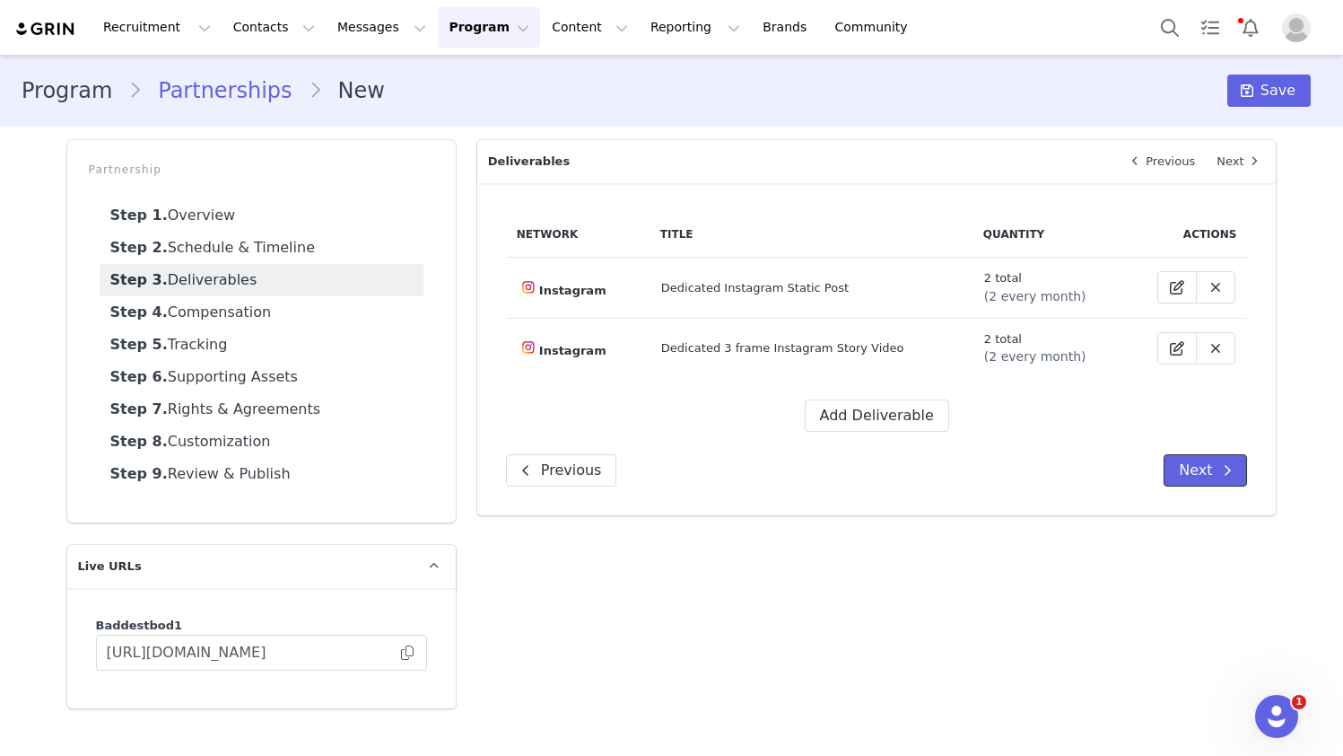
click at [994, 468] on button "Next" at bounding box center [1205, 470] width 83 height 32
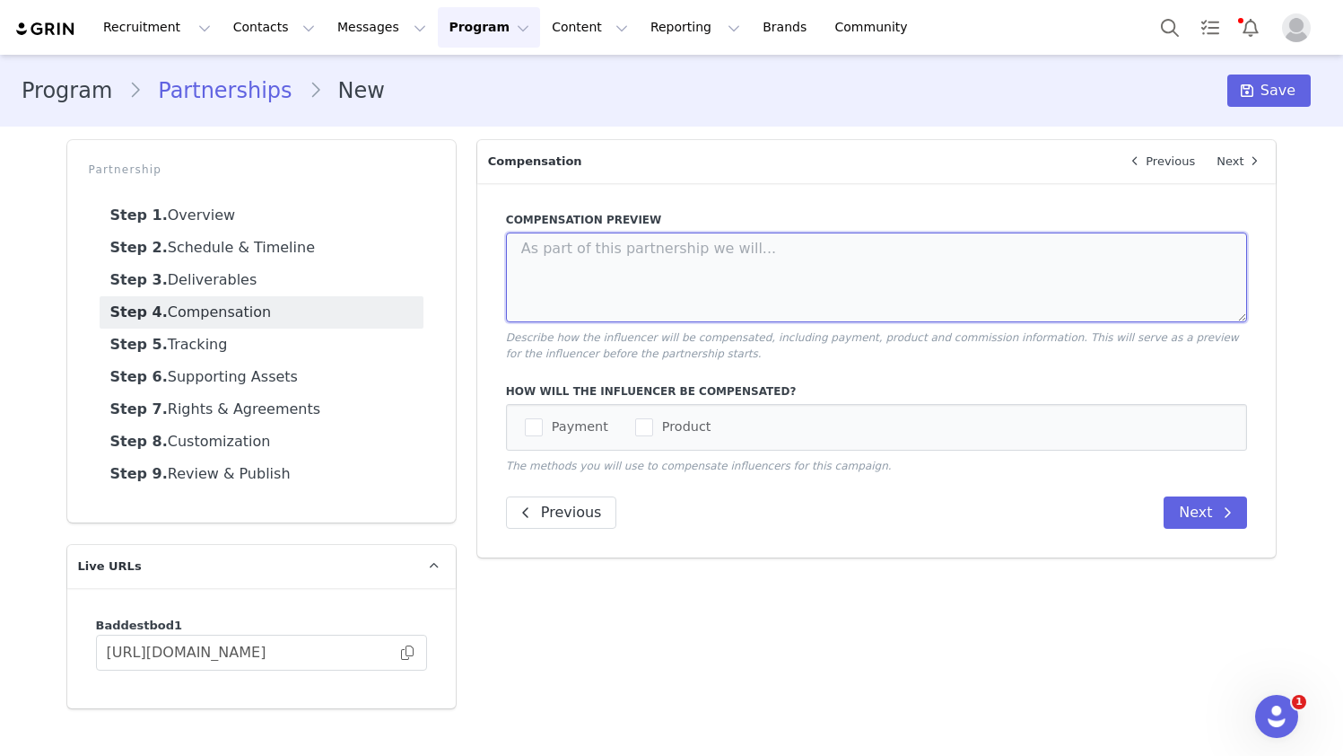
click at [713, 267] on textarea at bounding box center [877, 277] width 742 height 90
paste textarea "£1000"
type textarea "£"
click at [205, 218] on link "Step 1. Overview" at bounding box center [262, 215] width 324 height 32
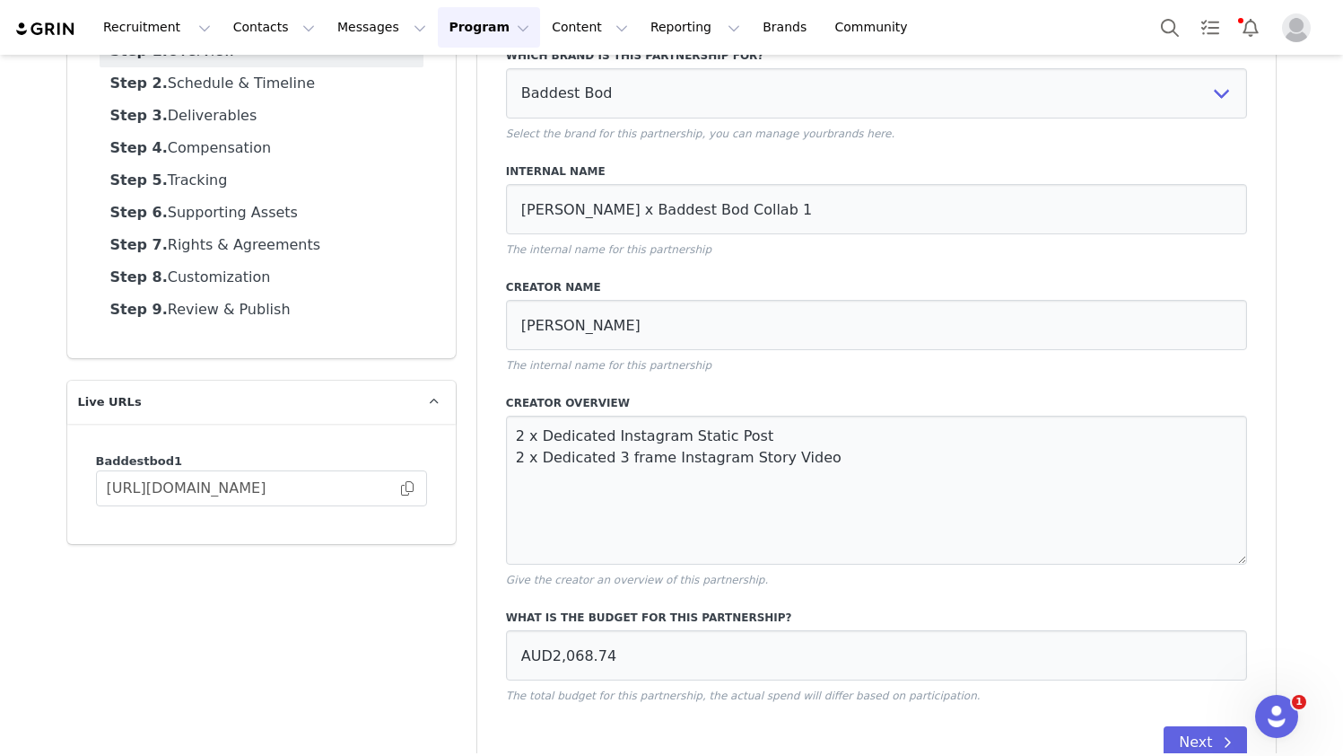
scroll to position [212, 0]
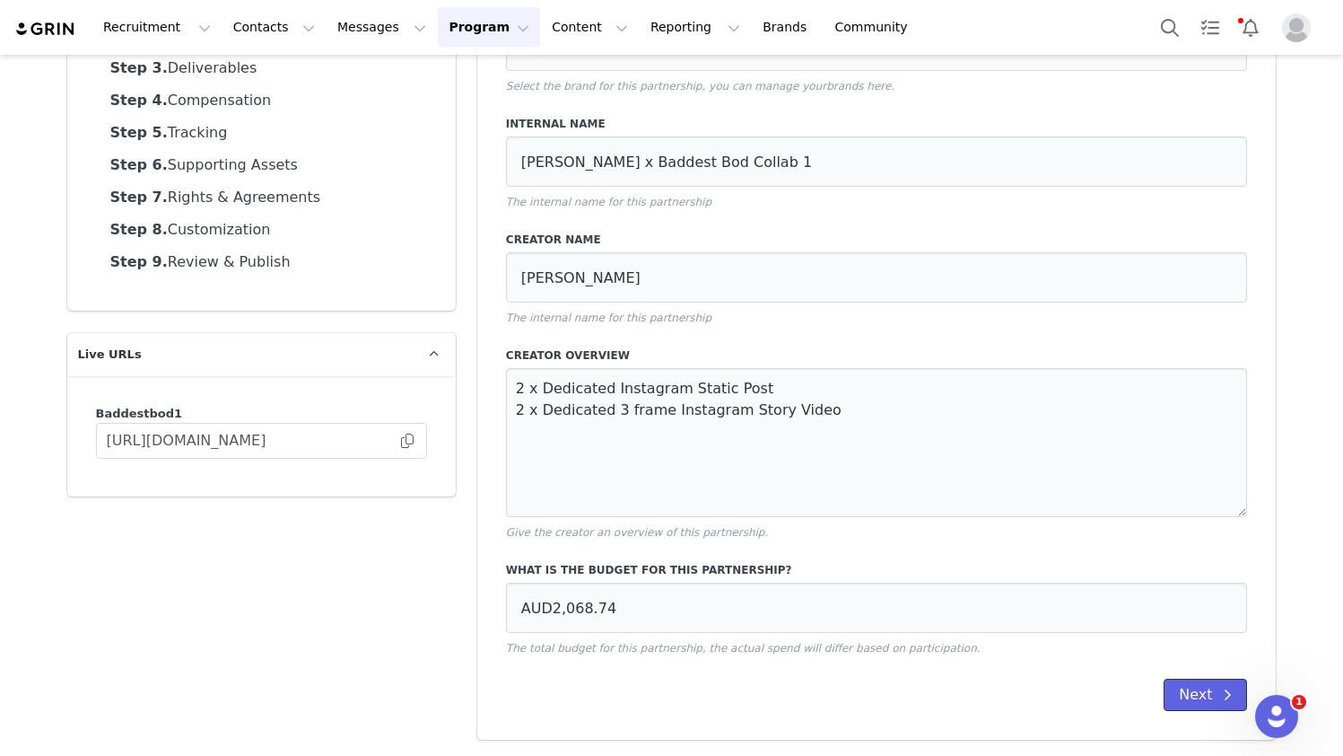
click at [994, 693] on button "Next" at bounding box center [1205, 694] width 83 height 32
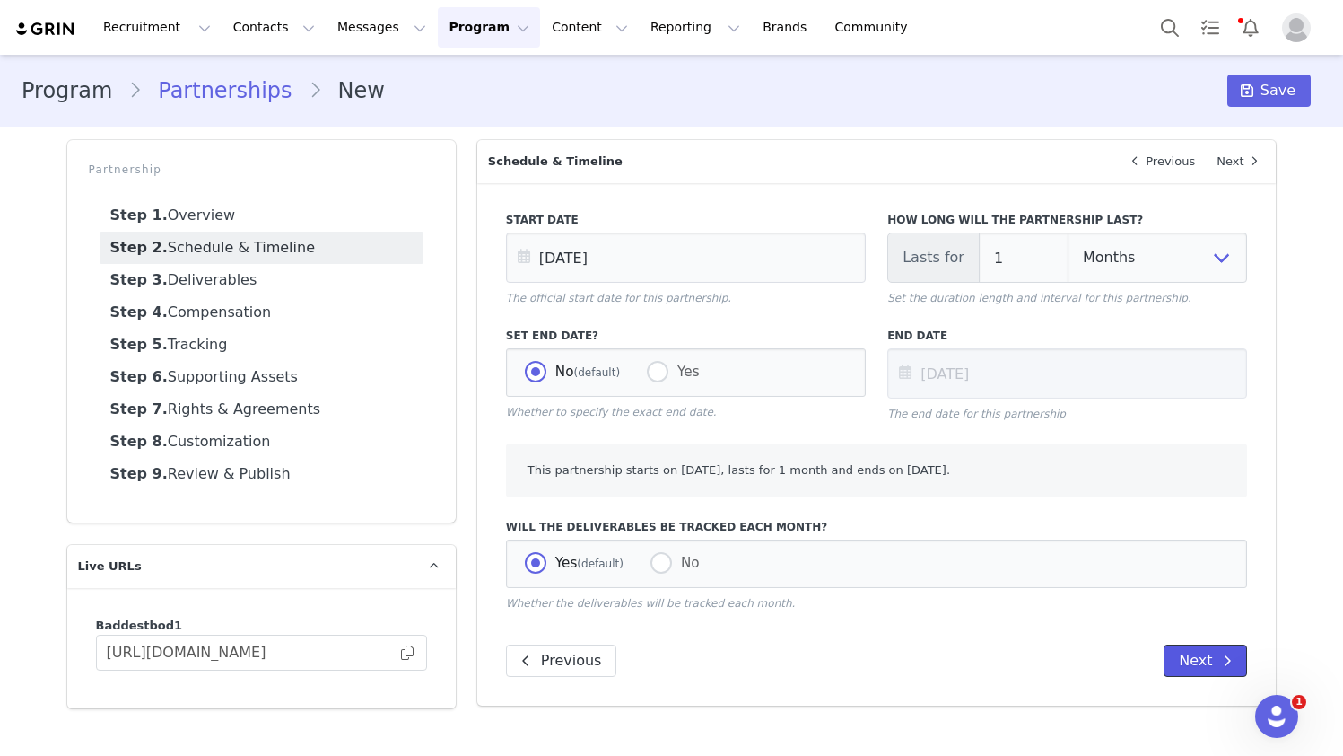
click at [994, 655] on button "Next" at bounding box center [1205, 660] width 83 height 32
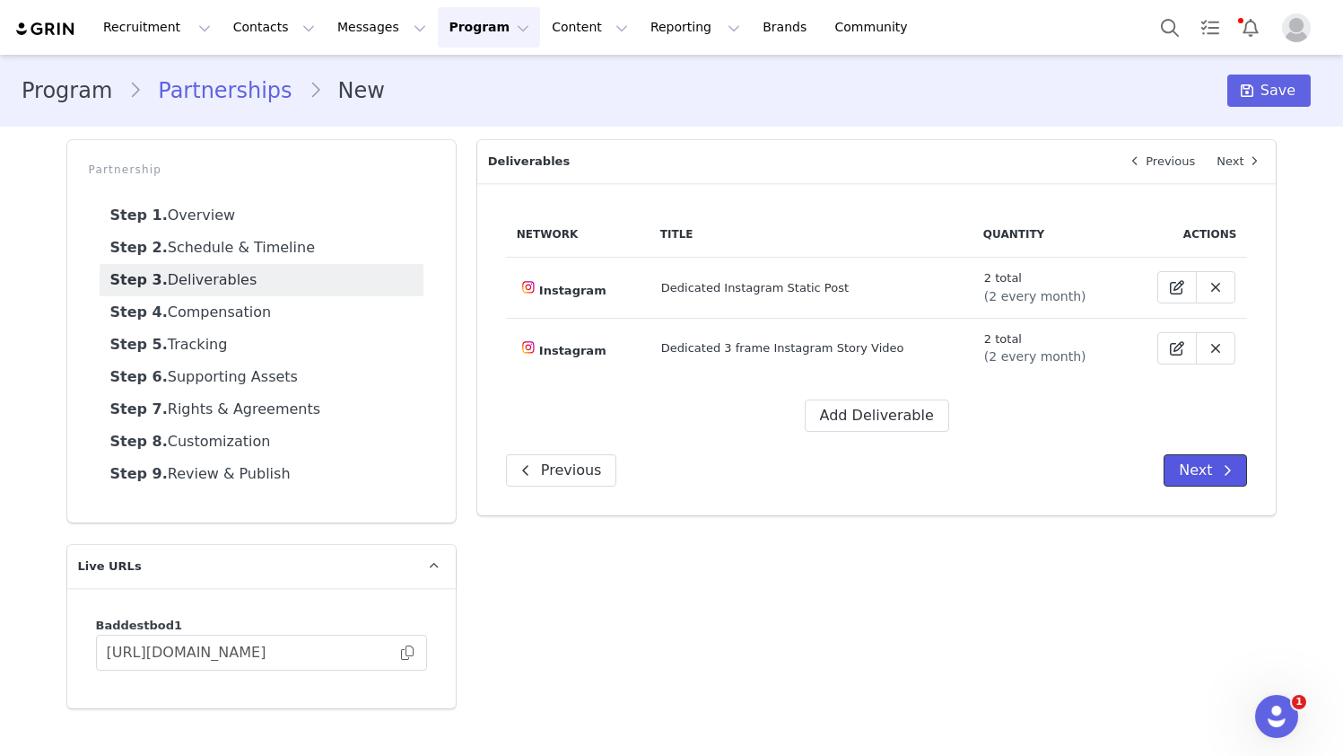
click at [994, 465] on button "Next" at bounding box center [1205, 470] width 83 height 32
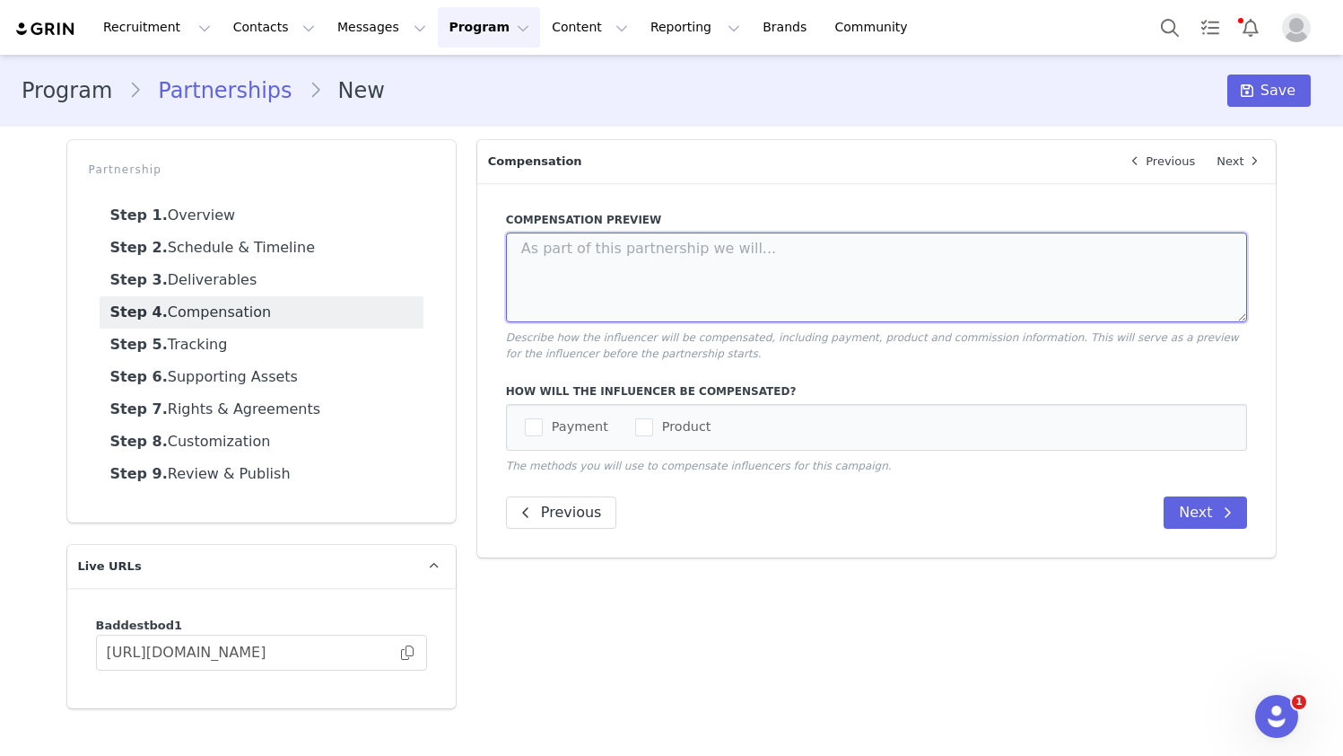
click at [621, 252] on textarea at bounding box center [877, 277] width 742 height 90
type textarea "$2,068.74"
click at [538, 422] on span "checkbox-group" at bounding box center [534, 427] width 18 height 18
click at [543, 418] on input "Payment" at bounding box center [543, 418] width 0 height 0
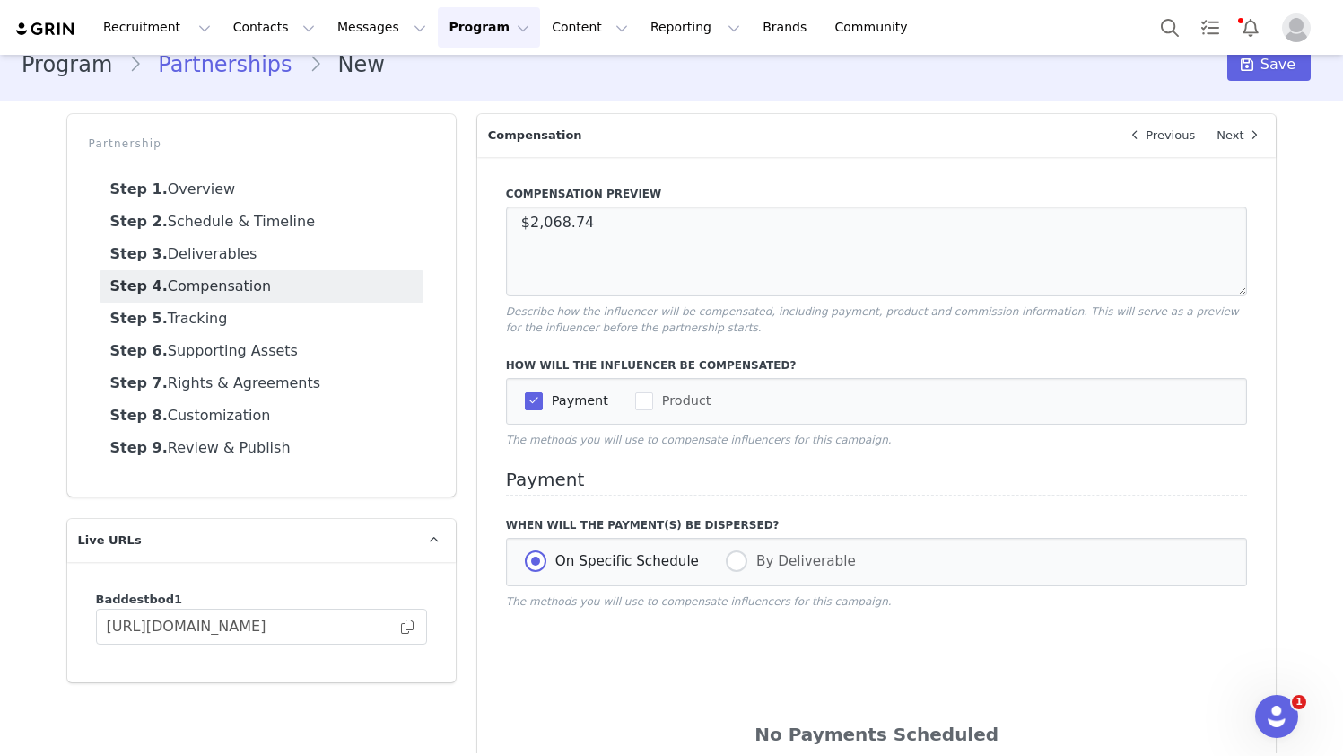
scroll to position [100, 0]
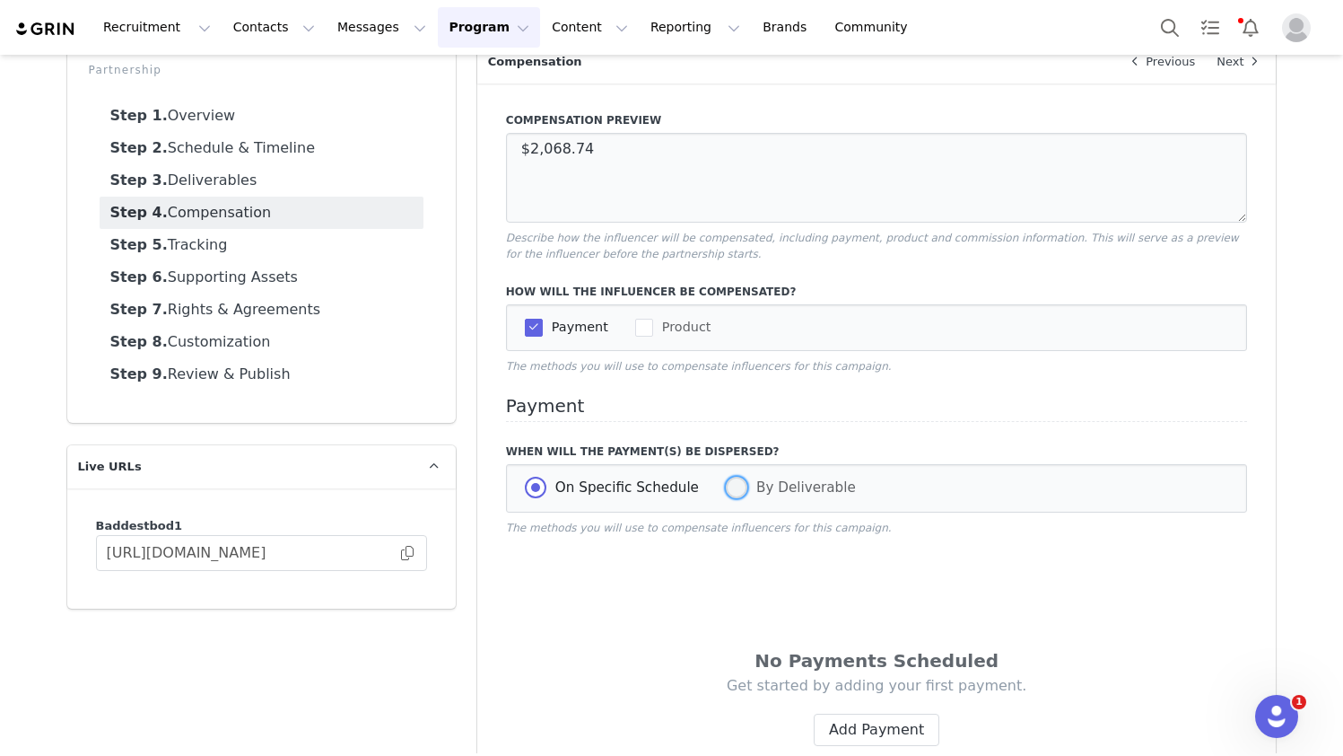
click at [726, 497] on span at bounding box center [737, 488] width 22 height 22
click at [726, 497] on input "By Deliverable" at bounding box center [737, 488] width 22 height 23
radio input "true"
radio input "false"
radio input "true"
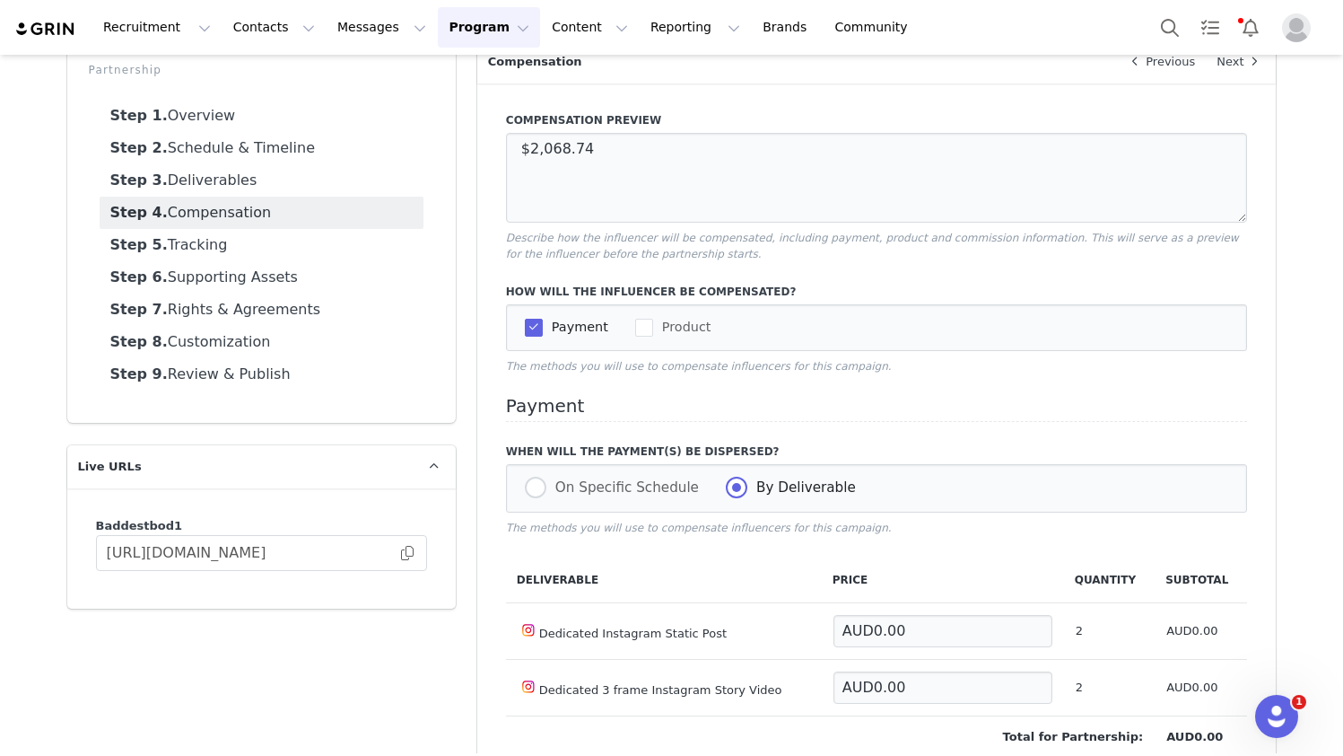
scroll to position [201, 0]
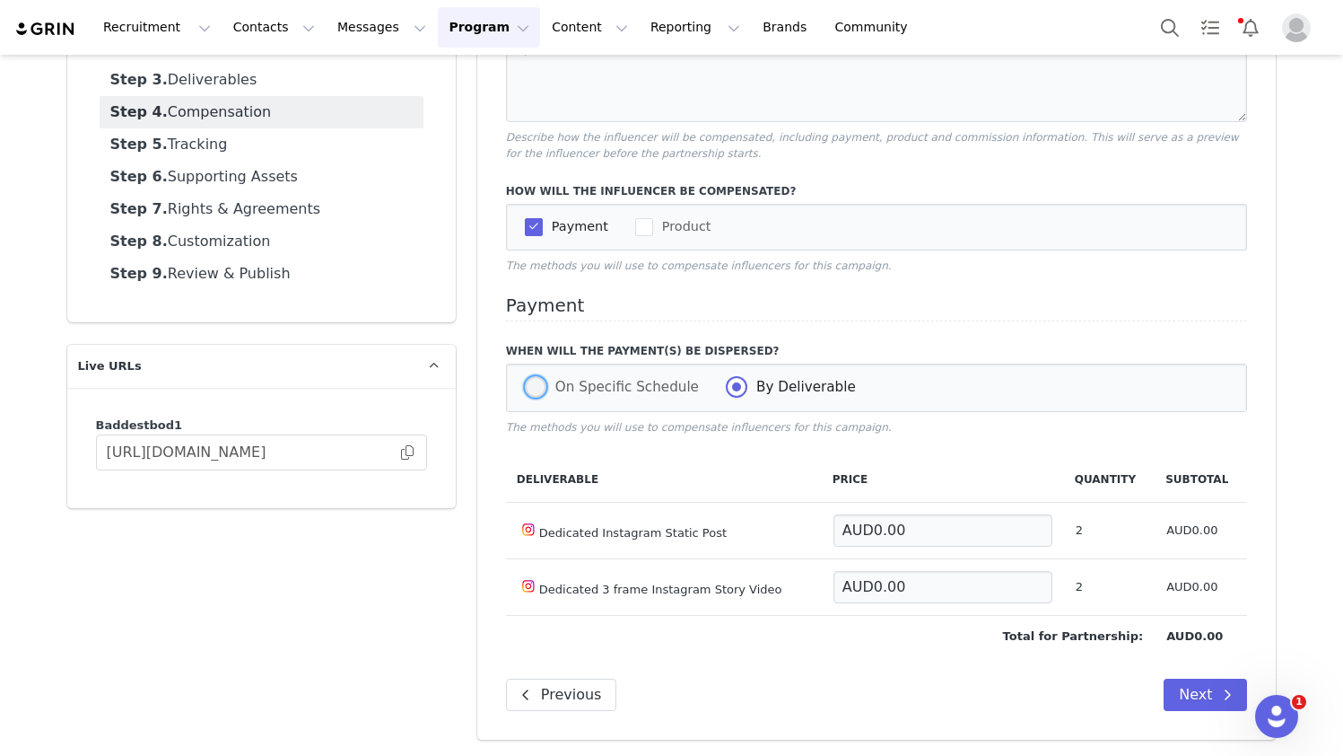
click at [525, 394] on span at bounding box center [536, 387] width 22 height 23
click at [525, 394] on input "On Specific Schedule" at bounding box center [536, 387] width 22 height 23
radio input "true"
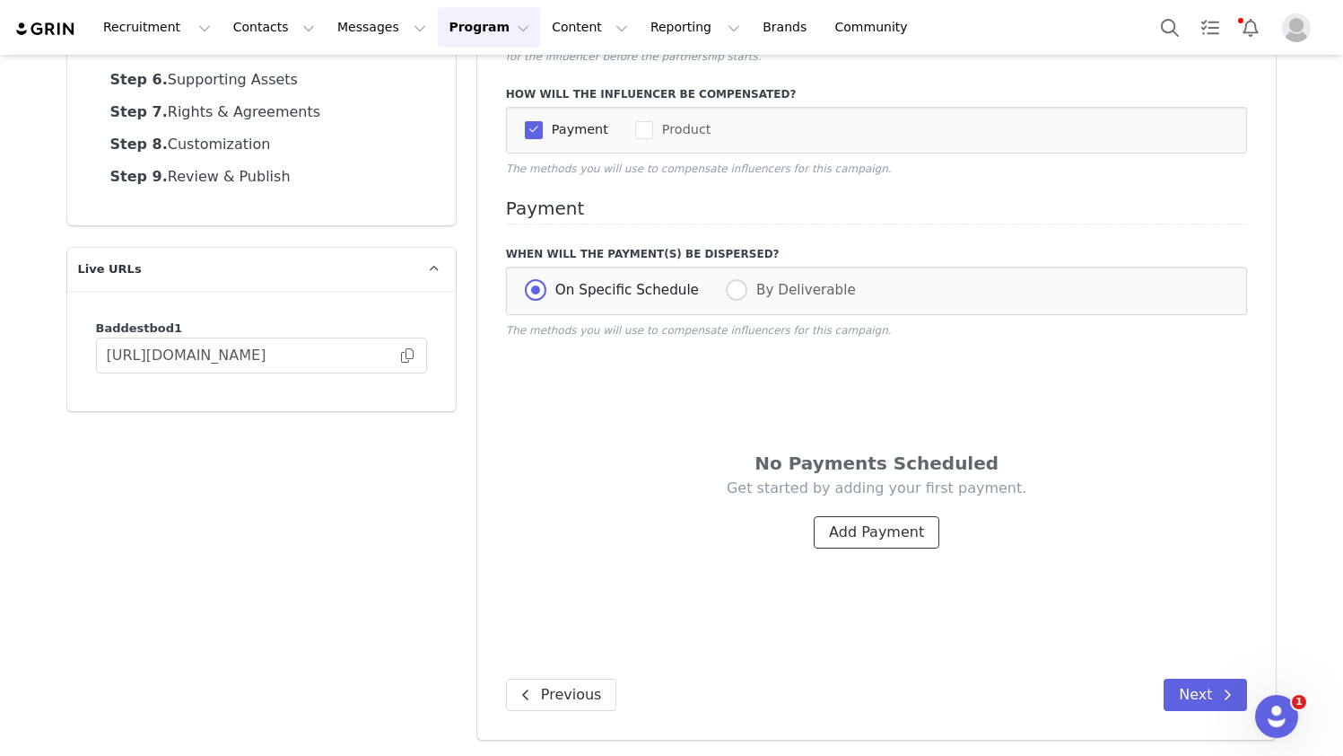
click at [880, 538] on button "Add Payment" at bounding box center [877, 532] width 126 height 32
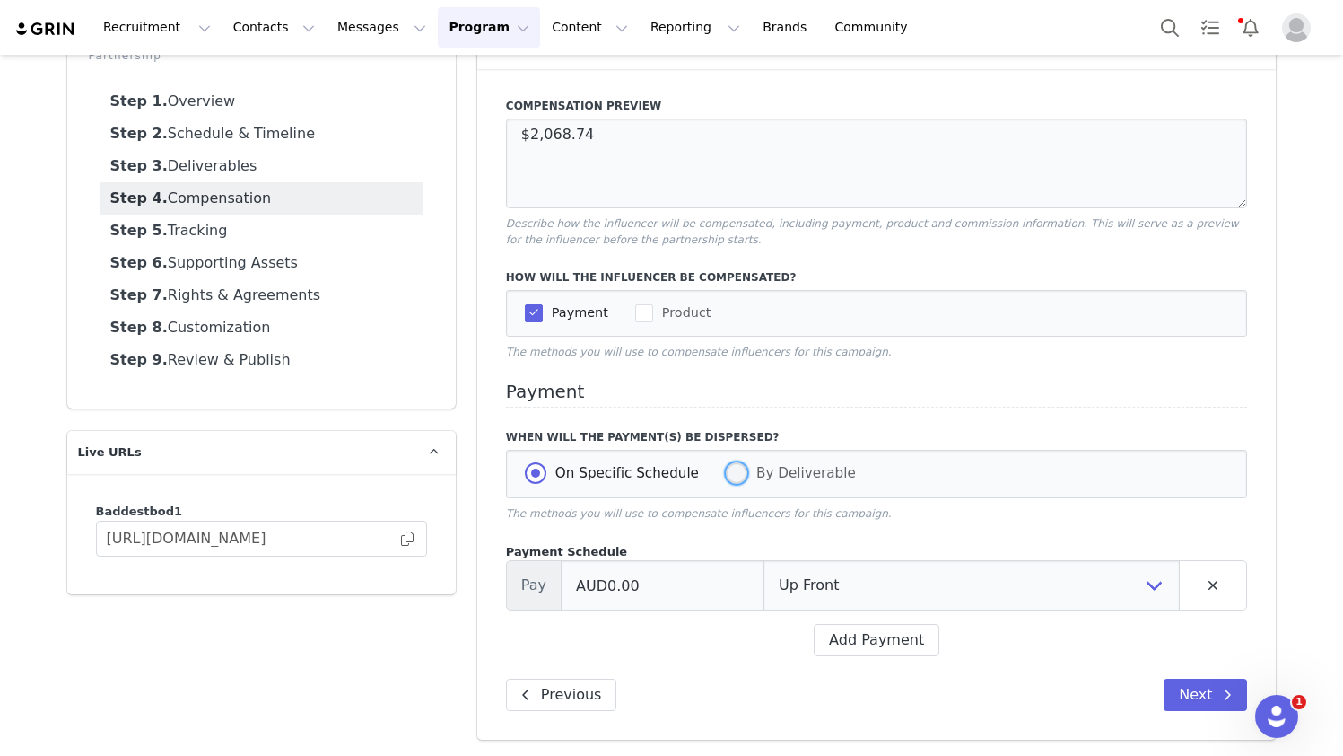
click at [726, 475] on span at bounding box center [737, 473] width 22 height 22
click at [726, 475] on input "By Deliverable" at bounding box center [737, 473] width 22 height 23
radio input "true"
radio input "false"
radio input "true"
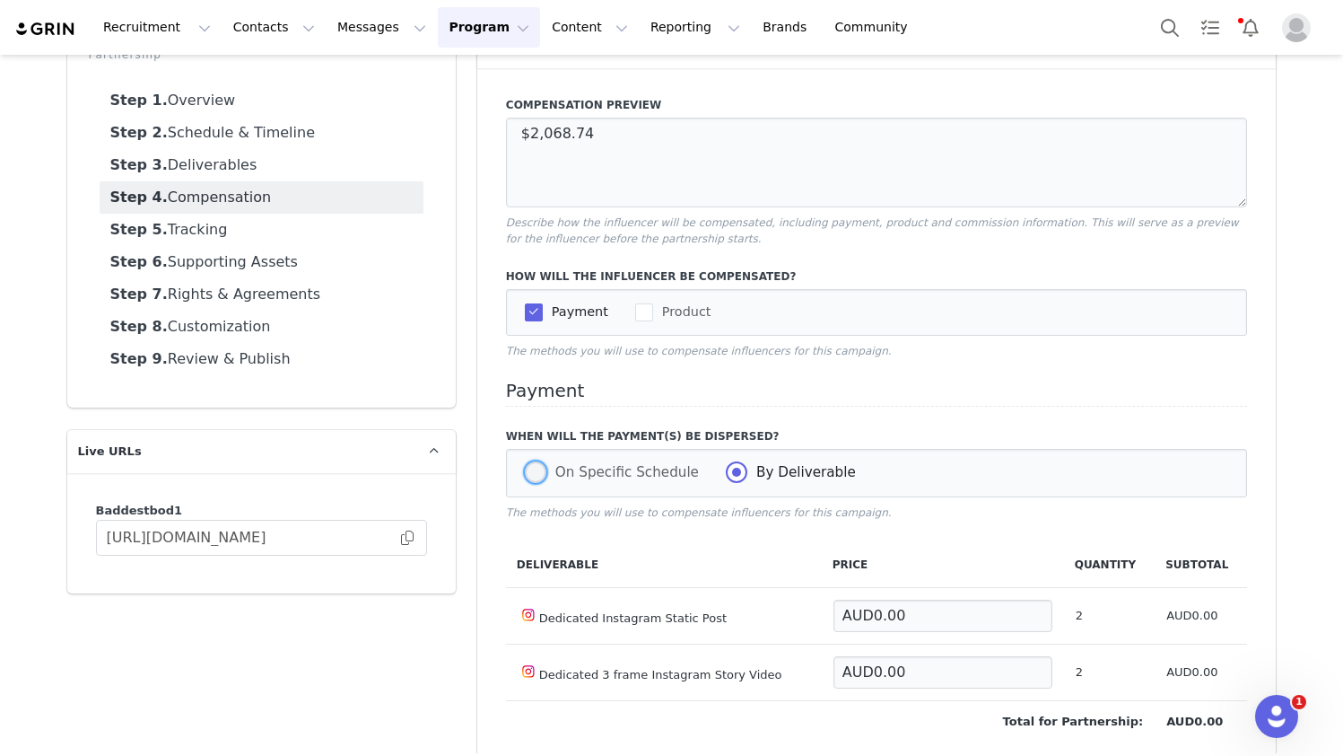
click at [534, 468] on span at bounding box center [536, 472] width 22 height 22
click at [534, 468] on input "On Specific Schedule" at bounding box center [536, 472] width 22 height 23
radio input "true"
radio input "false"
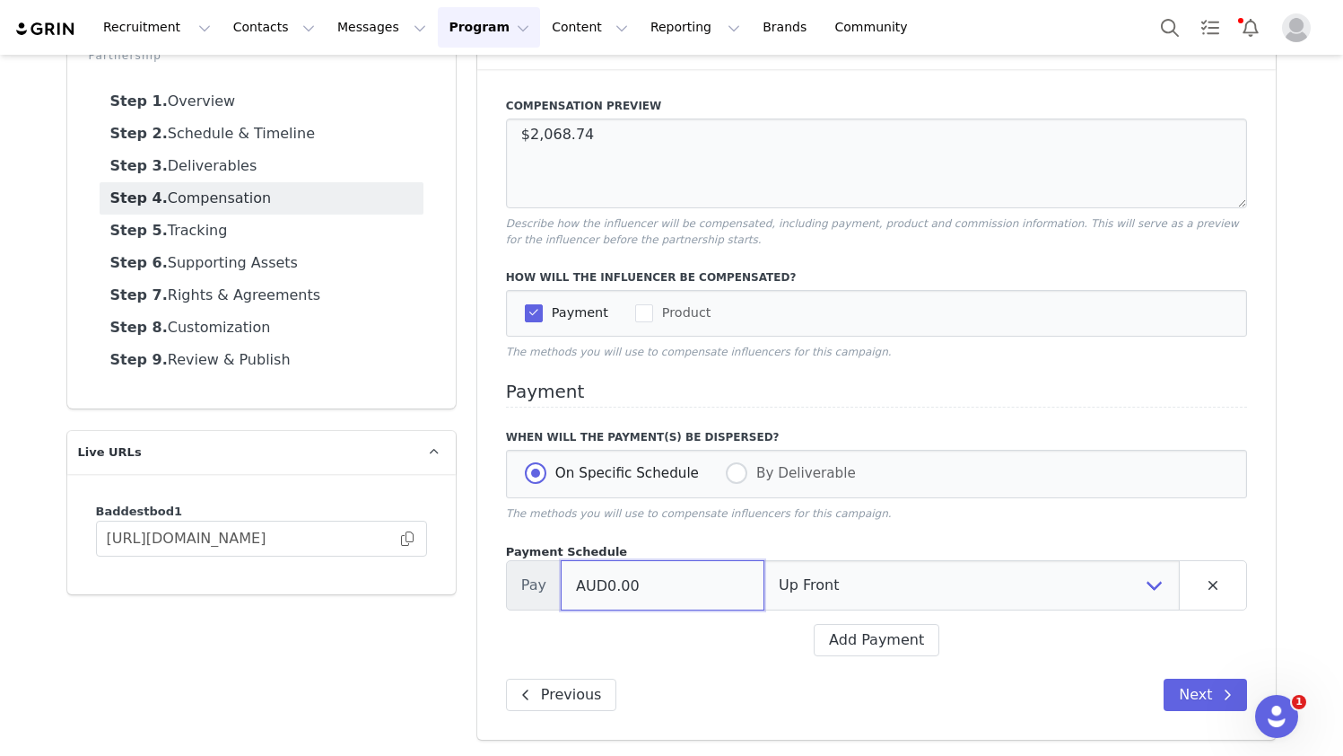
click at [637, 591] on input "AUD0.00" at bounding box center [663, 585] width 204 height 50
type input "AUD2,068.74"
click at [846, 593] on select "Up Front Month 1 Upon Completion" at bounding box center [972, 585] width 416 height 50
select select "completion"
click at [994, 582] on select "Up Front Month 1 Upon Completion" at bounding box center [972, 585] width 416 height 50
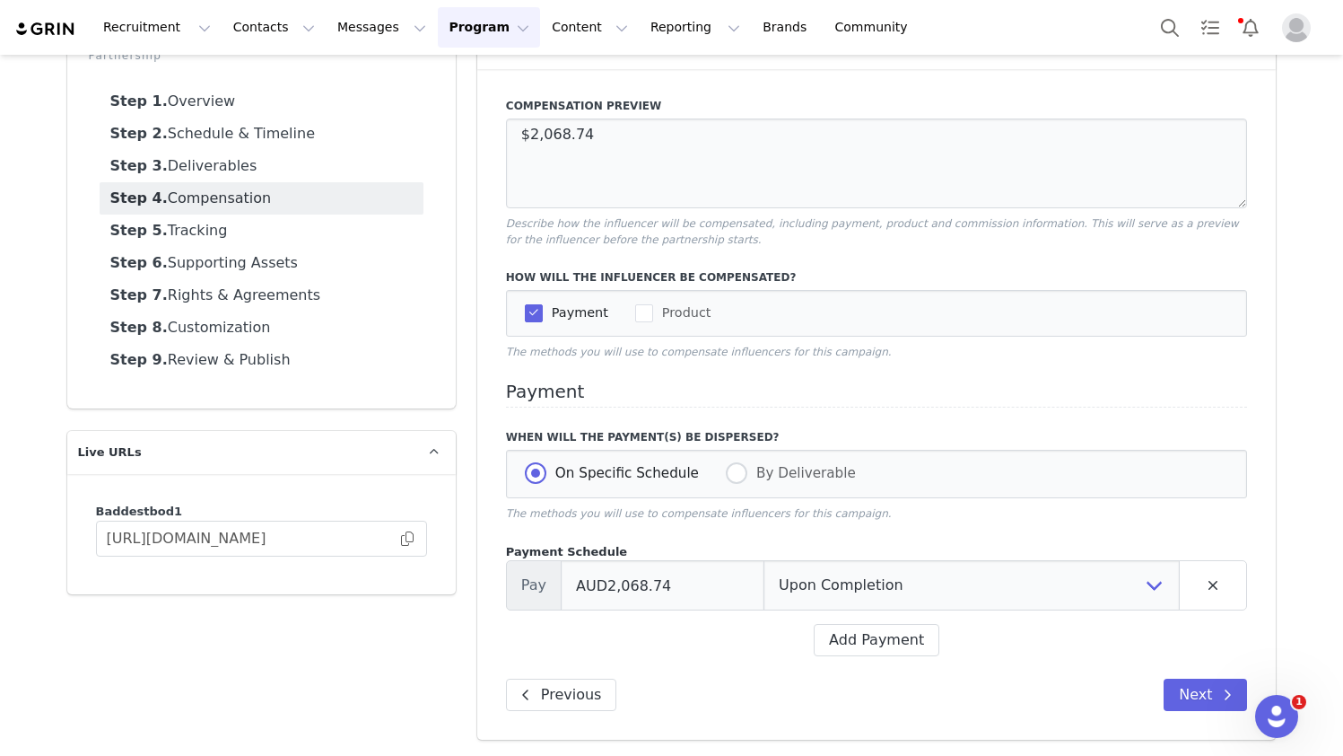
click at [994, 652] on div "Add Payment" at bounding box center [877, 640] width 742 height 32
click at [994, 695] on button "Next" at bounding box center [1205, 694] width 83 height 32
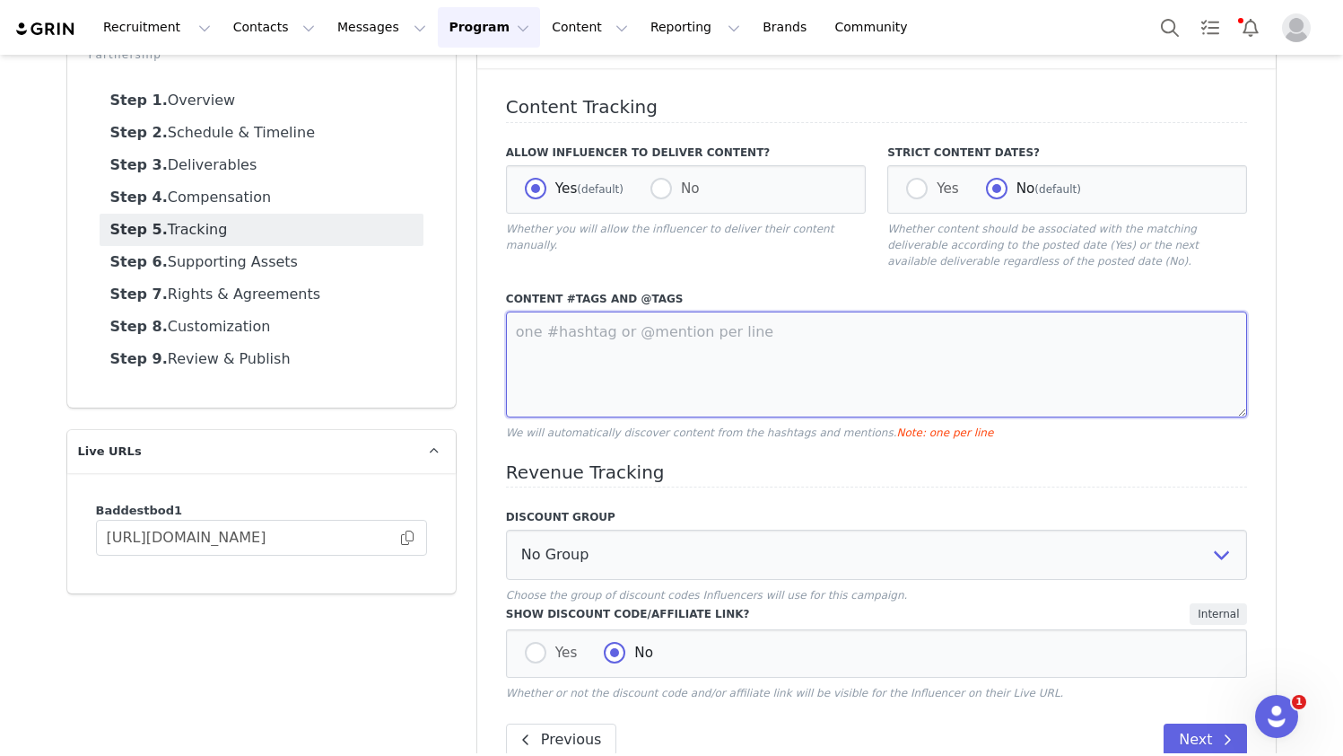
click at [617, 337] on textarea at bounding box center [877, 364] width 742 height 106
type textarea "@baddestbod #baddestbod"
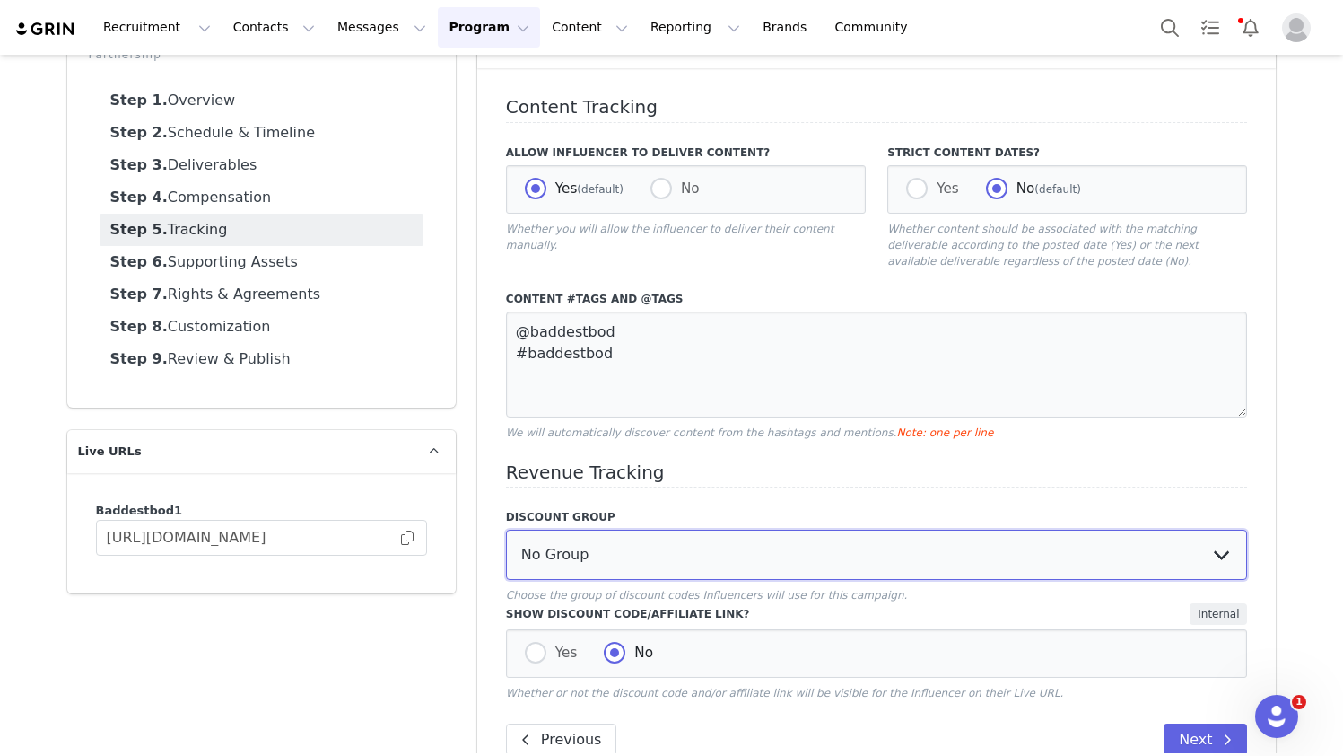
click at [606, 559] on select "No Group BADDEST DISCOUNT CODES" at bounding box center [877, 554] width 742 height 50
select select "10005834"
drag, startPoint x: 535, startPoint y: 654, endPoint x: 511, endPoint y: 658, distance: 24.5
click at [535, 654] on span at bounding box center [536, 653] width 22 height 22
click at [535, 654] on input "Yes" at bounding box center [536, 653] width 22 height 23
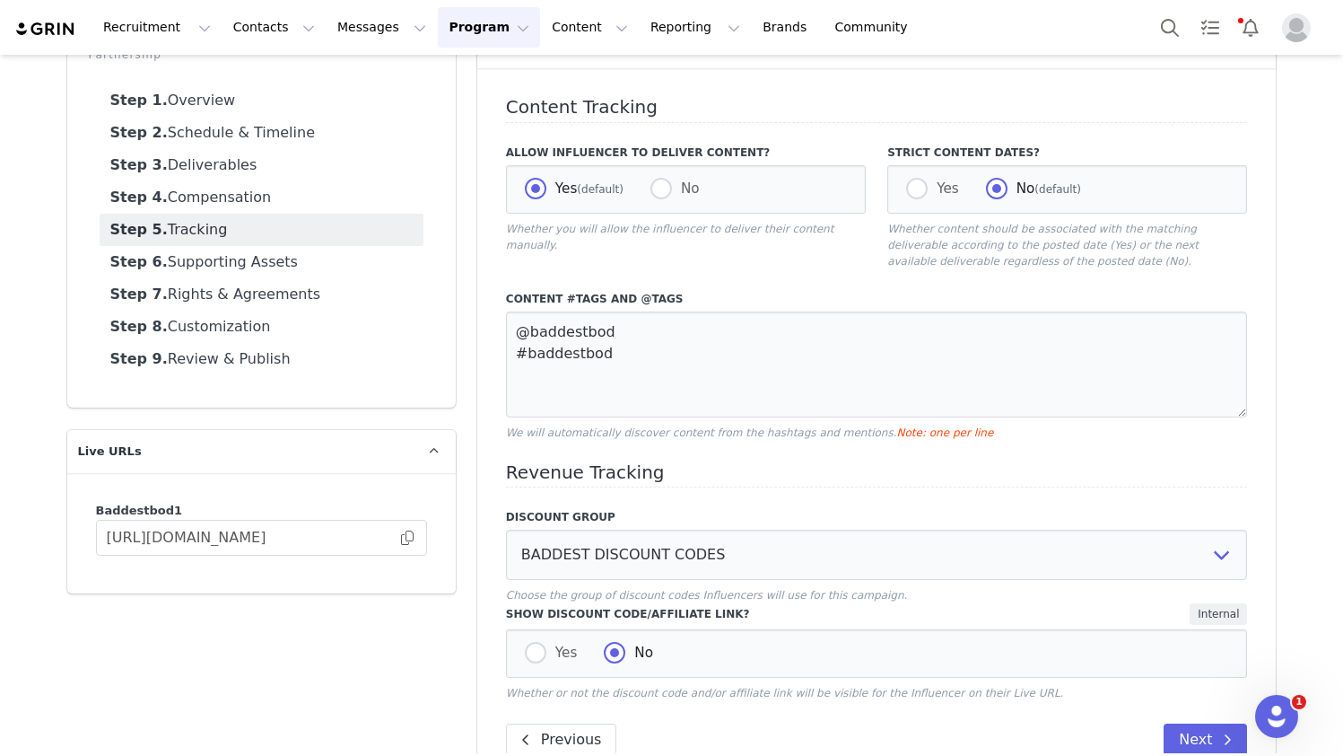
radio input "true"
radio input "false"
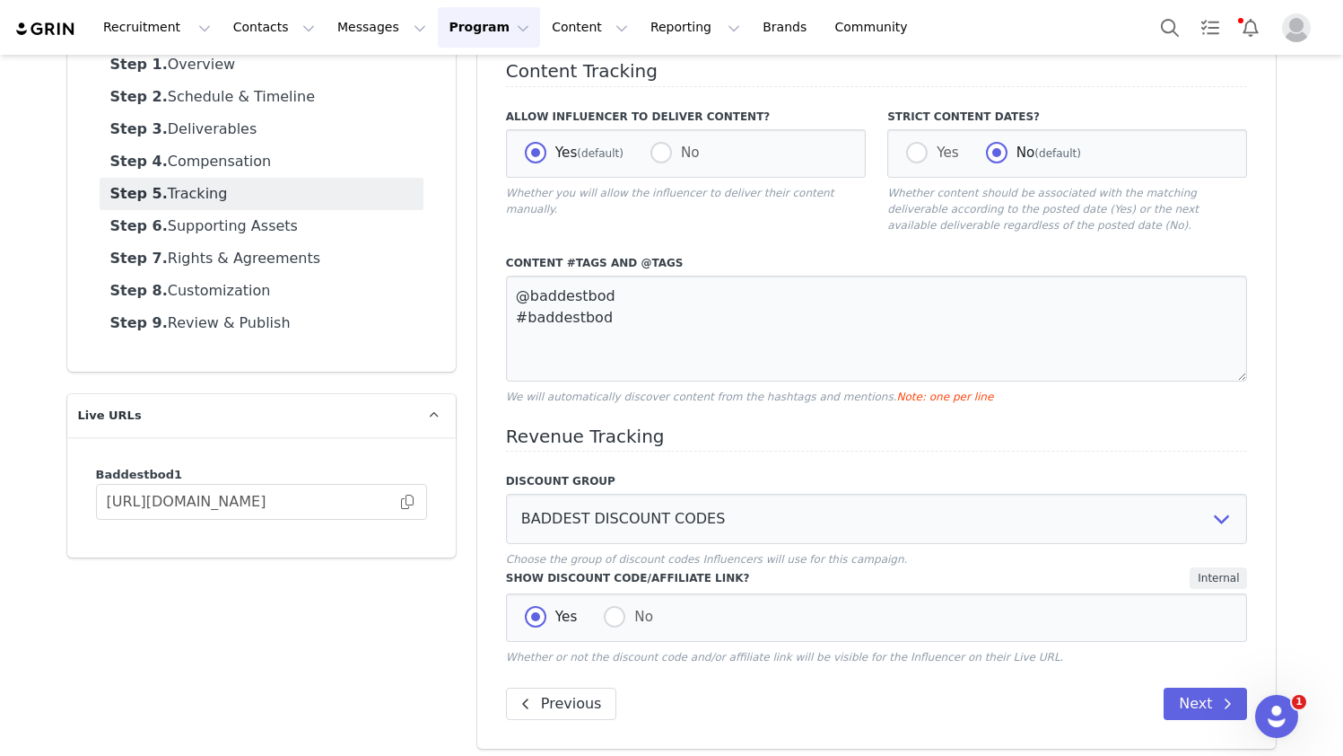
scroll to position [162, 0]
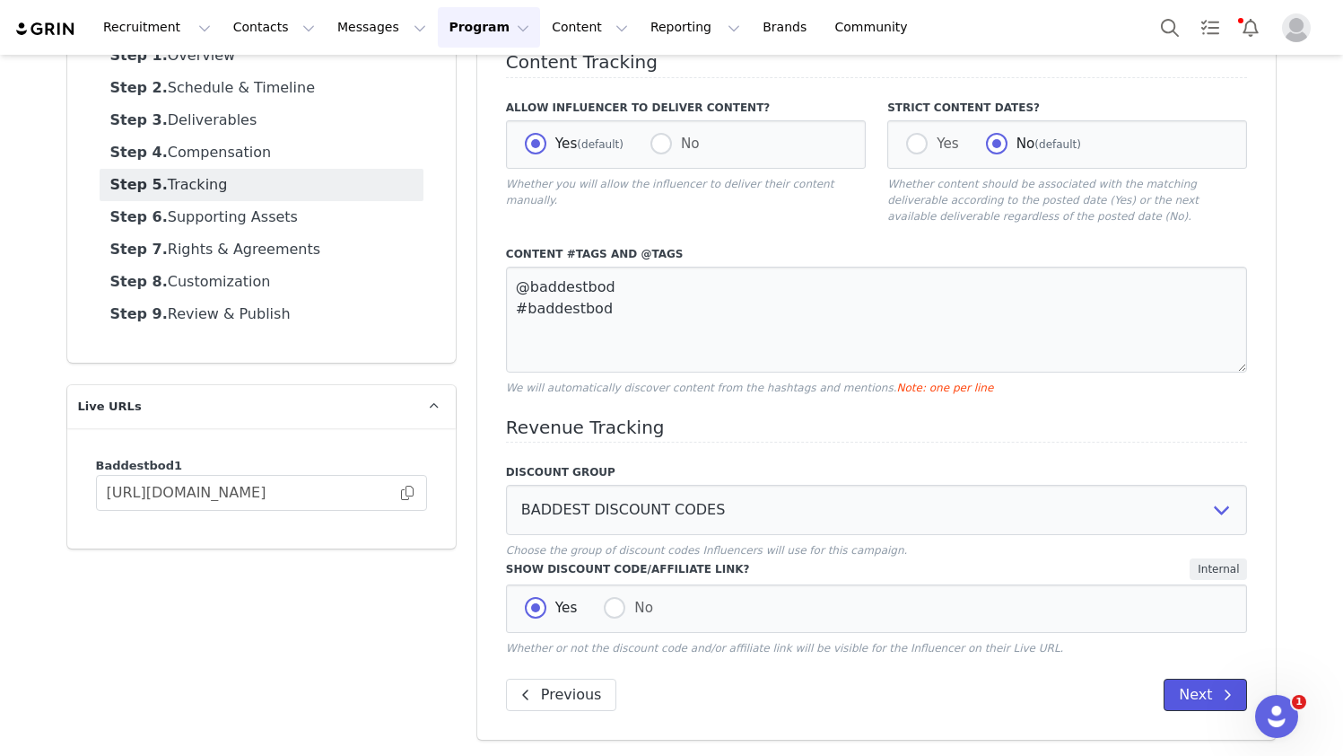
click at [994, 695] on button "Next" at bounding box center [1205, 694] width 83 height 32
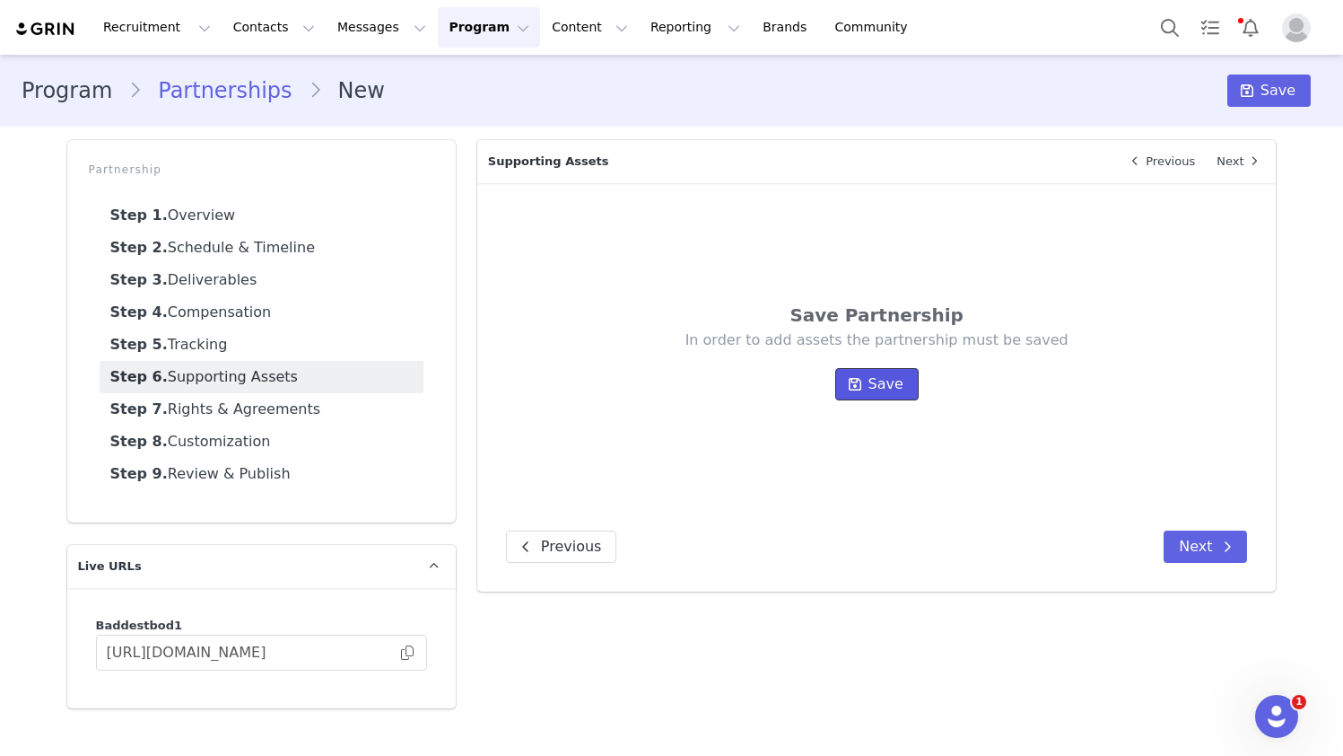
click at [879, 390] on span "Save" at bounding box center [886, 384] width 35 height 22
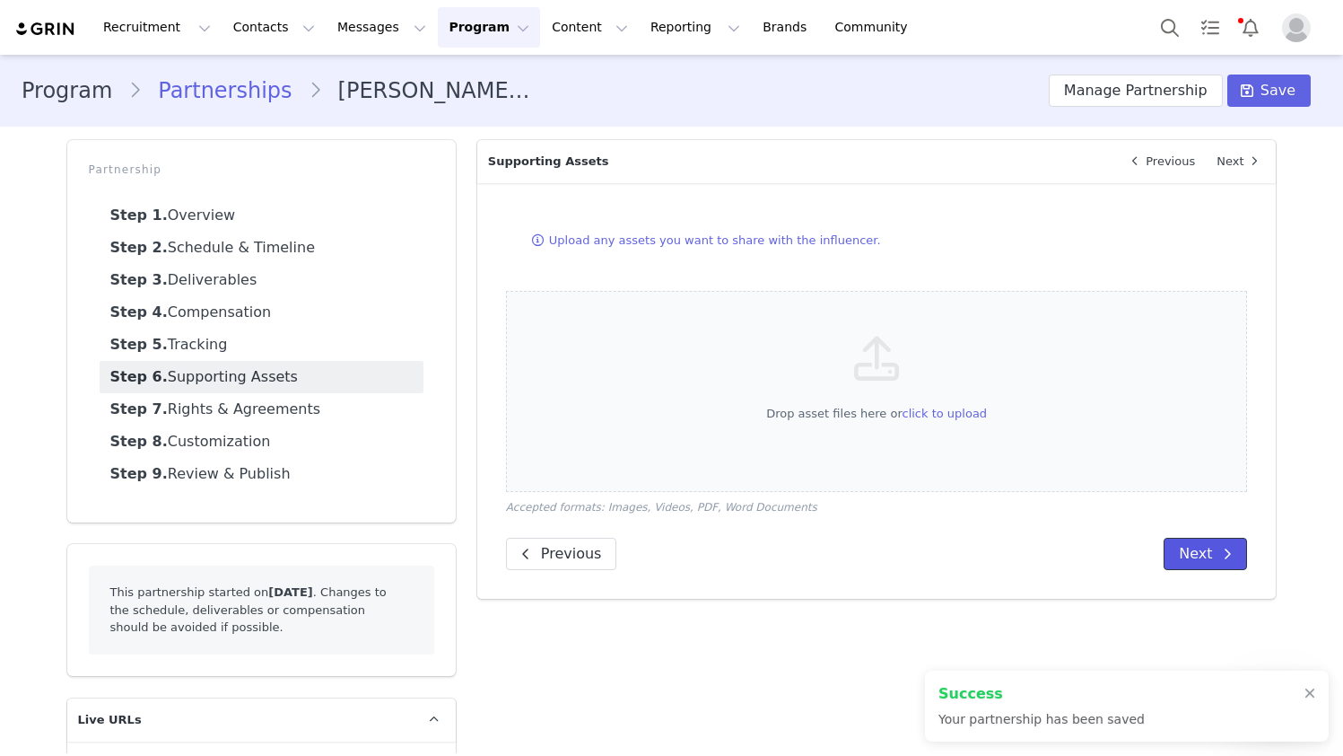
click at [994, 553] on button "Next" at bounding box center [1205, 554] width 83 height 32
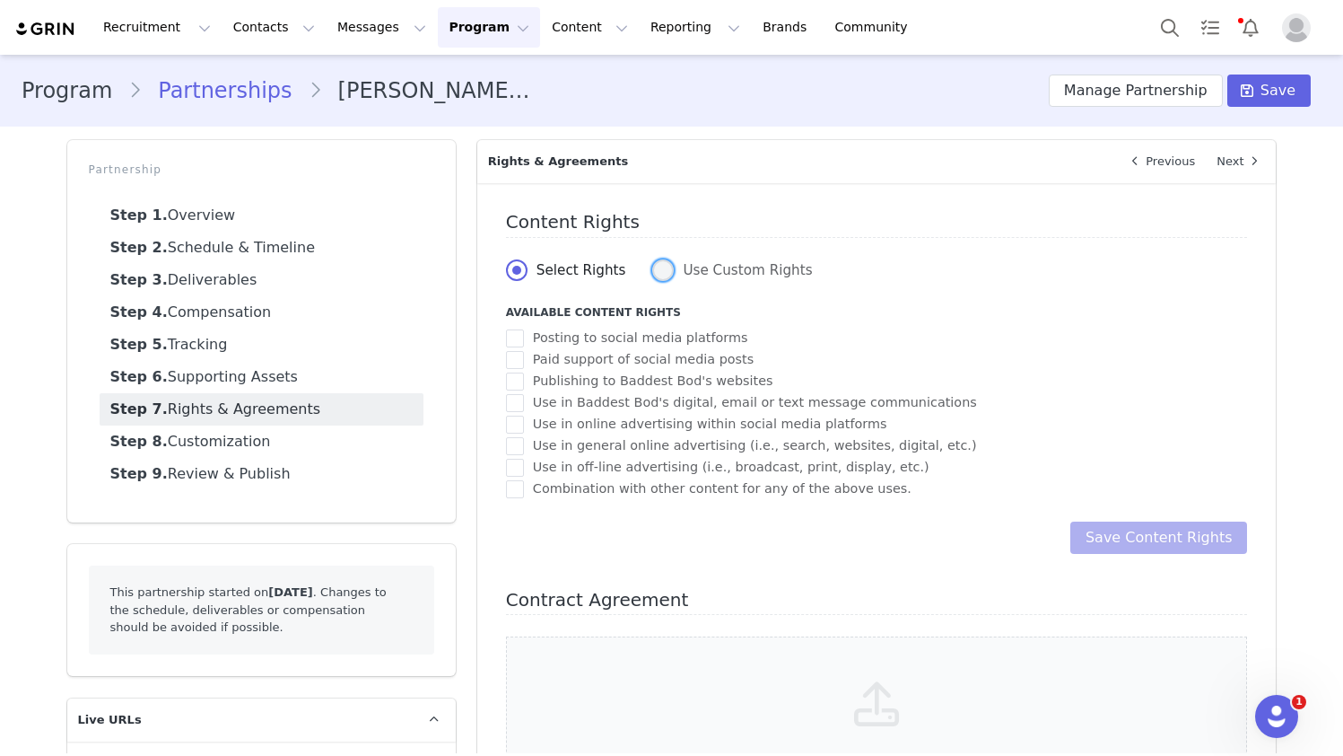
drag, startPoint x: 661, startPoint y: 276, endPoint x: 734, endPoint y: 327, distance: 88.4
click at [664, 279] on span at bounding box center [663, 270] width 22 height 22
click at [664, 279] on input "Use Custom Rights" at bounding box center [663, 270] width 22 height 23
radio input "true"
radio input "false"
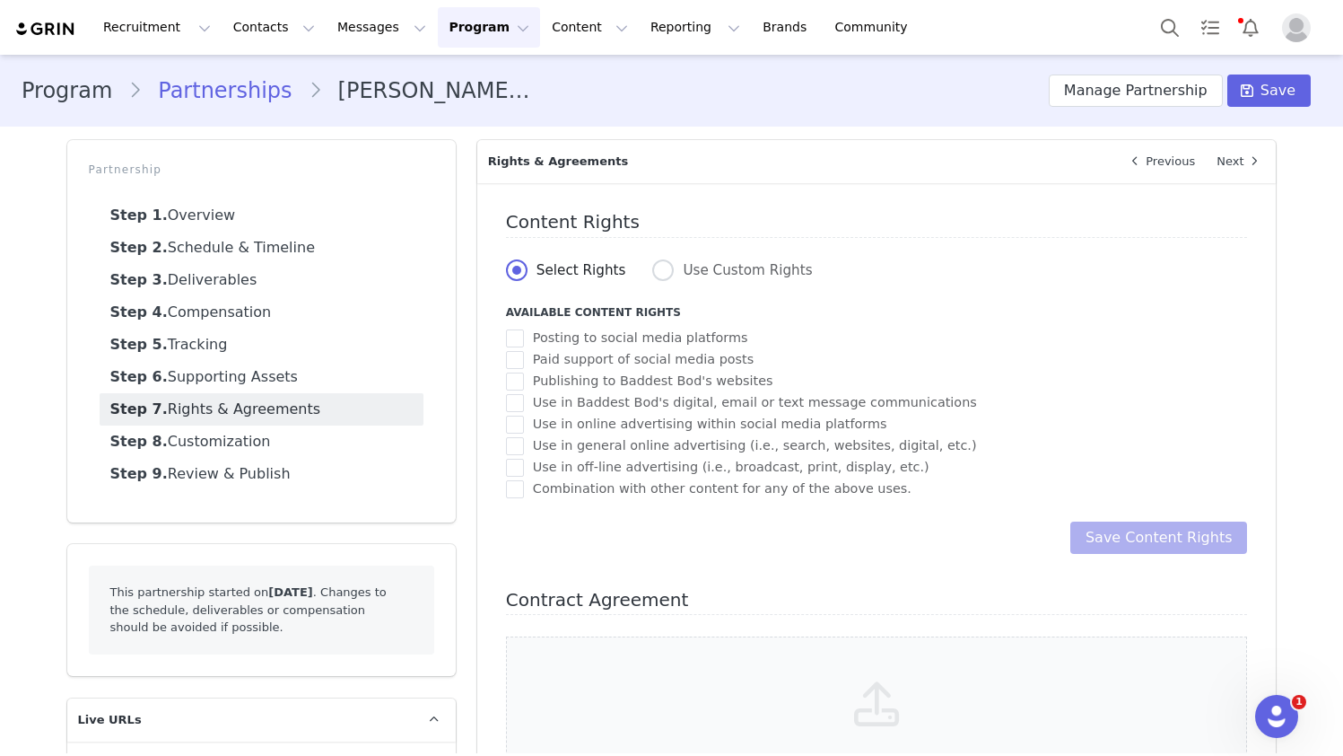
radio input "true"
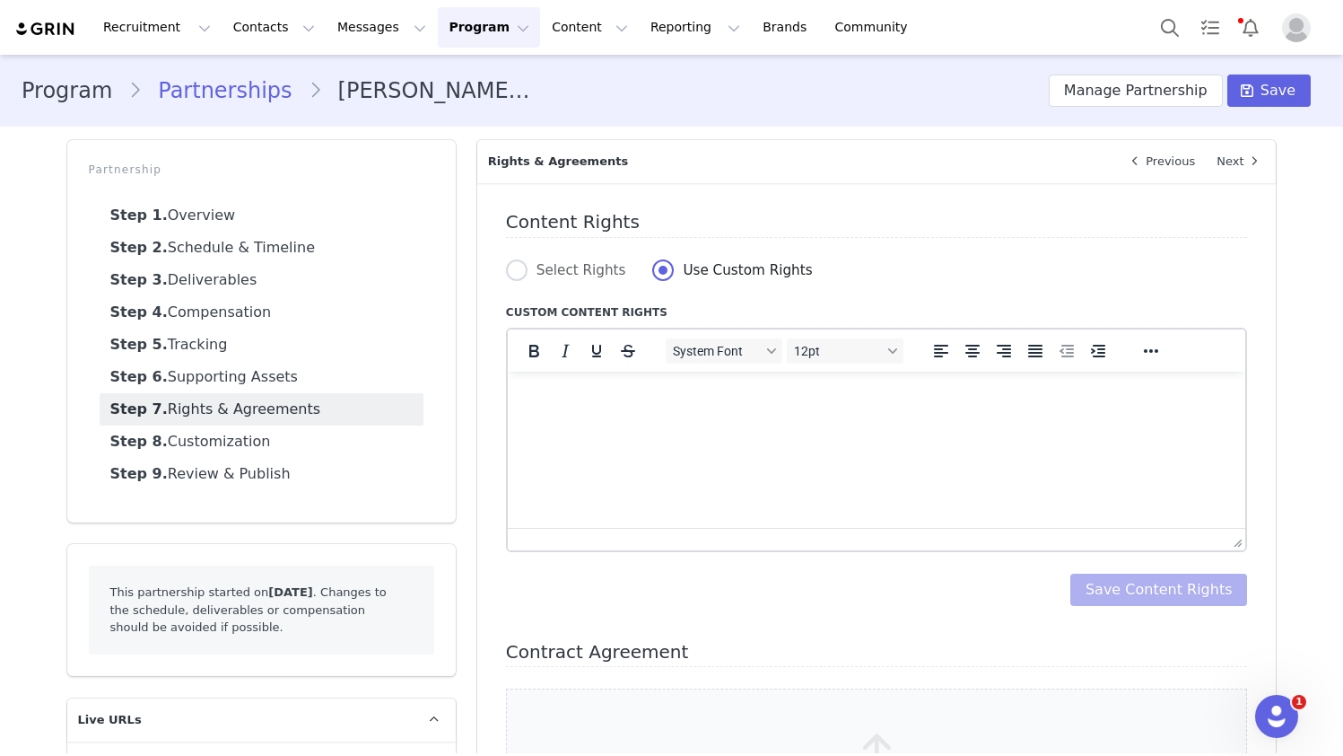
click at [555, 396] on p "Rich Text Area. Press ALT-0 for help." at bounding box center [876, 395] width 710 height 20
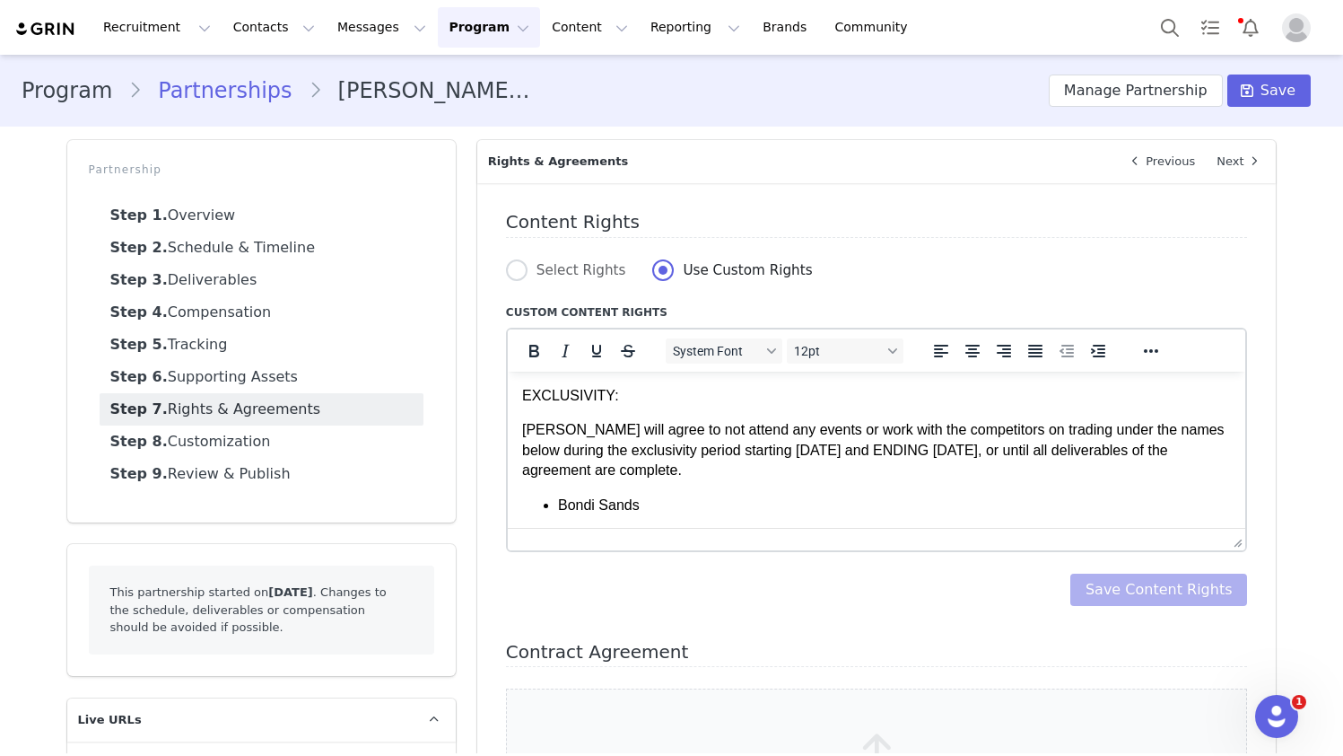
scroll to position [663, 0]
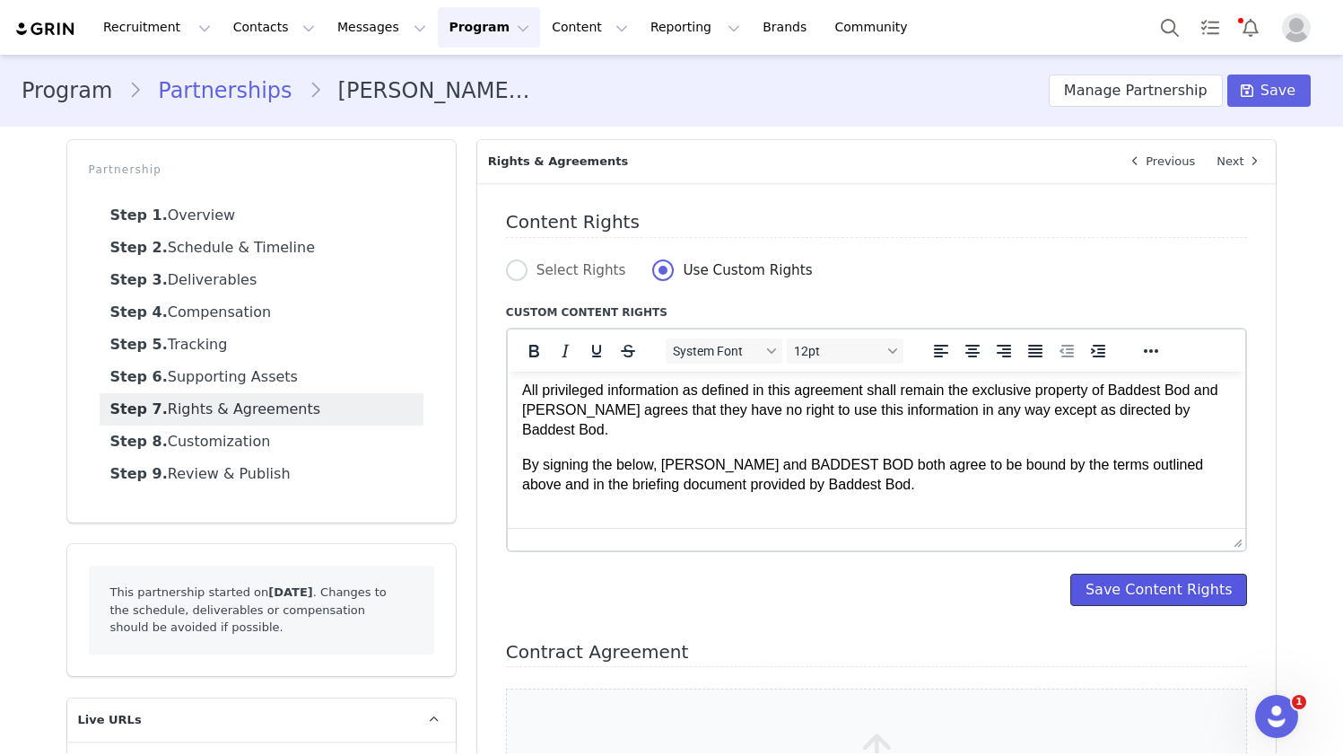
click at [994, 592] on button "Save Content Rights" at bounding box center [1160, 589] width 178 height 32
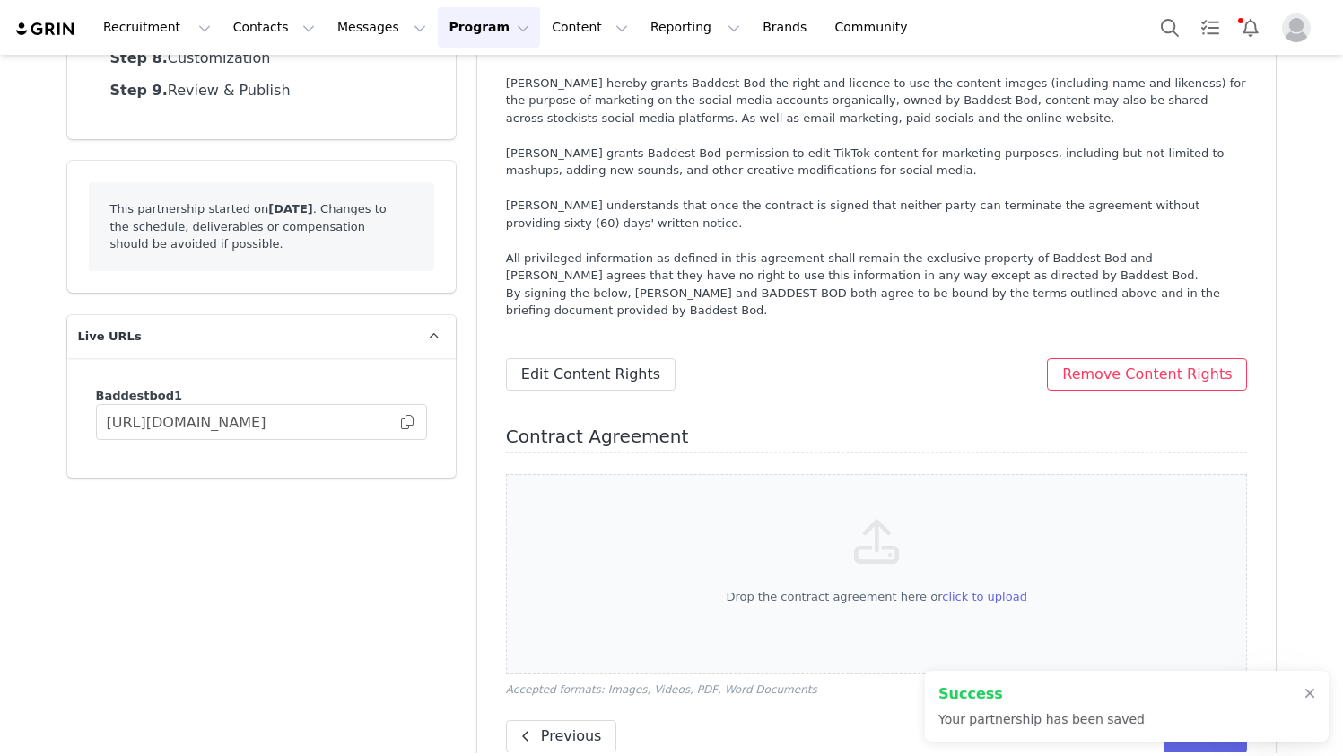
scroll to position [424, 0]
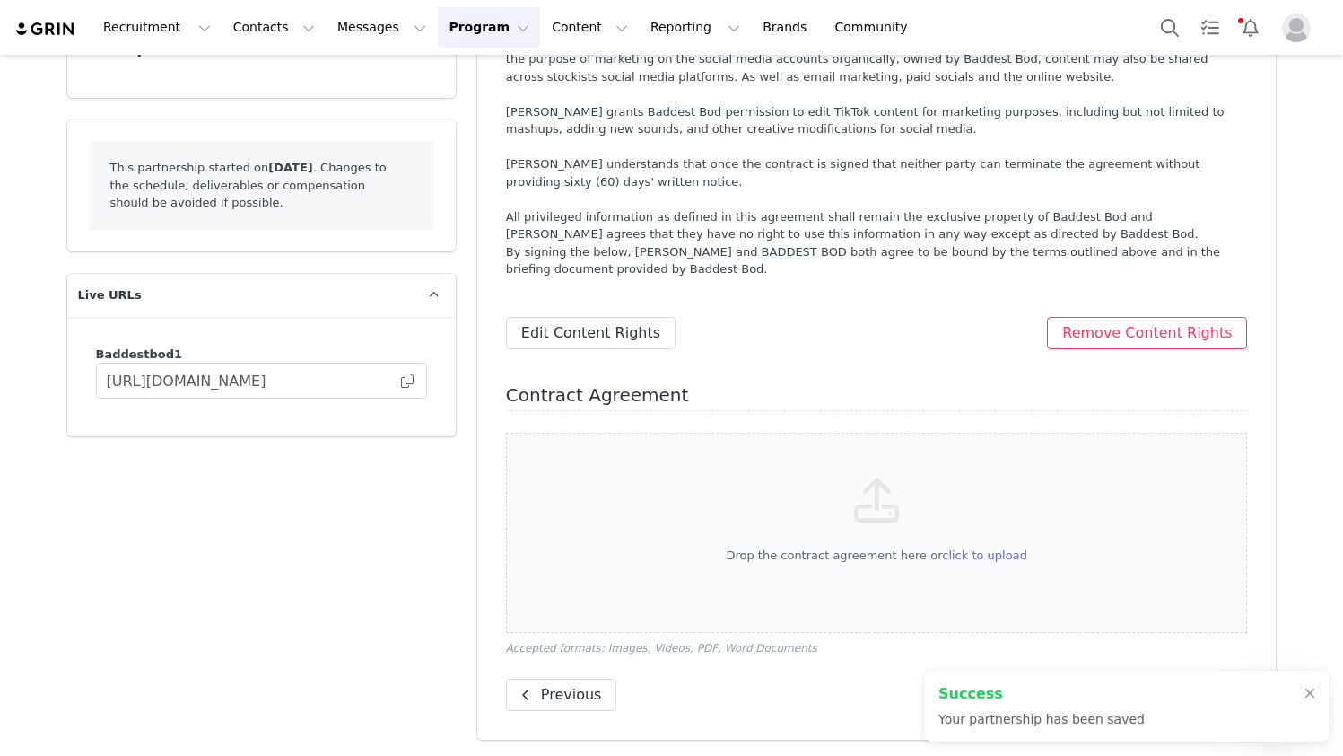
click at [994, 696] on div "Success Your partnership has been saved" at bounding box center [1127, 705] width 404 height 71
click at [994, 693] on div at bounding box center [1310, 694] width 11 height 14
click at [994, 696] on button "Next" at bounding box center [1205, 694] width 83 height 32
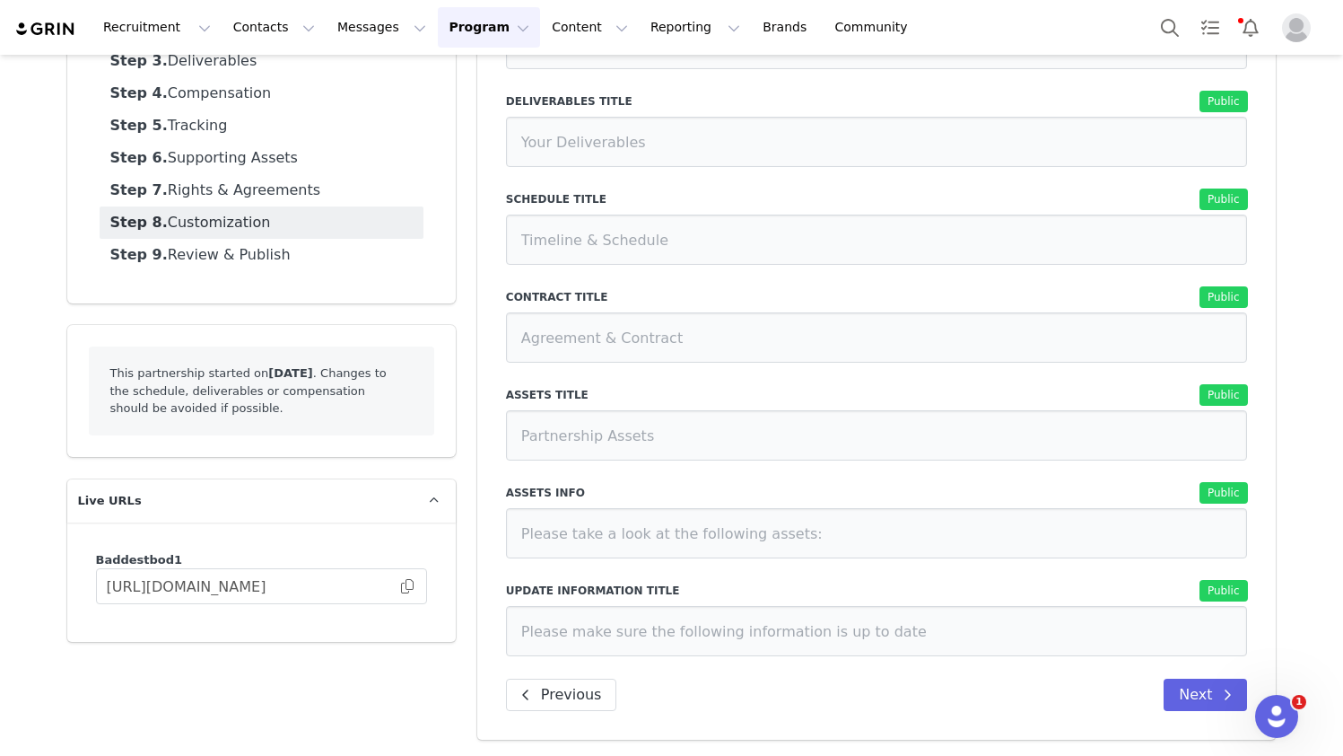
scroll to position [219, 0]
click at [994, 696] on button "Next" at bounding box center [1205, 694] width 83 height 32
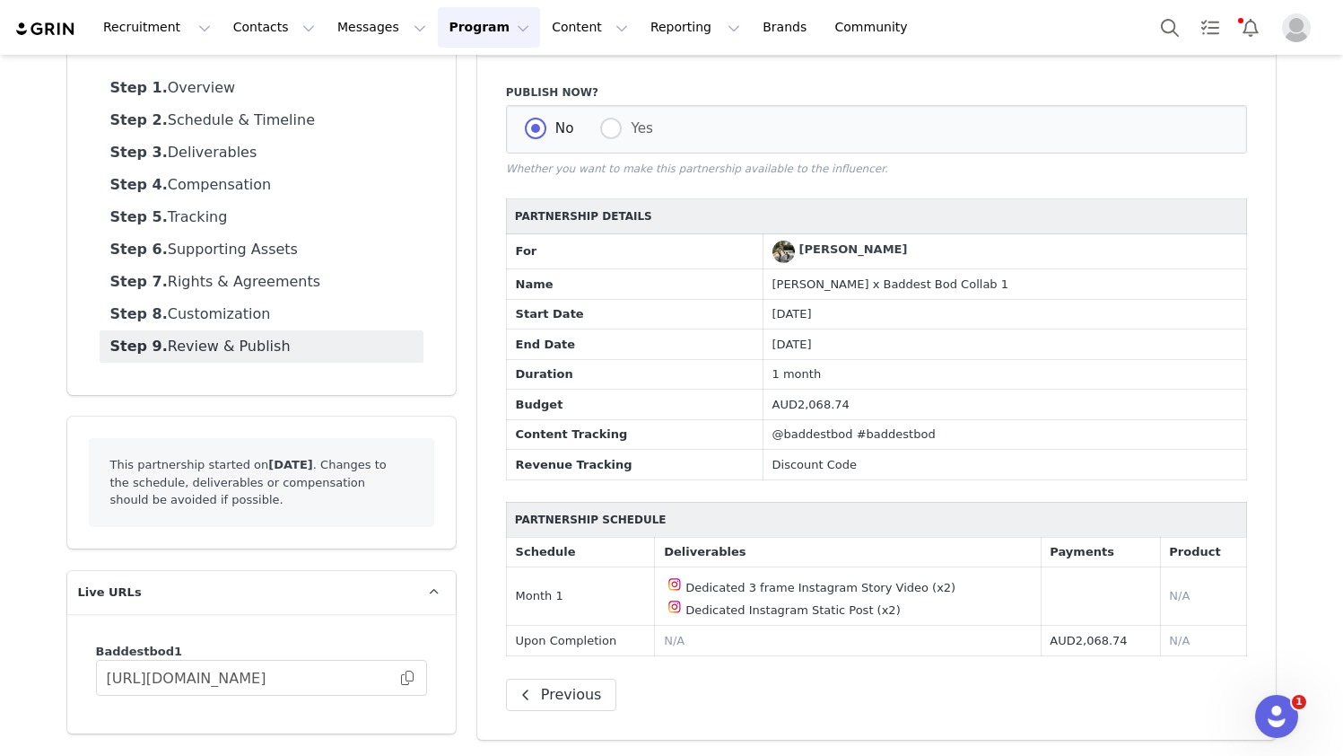
scroll to position [0, 0]
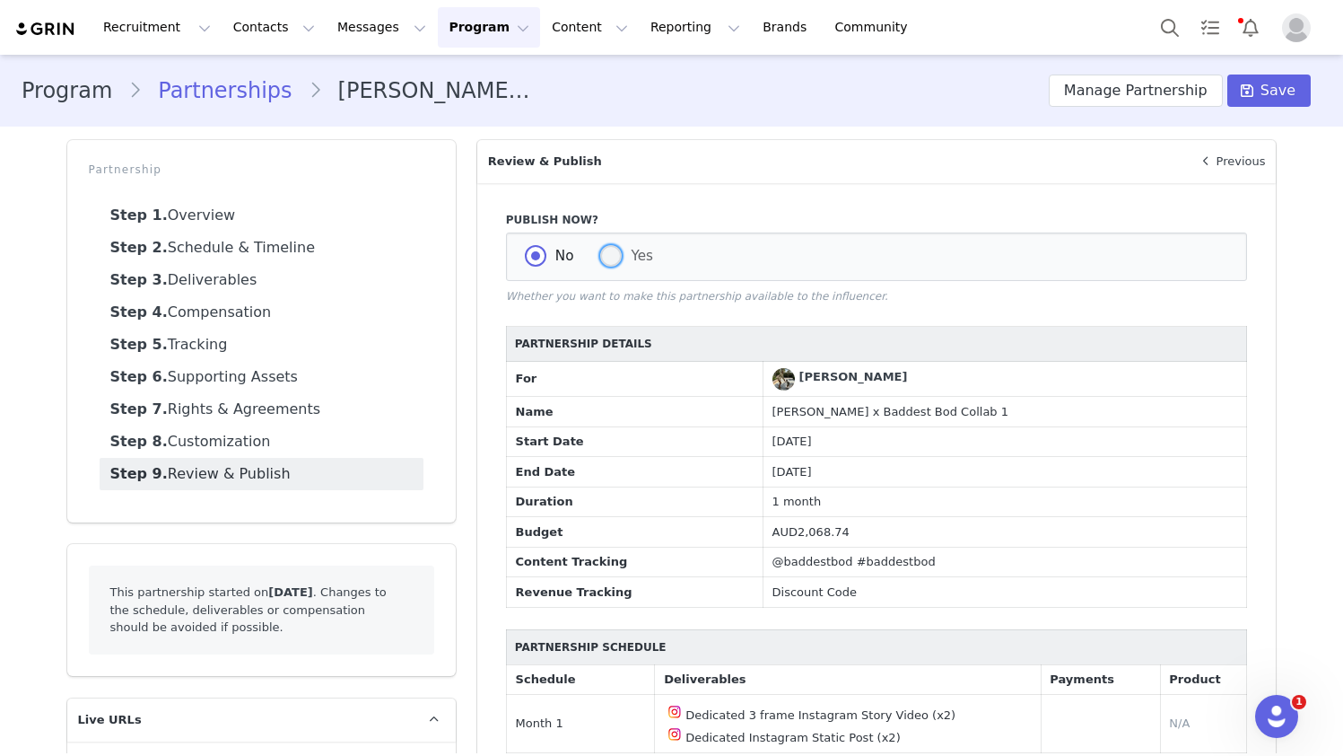
click at [605, 261] on span at bounding box center [611, 256] width 22 height 22
click at [605, 261] on input "Yes" at bounding box center [611, 256] width 22 height 23
radio input "true"
radio input "false"
radio input "true"
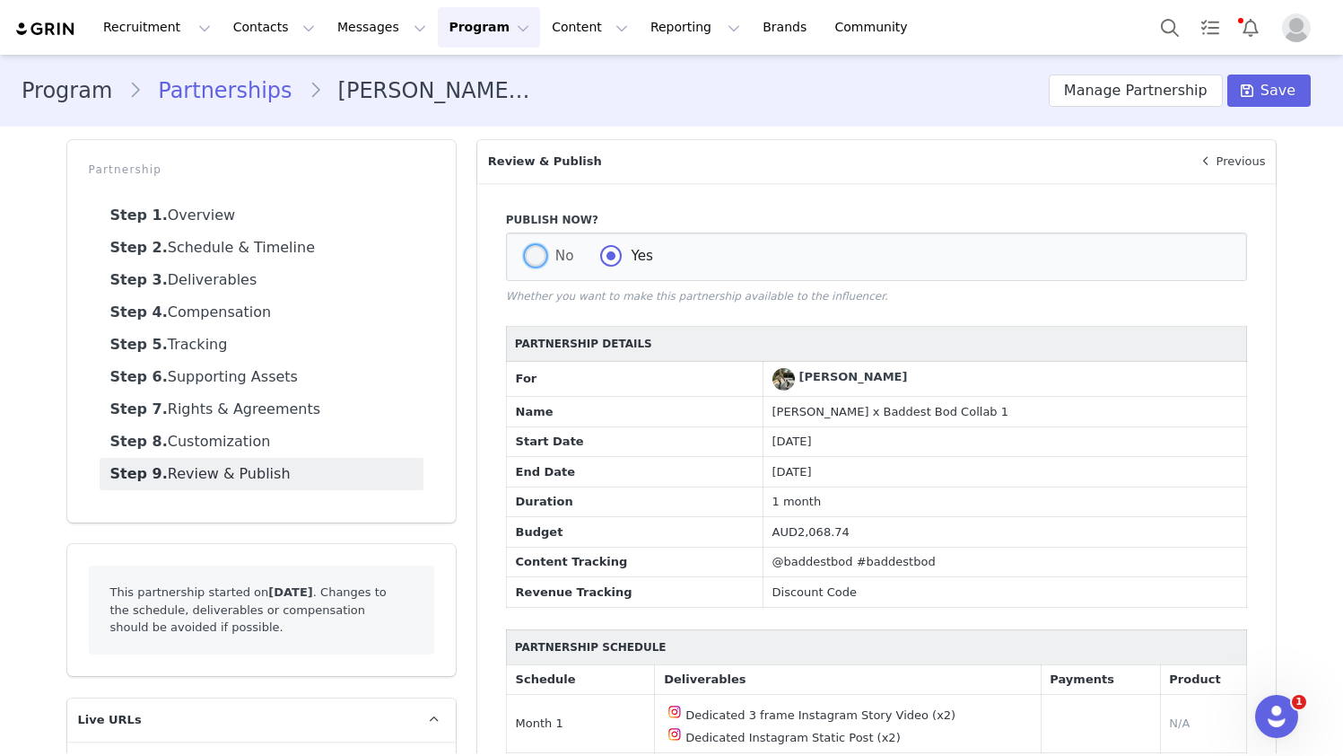
click at [543, 256] on span at bounding box center [536, 256] width 22 height 22
click at [543, 256] on input "No" at bounding box center [536, 256] width 22 height 23
radio input "true"
radio input "false"
click at [994, 97] on span at bounding box center [1248, 91] width 22 height 22
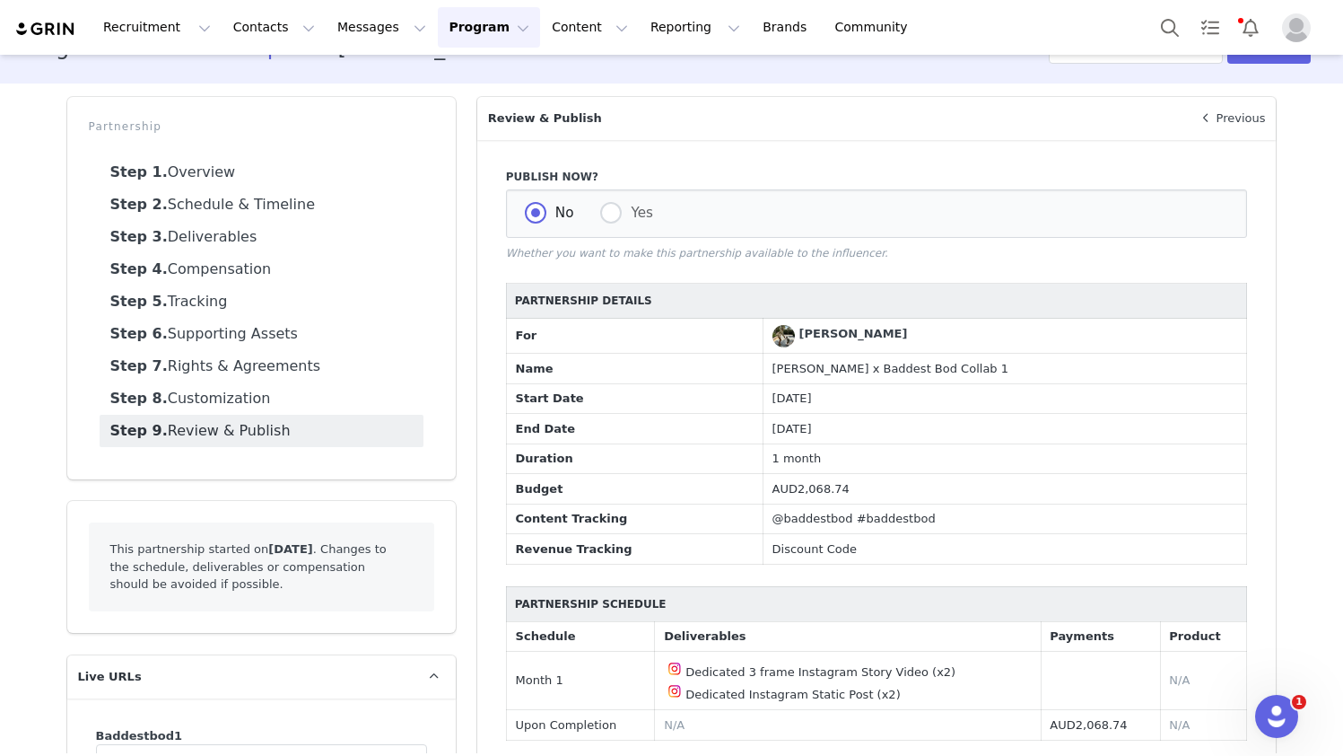
scroll to position [45, 0]
